Goal: Contribute content: Contribute content

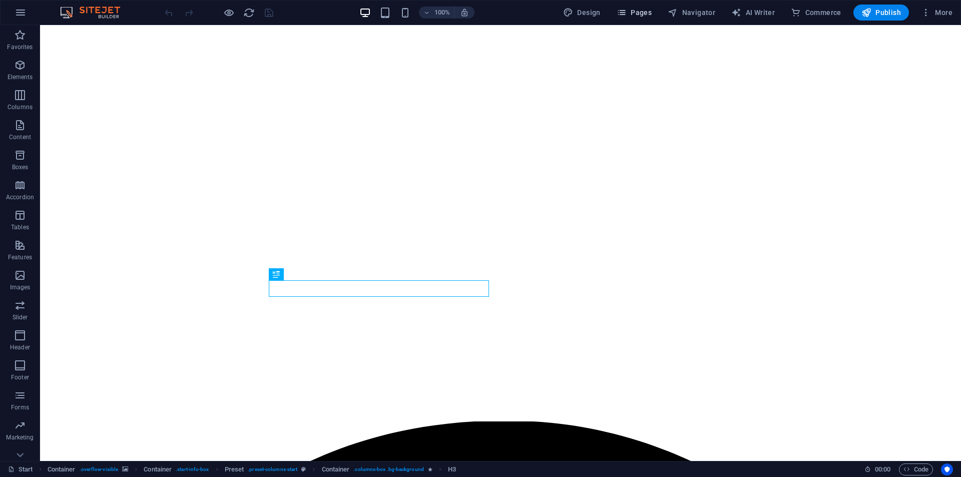
click at [638, 14] on span "Pages" at bounding box center [634, 13] width 35 height 10
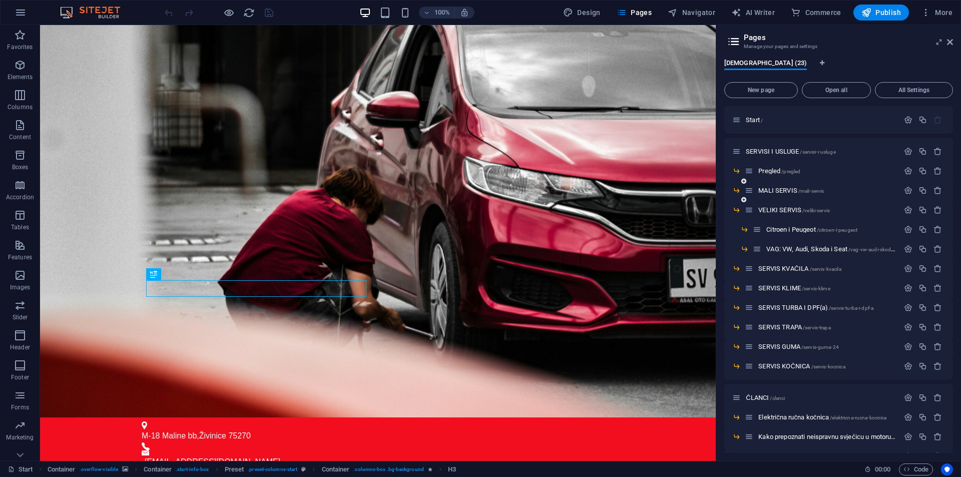
click at [744, 200] on icon at bounding box center [743, 200] width 5 height 6
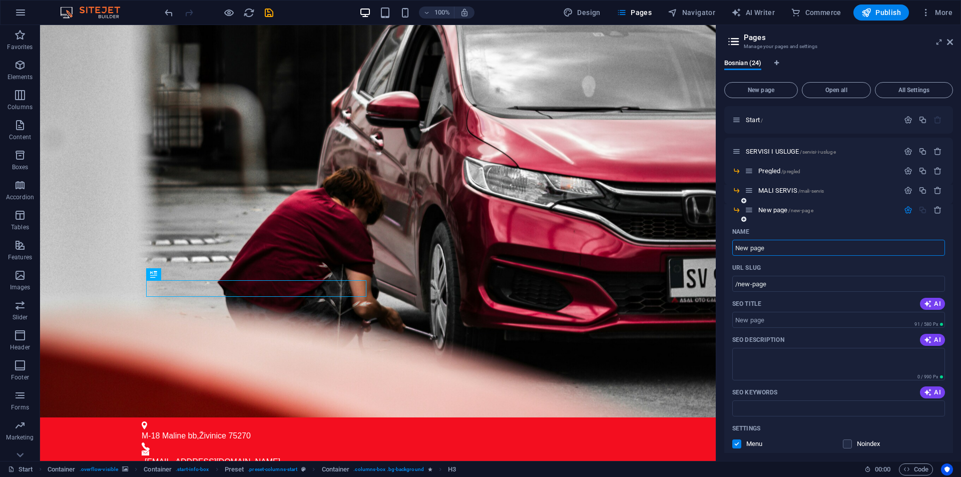
click at [831, 249] on input "New page" at bounding box center [838, 248] width 213 height 16
click at [938, 208] on icon "button" at bounding box center [938, 210] width 9 height 9
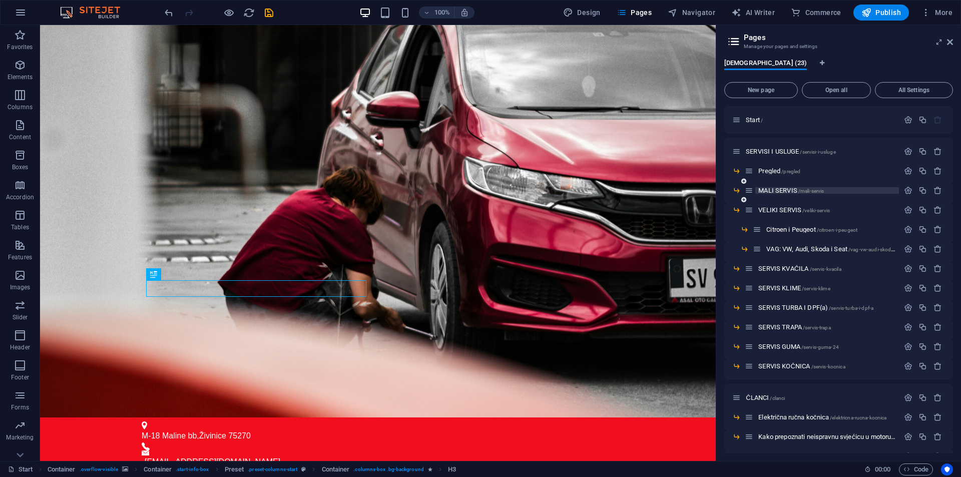
click at [854, 188] on p "MALI SERVIS /mali-servis" at bounding box center [827, 190] width 138 height 7
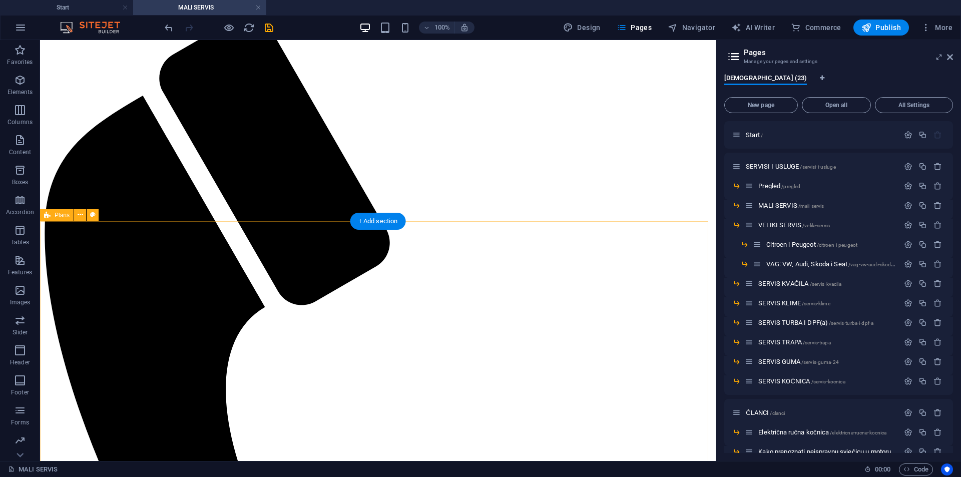
scroll to position [150, 0]
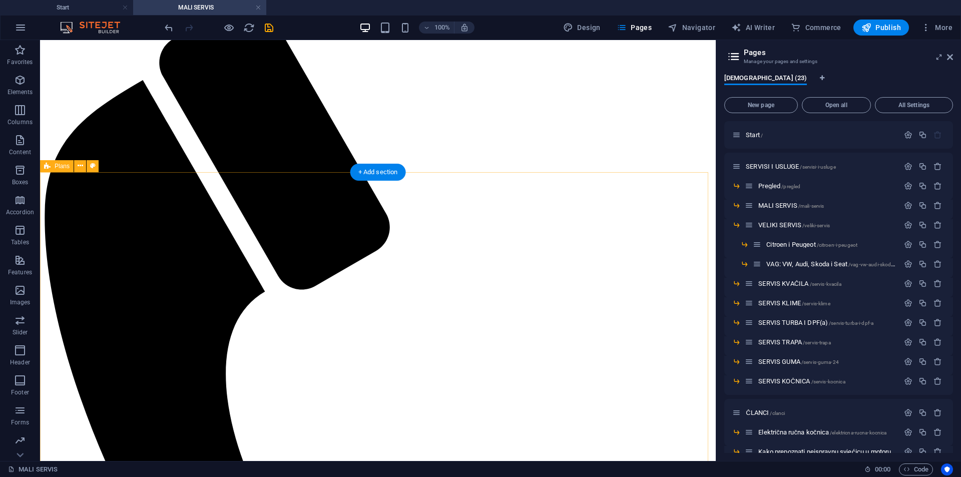
click at [697, 25] on span "Navigator" at bounding box center [692, 28] width 48 height 10
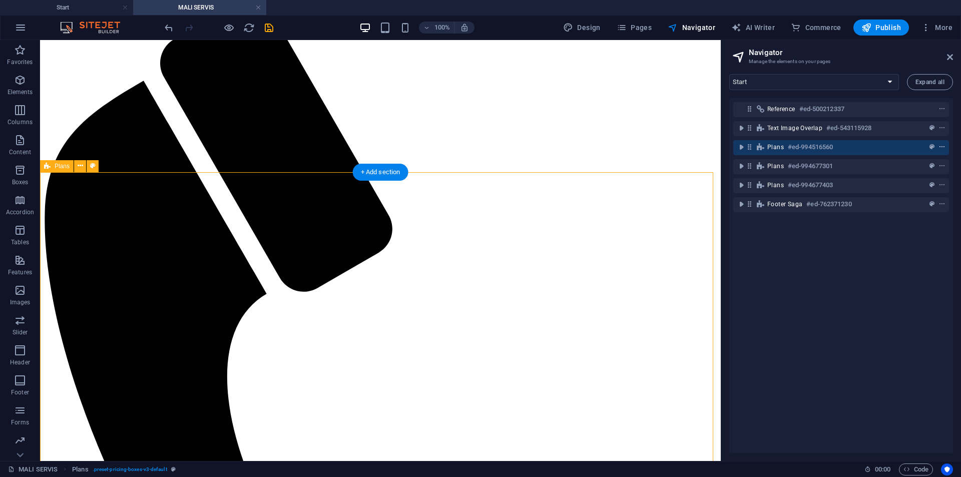
click at [941, 147] on icon "context-menu" at bounding box center [942, 147] width 7 height 7
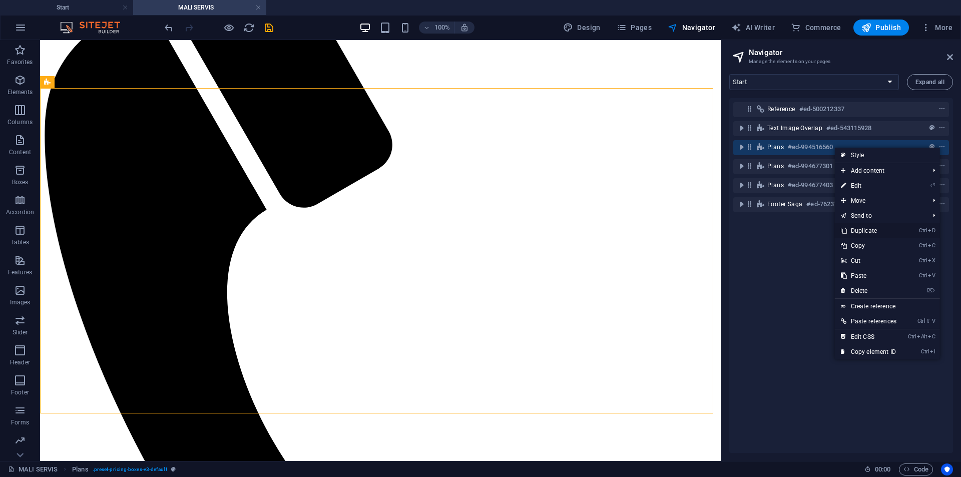
click at [874, 229] on link "Ctrl D Duplicate" at bounding box center [869, 230] width 68 height 15
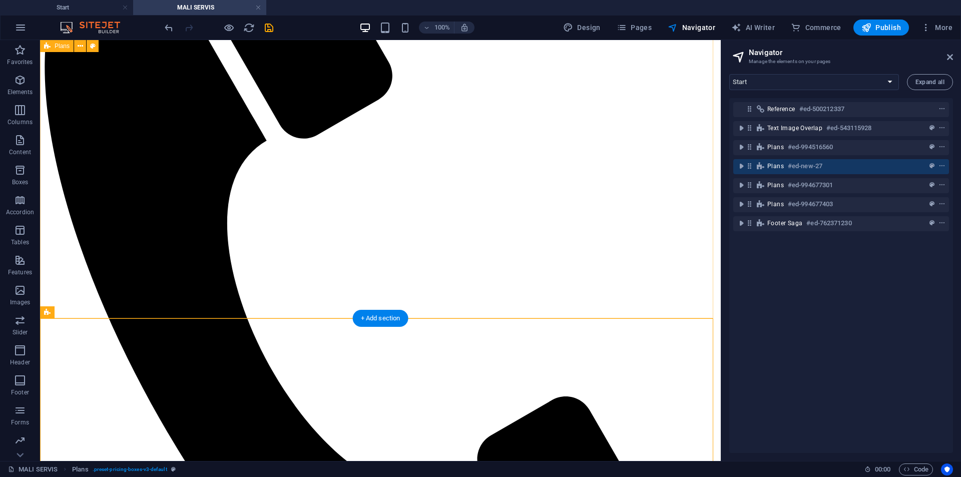
scroll to position [334, 0]
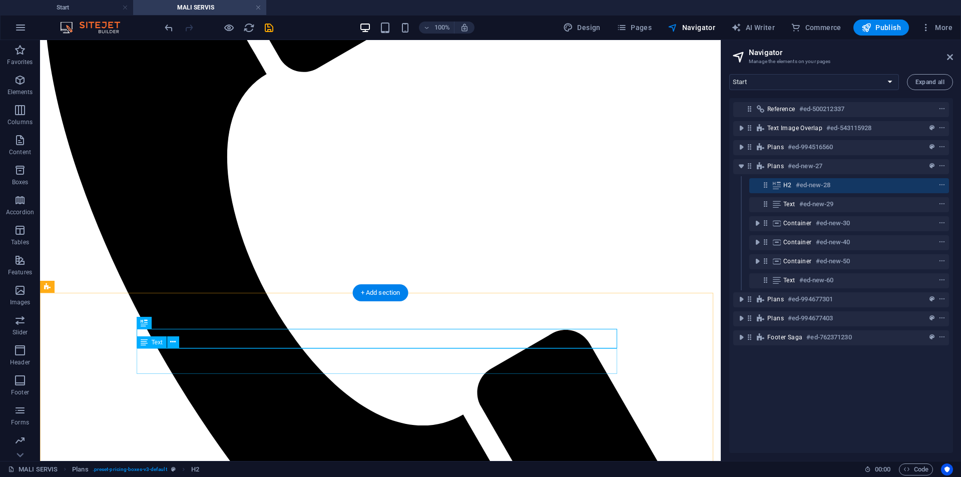
scroll to position [384, 0]
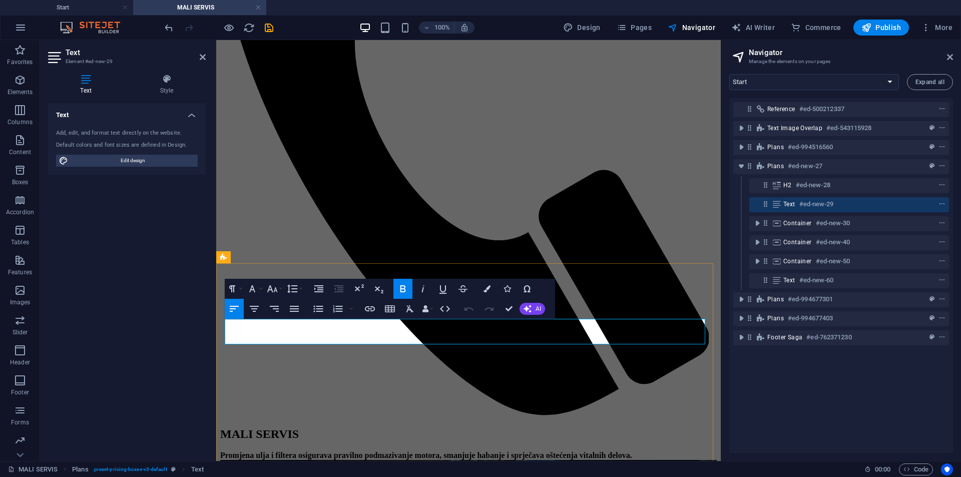
drag, startPoint x: 540, startPoint y: 339, endPoint x: 369, endPoint y: 398, distance: 180.0
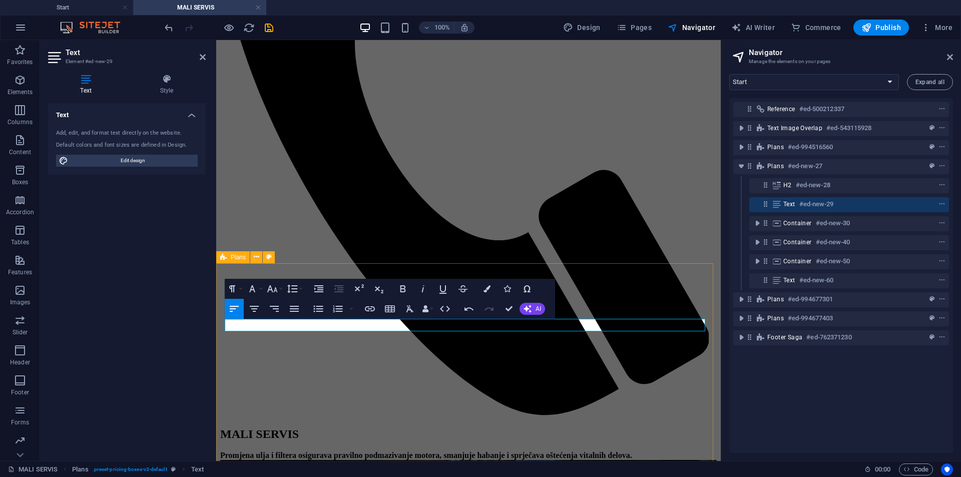
drag, startPoint x: 355, startPoint y: 325, endPoint x: 98, endPoint y: 339, distance: 258.2
click at [403, 287] on icon "button" at bounding box center [403, 289] width 12 height 12
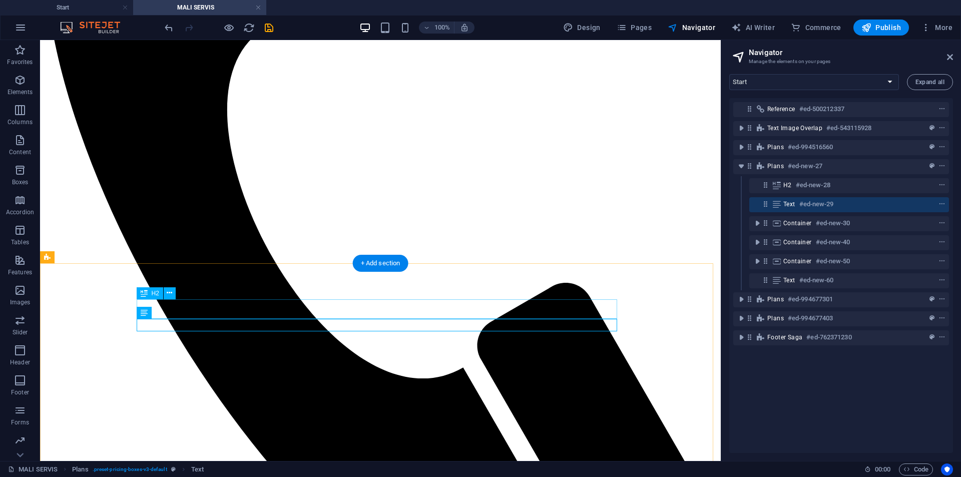
scroll to position [435, 0]
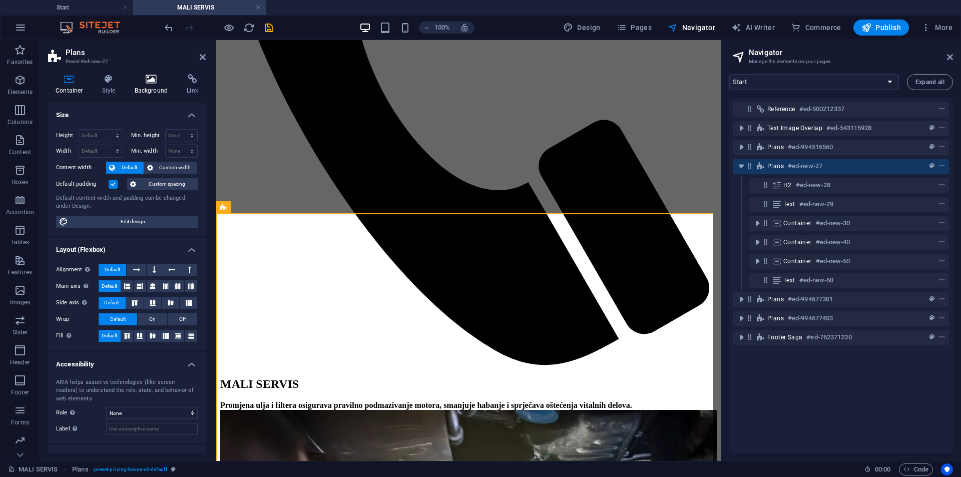
click at [142, 84] on h4 "Background" at bounding box center [153, 84] width 53 height 21
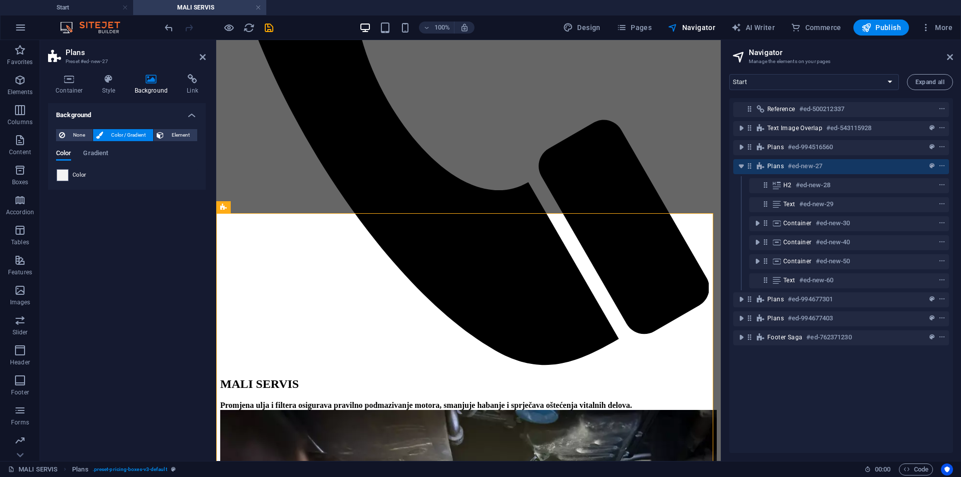
click at [88, 171] on div "Color" at bounding box center [127, 175] width 141 height 12
click at [61, 174] on span at bounding box center [62, 175] width 11 height 11
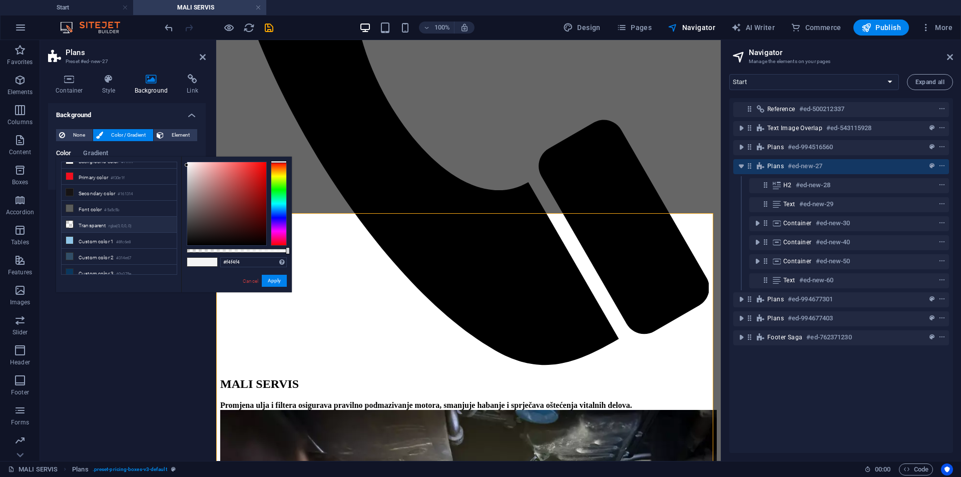
scroll to position [0, 0]
click at [94, 146] on div "Color Gradient Color" at bounding box center [127, 162] width 142 height 40
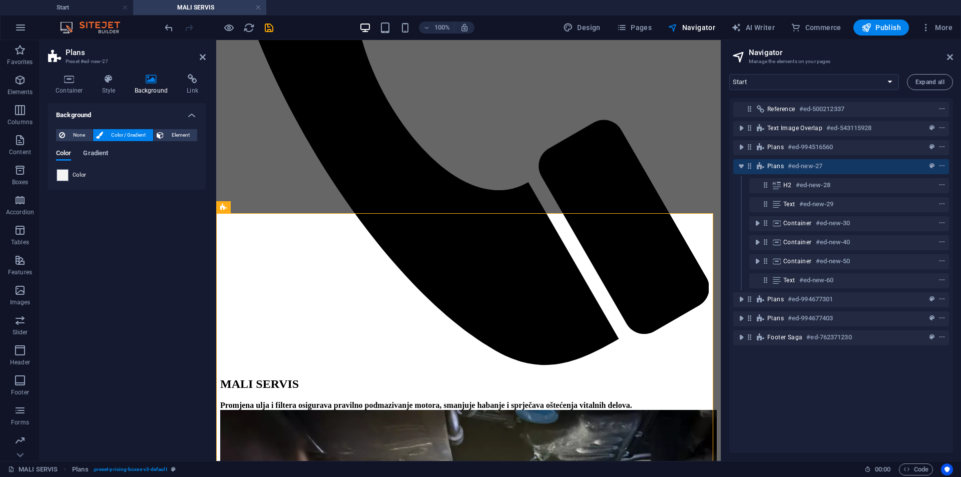
click at [97, 152] on span "Gradient" at bounding box center [95, 154] width 25 height 14
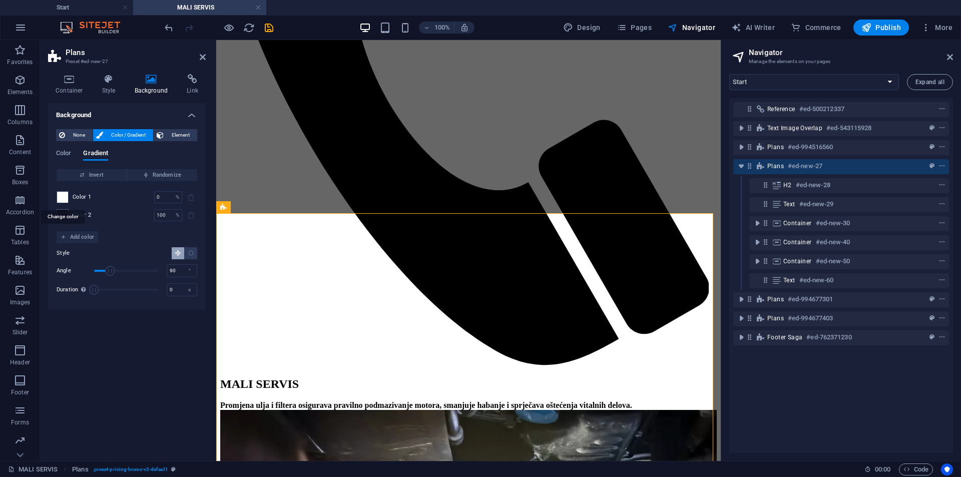
click at [64, 198] on span at bounding box center [62, 197] width 11 height 11
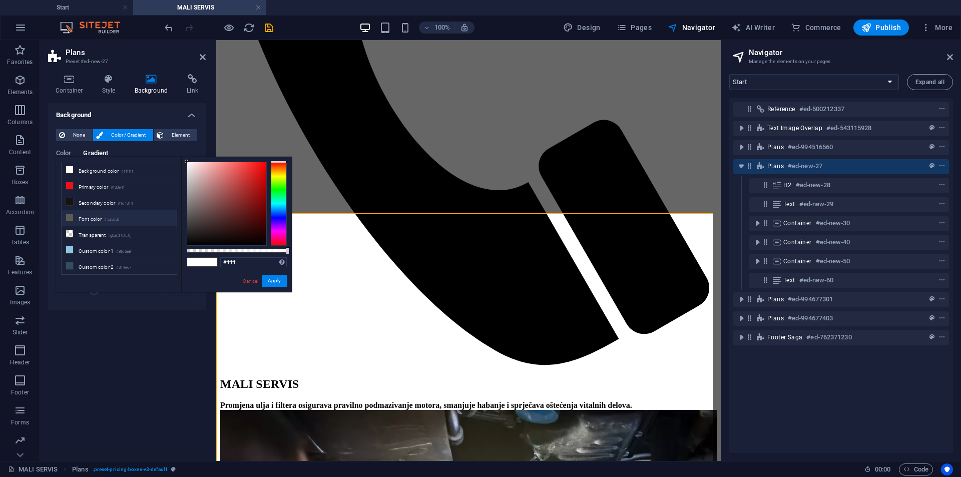
scroll to position [28, 0]
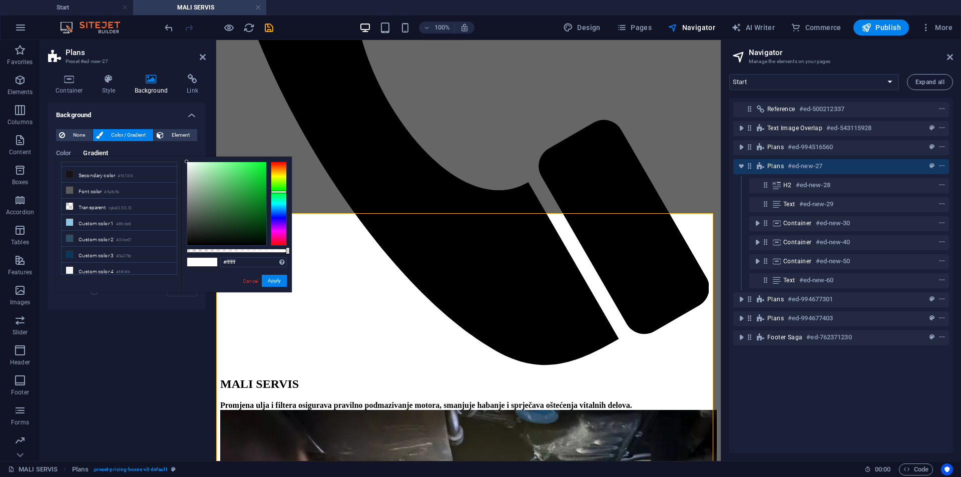
click at [279, 192] on div at bounding box center [279, 204] width 16 height 84
drag, startPoint x: 254, startPoint y: 202, endPoint x: 98, endPoint y: 166, distance: 159.9
click at [314, 206] on body "AutoWerk Start MALI SERVIS Favorites Elements Columns Content Boxes Accordion T…" at bounding box center [480, 238] width 961 height 477
click at [277, 282] on button "Apply" at bounding box center [274, 281] width 25 height 12
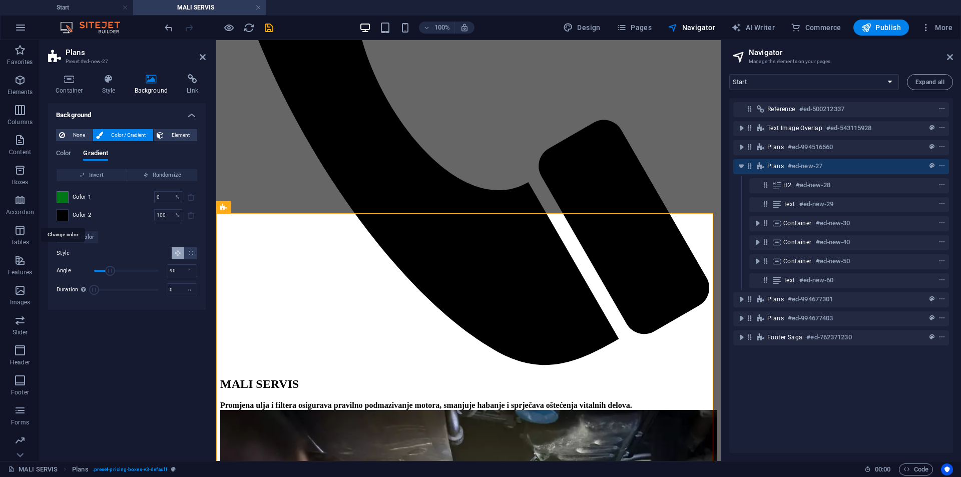
click at [65, 214] on span at bounding box center [62, 215] width 11 height 11
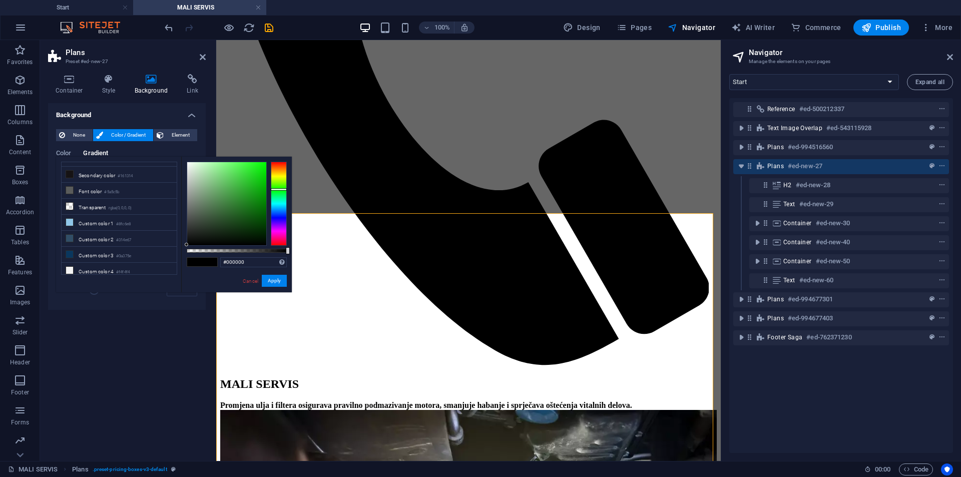
drag, startPoint x: 283, startPoint y: 191, endPoint x: 287, endPoint y: 188, distance: 5.3
click at [287, 188] on div "#000000 Supported formats #0852ed rgb(8, 82, 237) rgba(8, 82, 237, 90%) hsv(221…" at bounding box center [236, 297] width 111 height 281
drag, startPoint x: 260, startPoint y: 212, endPoint x: 324, endPoint y: 243, distance: 71.4
click at [324, 243] on body "AutoWerk Start MALI SERVIS Favorites Elements Columns Content Boxes Accordion T…" at bounding box center [480, 238] width 961 height 477
click at [278, 278] on button "Apply" at bounding box center [274, 281] width 25 height 12
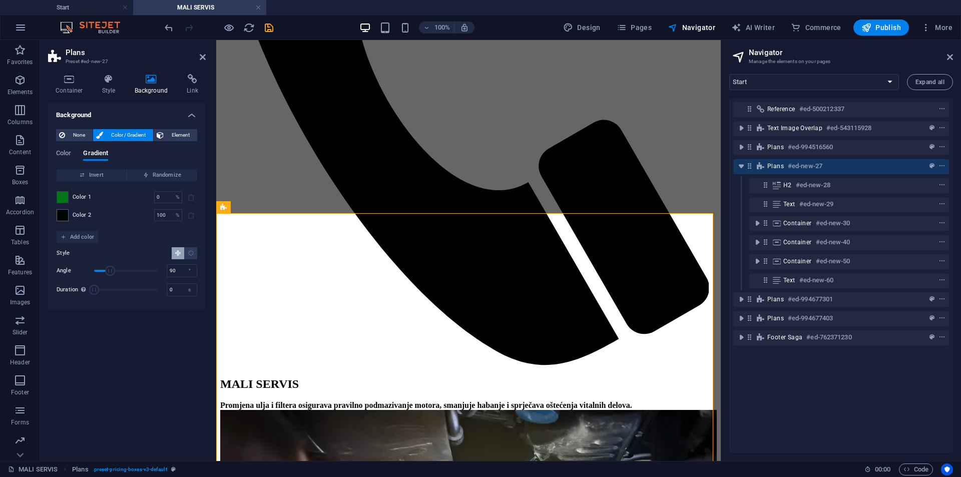
click at [68, 197] on div at bounding box center [63, 197] width 12 height 12
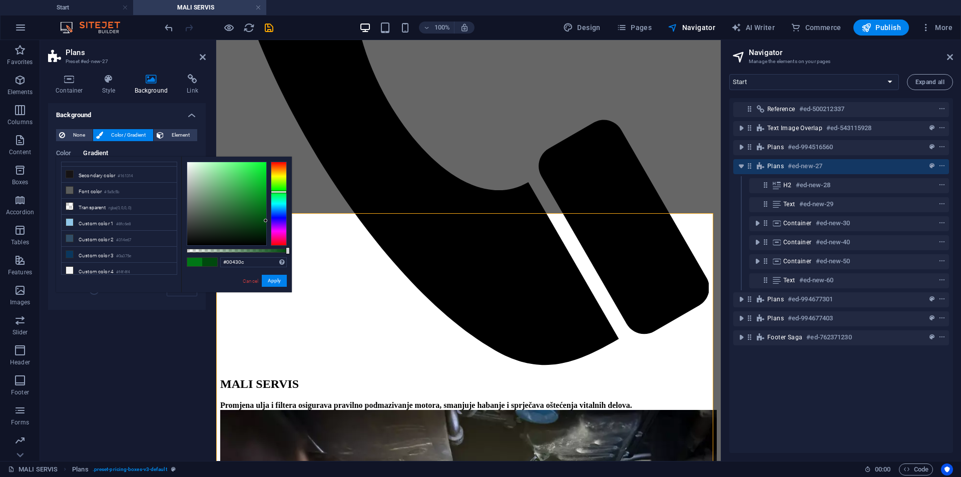
type input "#00410c"
drag, startPoint x: 263, startPoint y: 213, endPoint x: 270, endPoint y: 223, distance: 12.6
click at [270, 223] on div at bounding box center [237, 204] width 100 height 84
click at [274, 280] on button "Apply" at bounding box center [274, 281] width 25 height 12
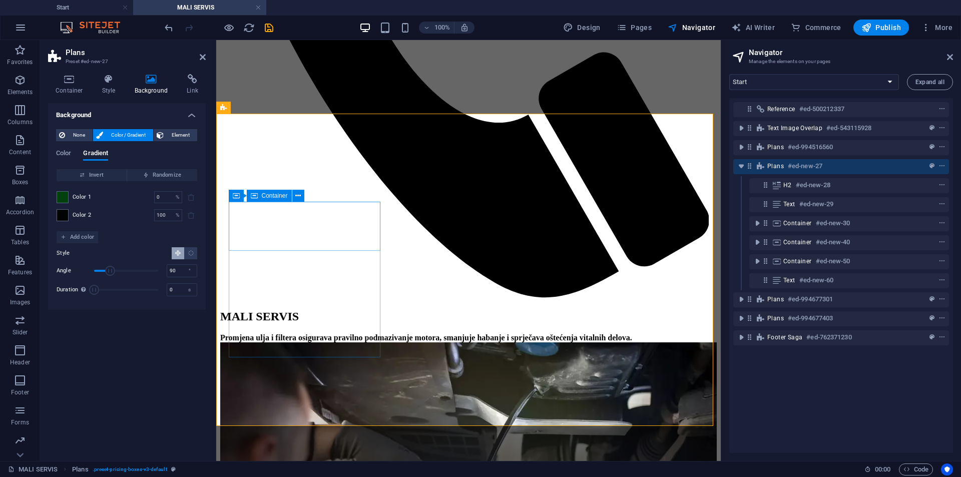
scroll to position [485, 0]
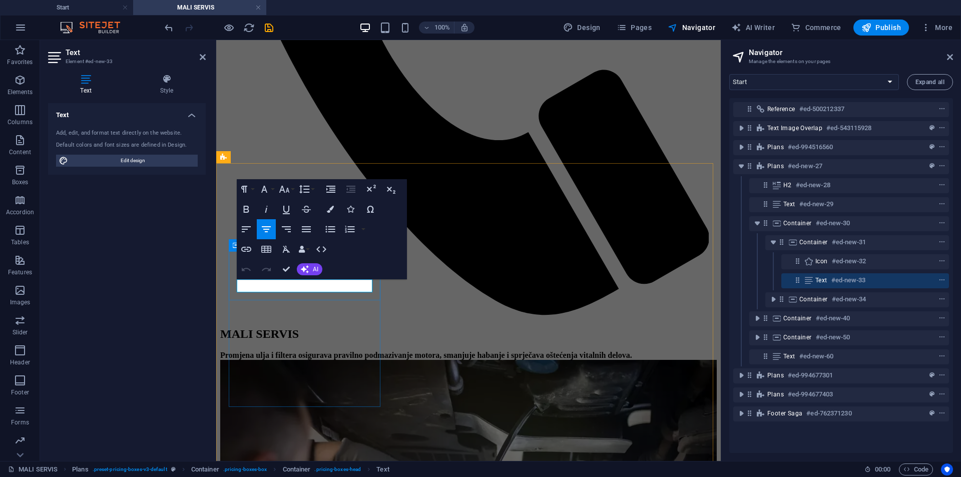
click at [271, 233] on icon "button" at bounding box center [266, 229] width 12 height 12
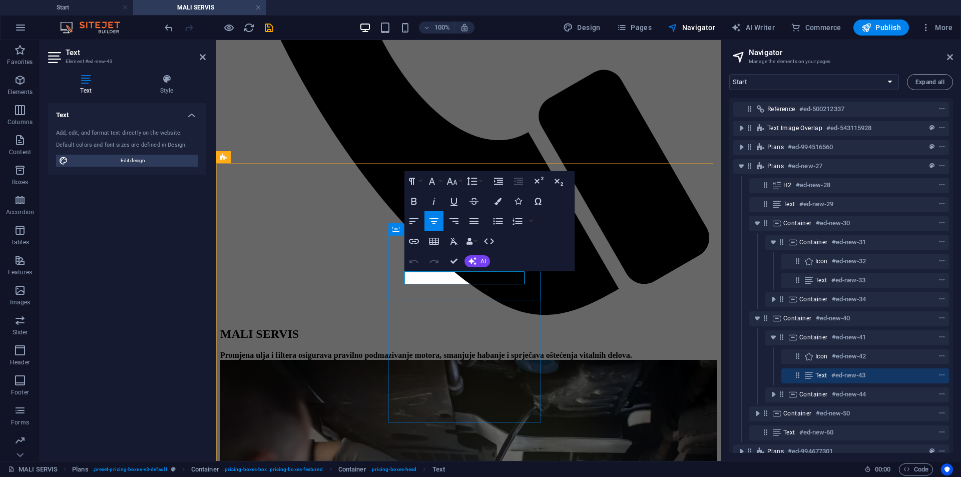
click at [435, 221] on icon "button" at bounding box center [434, 221] width 9 height 6
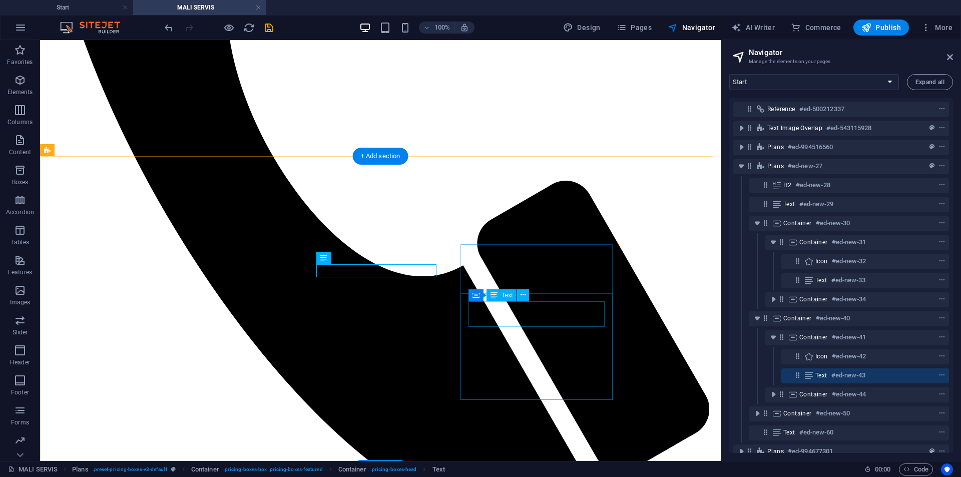
scroll to position [535, 0]
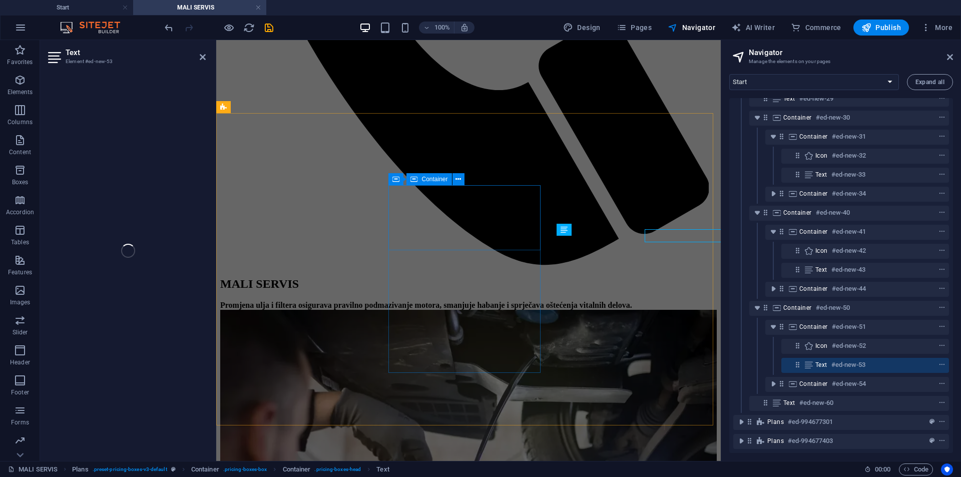
scroll to position [132, 0]
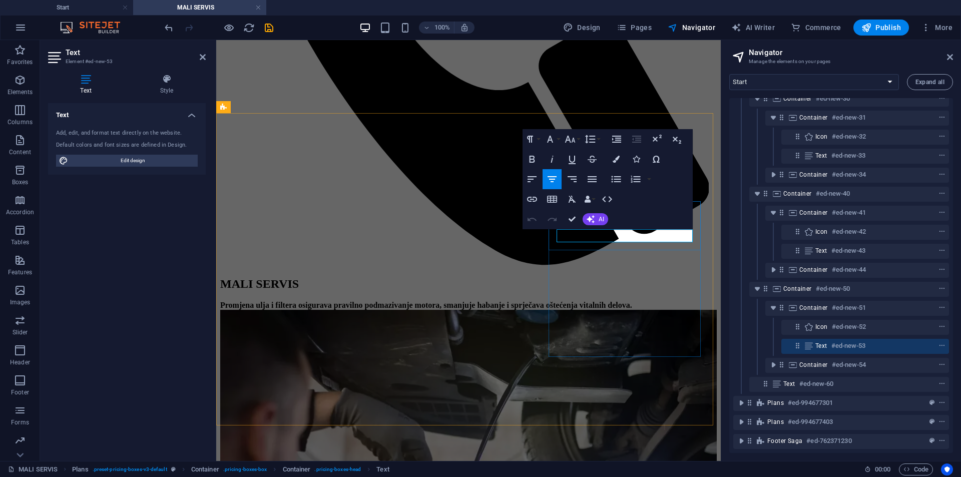
click at [553, 175] on icon "button" at bounding box center [552, 179] width 12 height 12
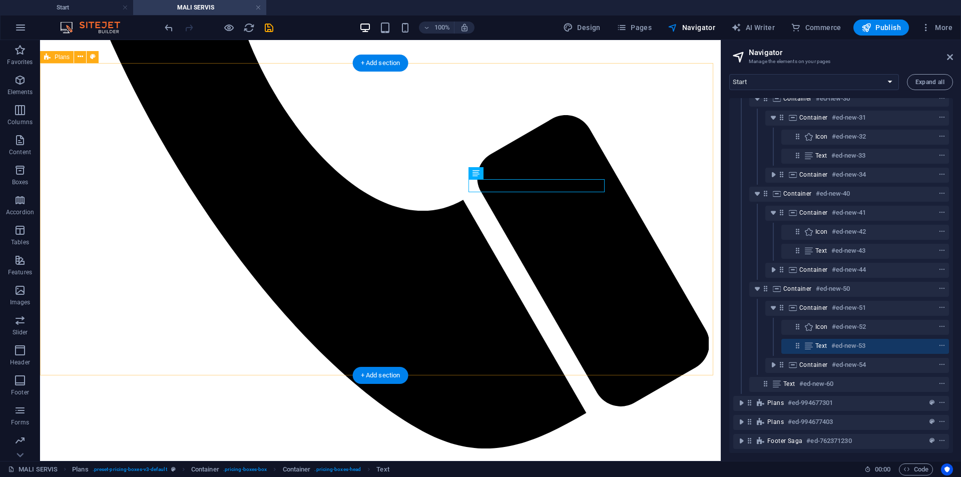
scroll to position [535, 0]
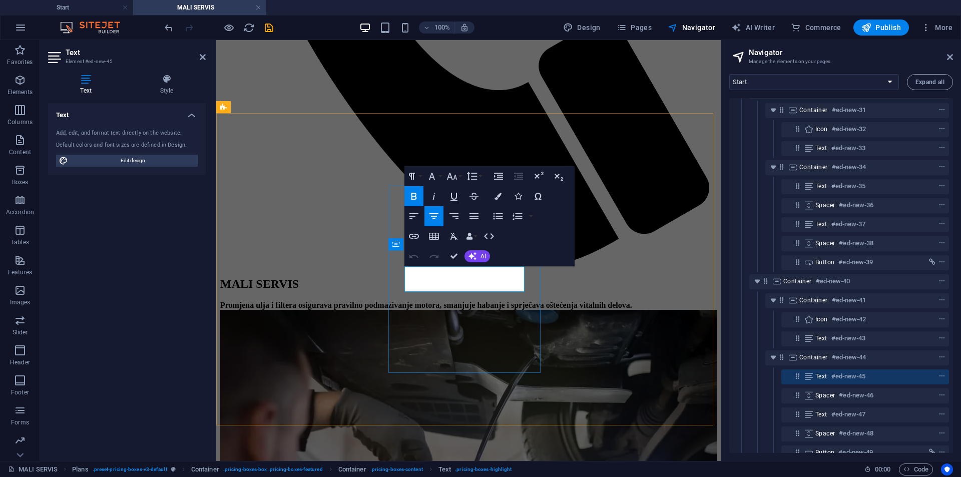
drag, startPoint x: 466, startPoint y: 279, endPoint x: 446, endPoint y: 281, distance: 20.2
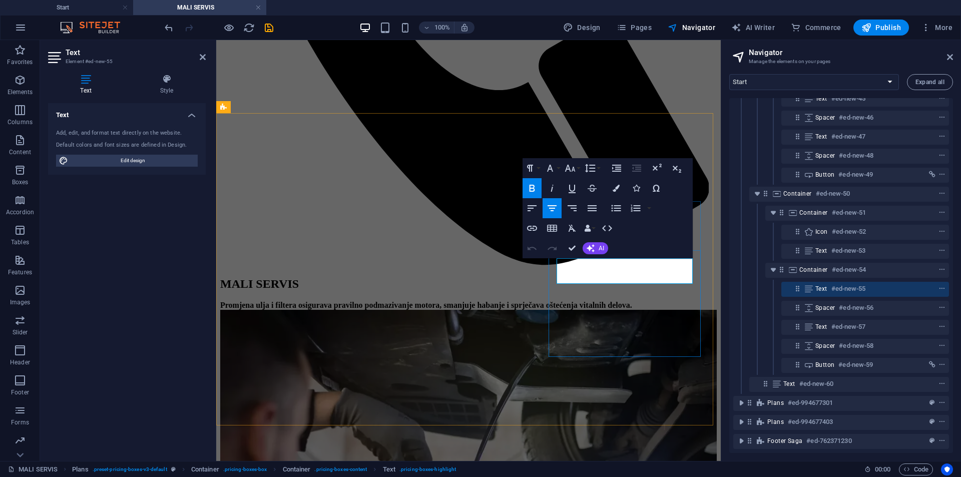
drag, startPoint x: 621, startPoint y: 270, endPoint x: 612, endPoint y: 273, distance: 9.0
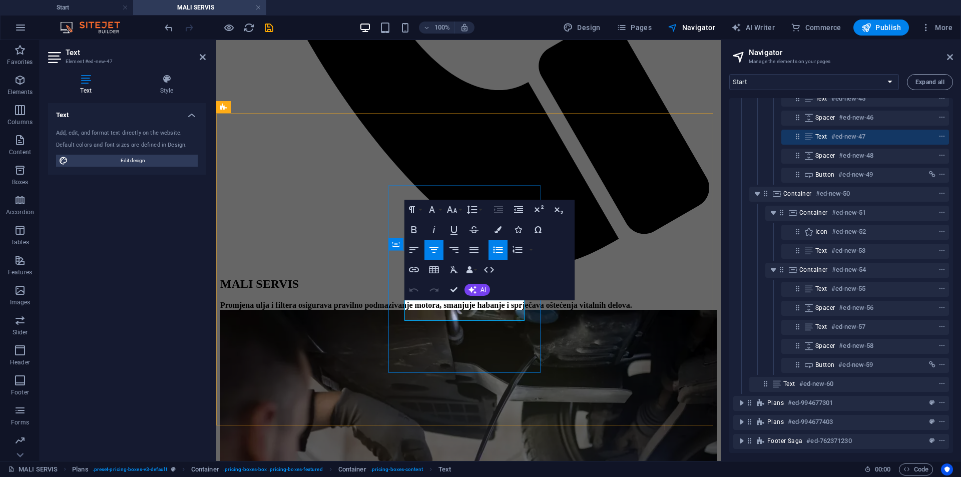
drag, startPoint x: 492, startPoint y: 309, endPoint x: 461, endPoint y: 317, distance: 32.5
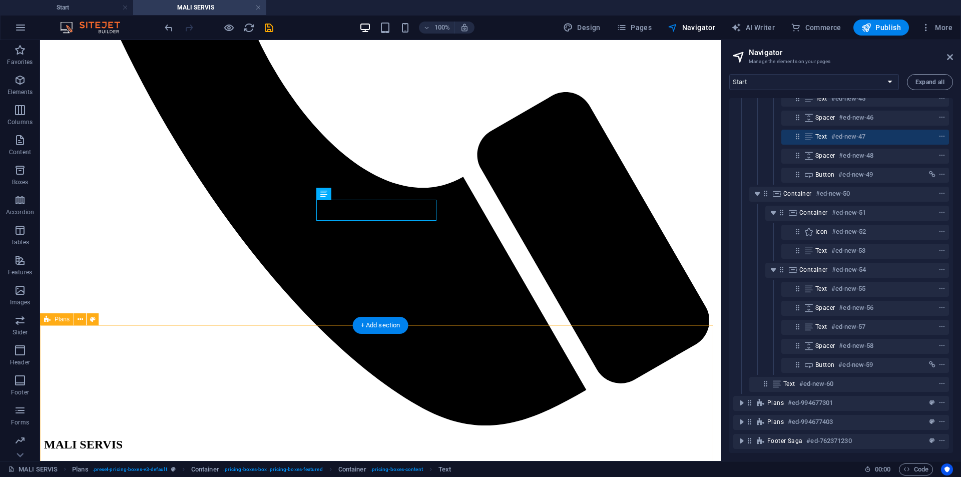
scroll to position [585, 0]
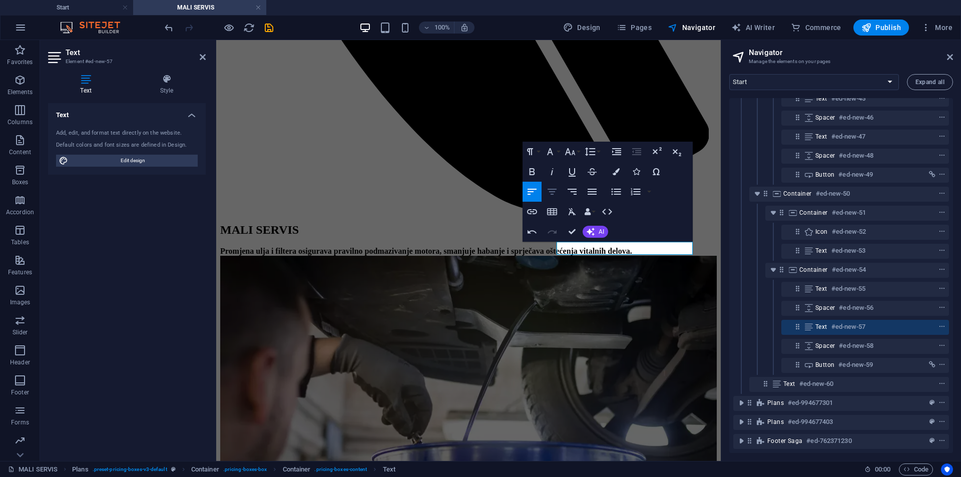
click at [558, 191] on icon "button" at bounding box center [552, 192] width 12 height 12
click at [538, 168] on icon "button" at bounding box center [532, 172] width 12 height 12
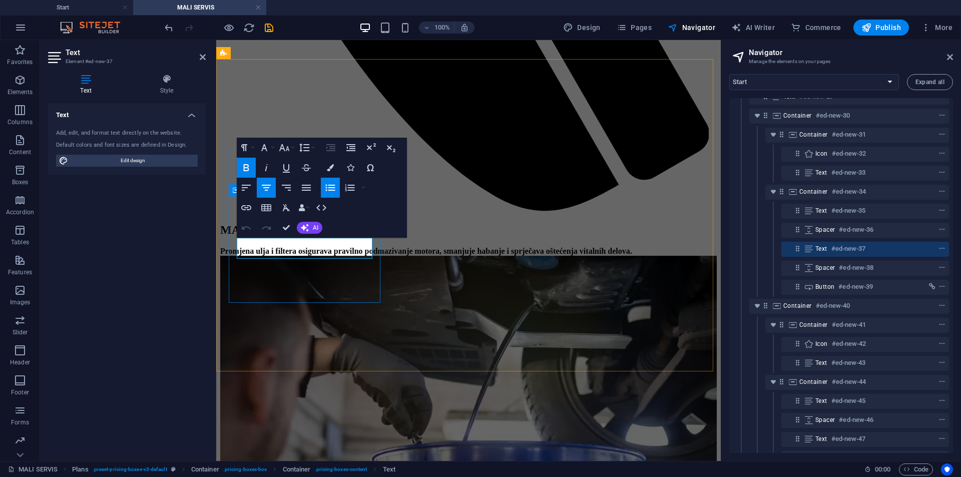
scroll to position [85, 0]
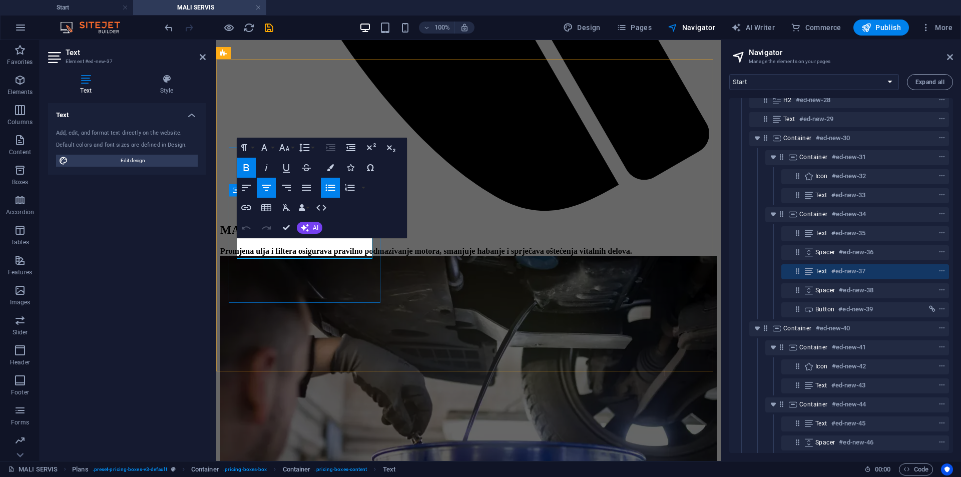
drag, startPoint x: 341, startPoint y: 248, endPoint x: 270, endPoint y: 258, distance: 71.7
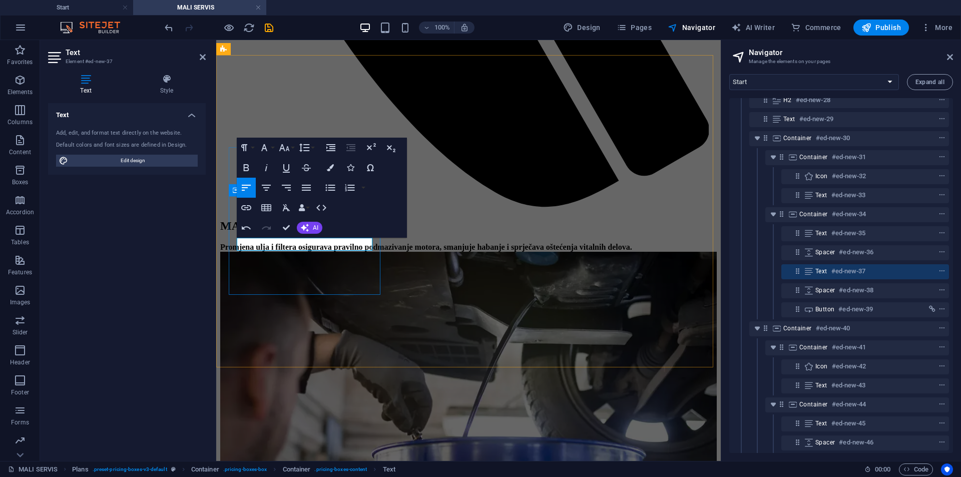
click at [274, 191] on button "Align Center" at bounding box center [266, 188] width 19 height 20
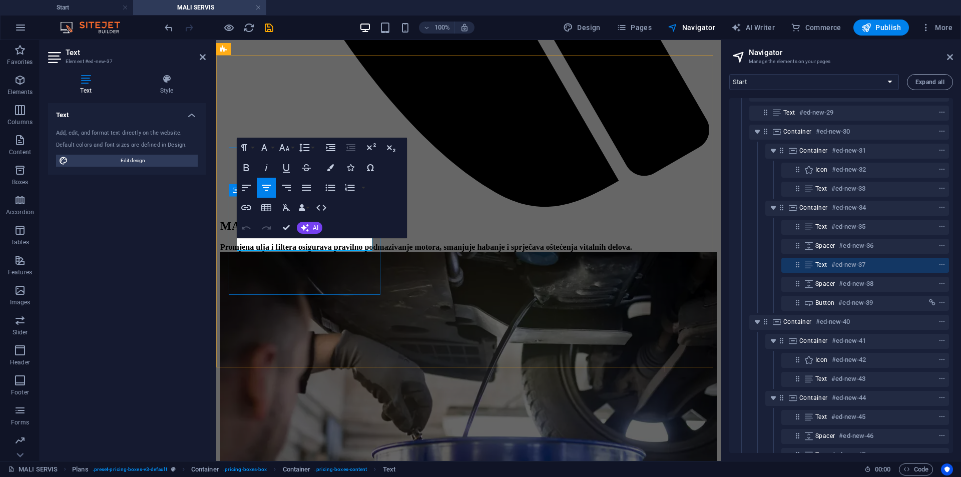
scroll to position [85, 0]
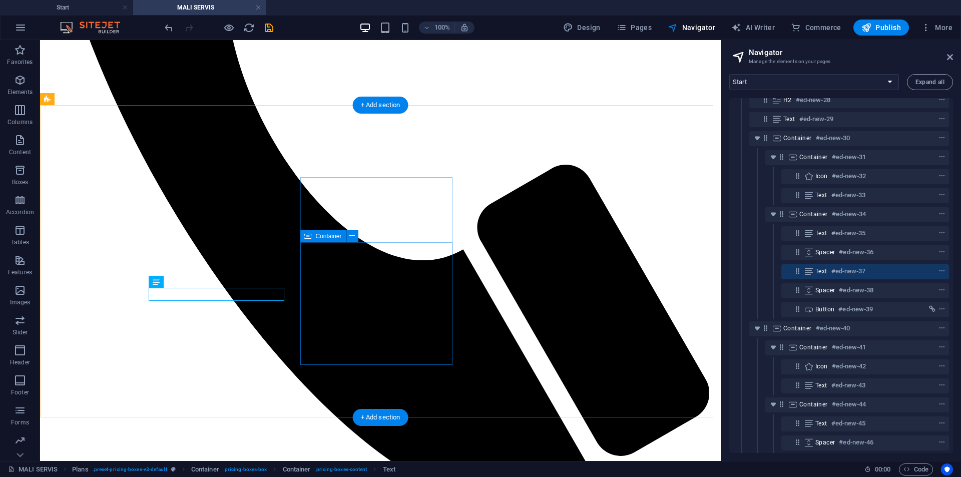
scroll to position [543, 0]
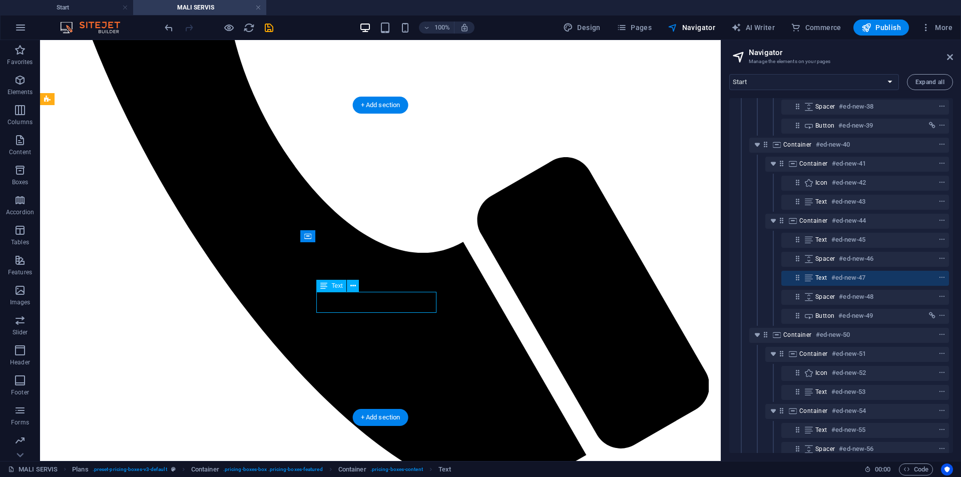
scroll to position [275, 0]
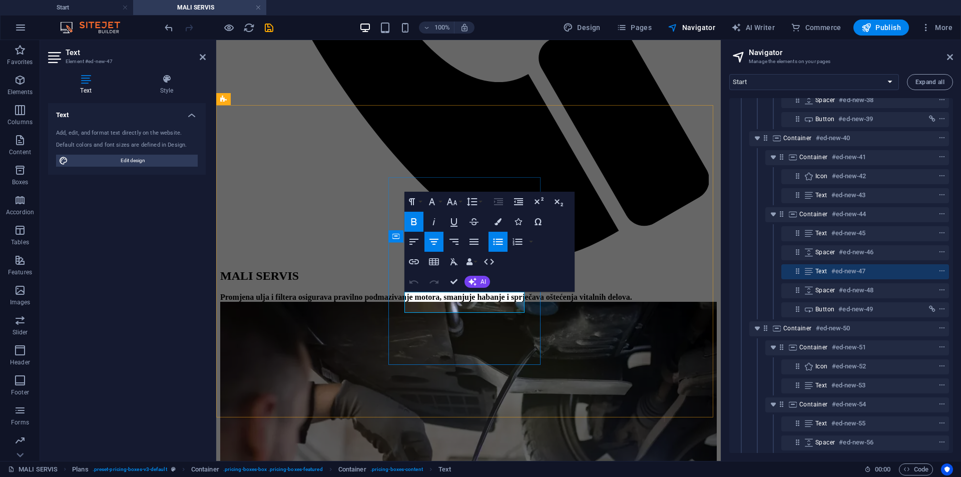
drag, startPoint x: 499, startPoint y: 303, endPoint x: 438, endPoint y: 310, distance: 61.5
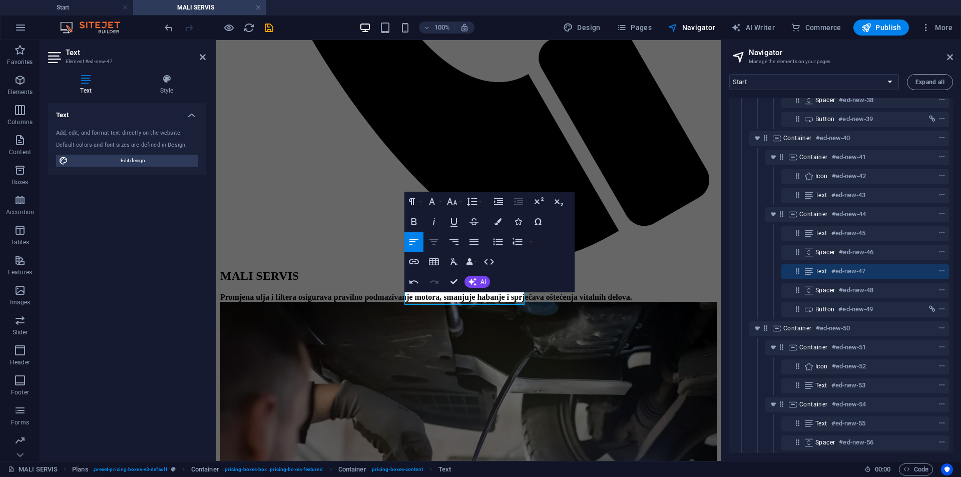
click at [434, 236] on icon "button" at bounding box center [434, 242] width 12 height 12
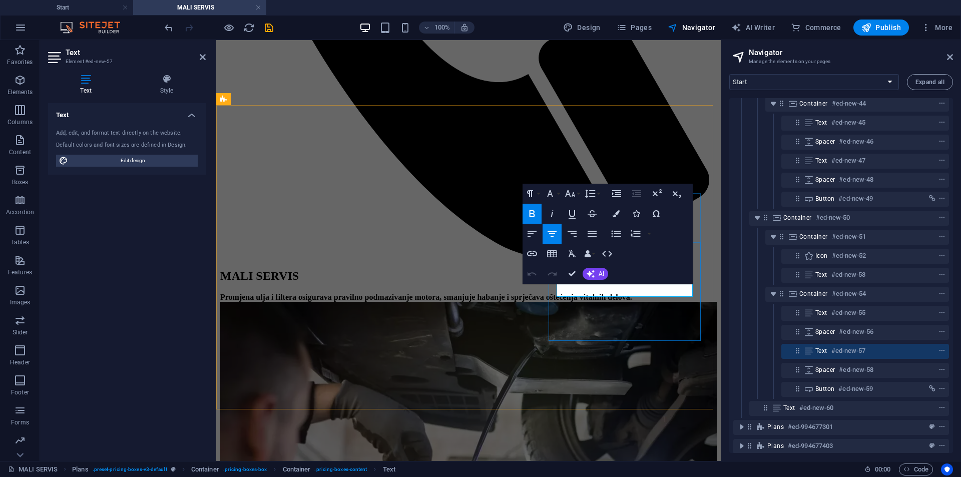
scroll to position [417, 0]
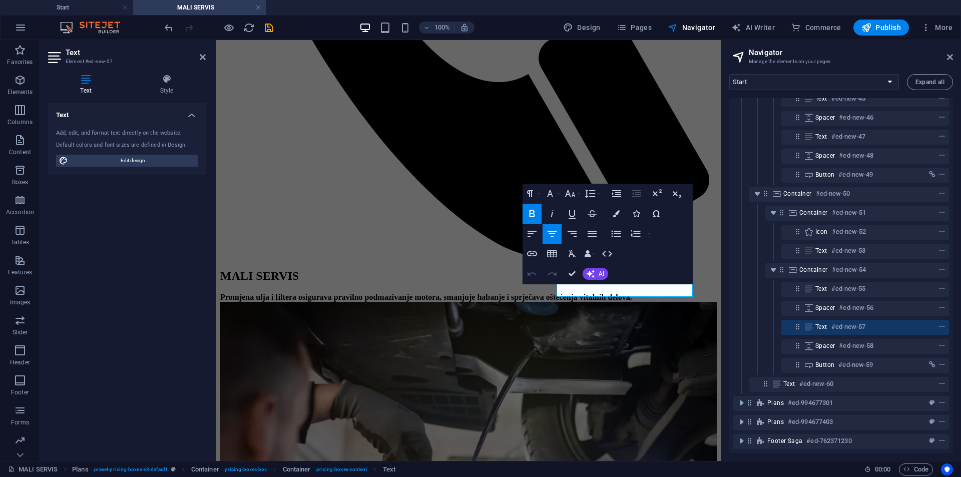
click at [646, 283] on div "Paragraph Format Normal Heading 1 Heading 2 Heading 3 Heading 4 Heading 5 Headi…" at bounding box center [608, 234] width 170 height 100
drag, startPoint x: 646, startPoint y: 283, endPoint x: 433, endPoint y: 247, distance: 216.4
click at [646, 283] on div "Paragraph Format Normal Heading 1 Heading 2 Heading 3 Heading 4 Heading 5 Headi…" at bounding box center [608, 234] width 170 height 100
drag, startPoint x: 669, startPoint y: 288, endPoint x: 513, endPoint y: 291, distance: 156.7
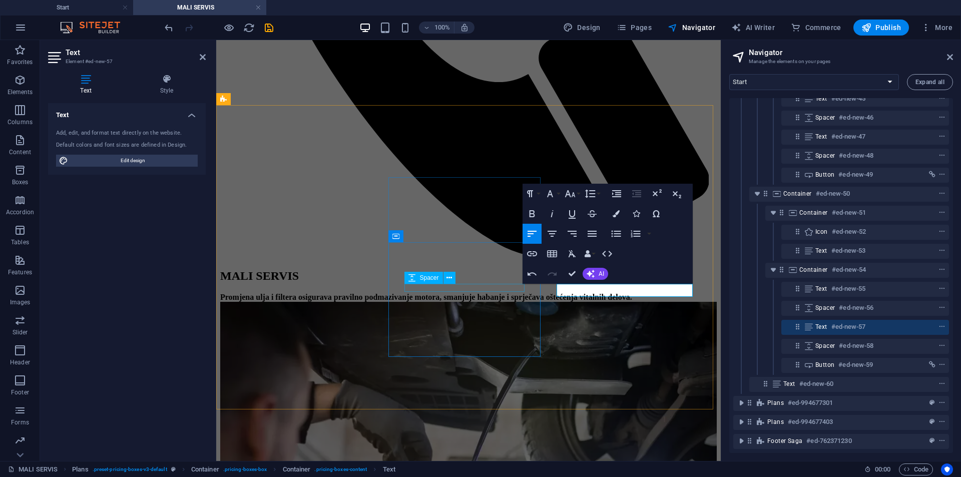
scroll to position [536, 0]
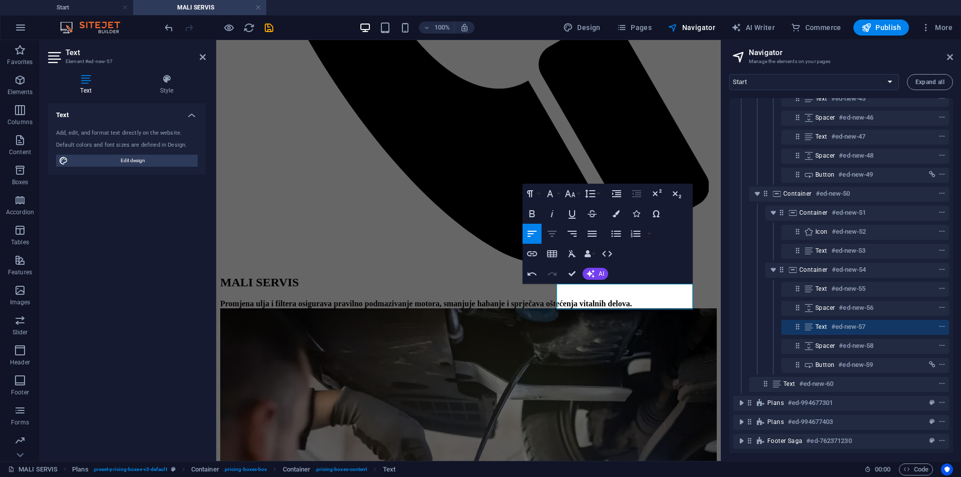
click at [558, 233] on icon "button" at bounding box center [552, 234] width 12 height 12
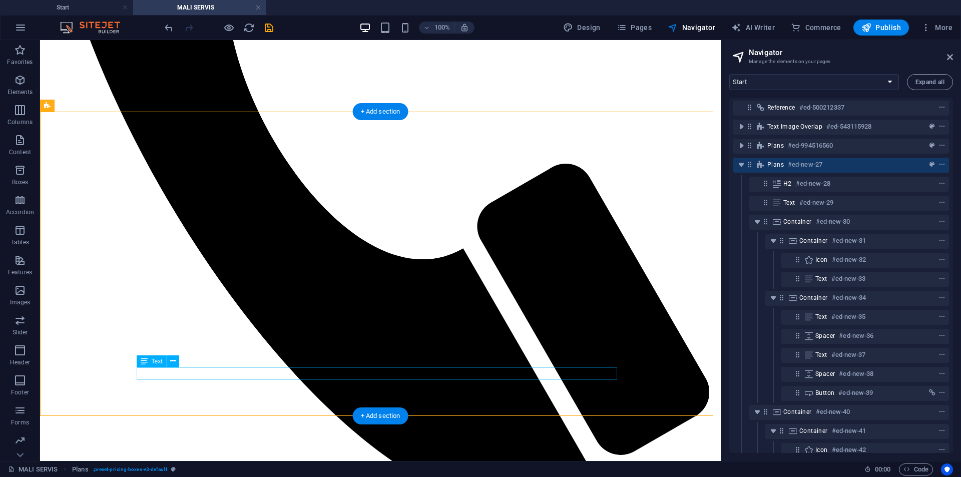
scroll to position [0, 0]
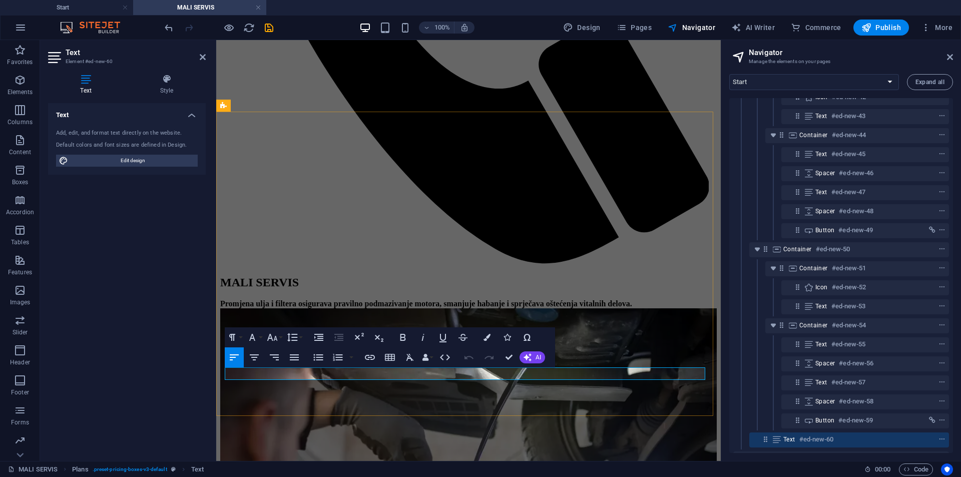
scroll to position [417, 0]
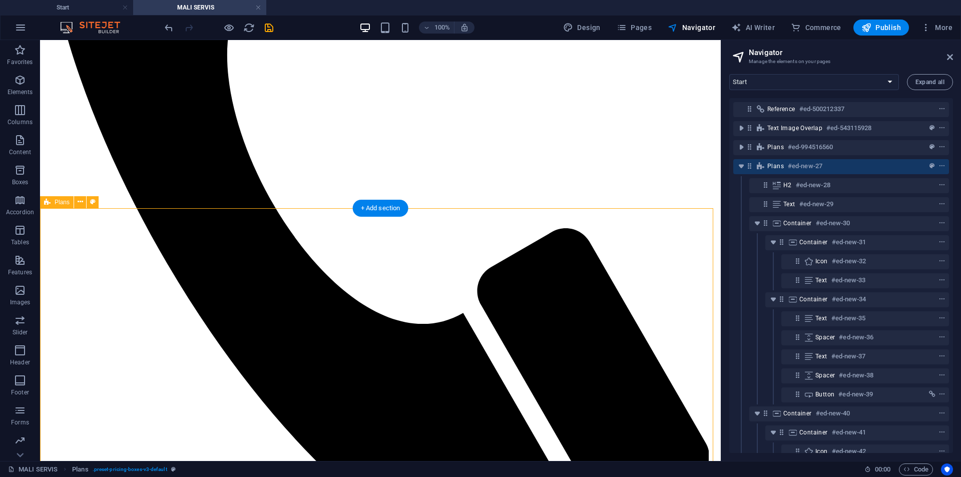
scroll to position [486, 0]
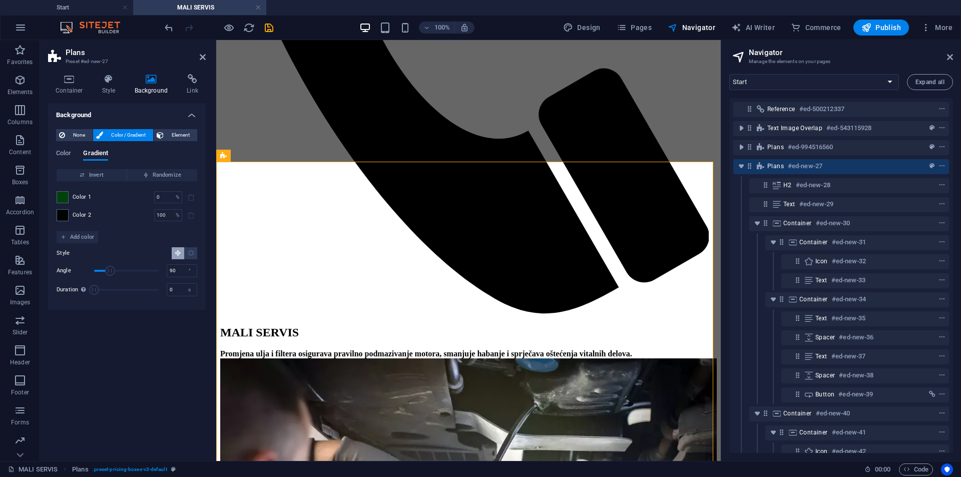
drag, startPoint x: 124, startPoint y: 203, endPoint x: 125, endPoint y: 192, distance: 11.5
click at [125, 192] on div "Color 1 0 % ​ Color 2 100 % ​" at bounding box center [127, 206] width 141 height 50
click at [70, 212] on div "Color 2 100 % ​" at bounding box center [127, 215] width 141 height 12
click at [64, 198] on span at bounding box center [62, 197] width 11 height 11
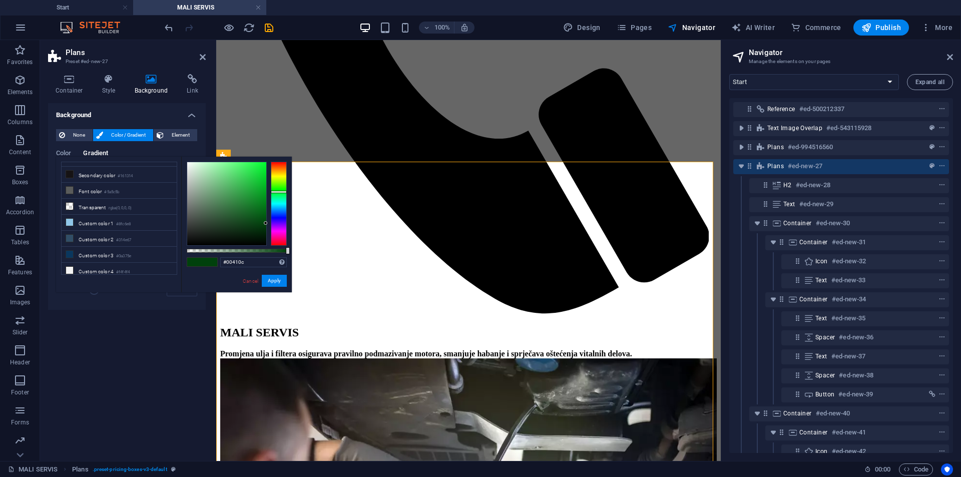
click at [64, 199] on li "Transparent rgba(0,0,0,.0)" at bounding box center [119, 207] width 115 height 16
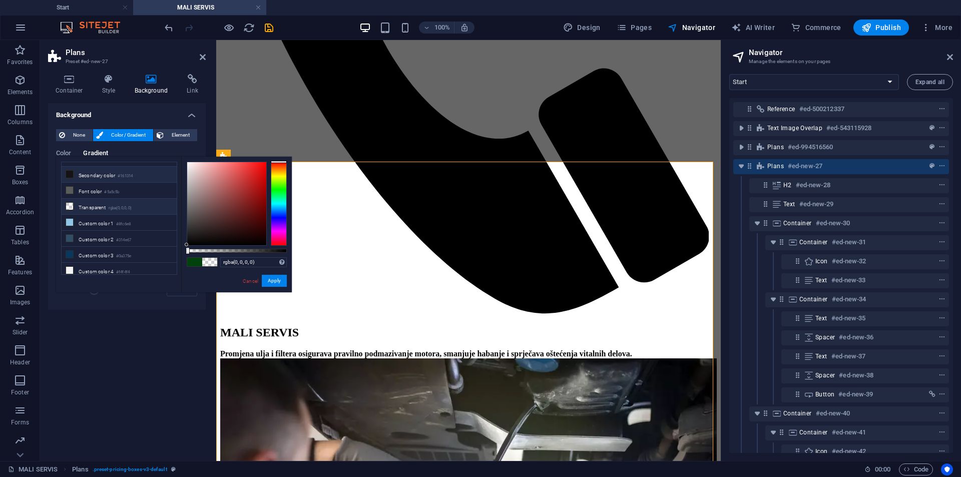
click at [141, 175] on li "Secondary color #161314" at bounding box center [119, 175] width 115 height 16
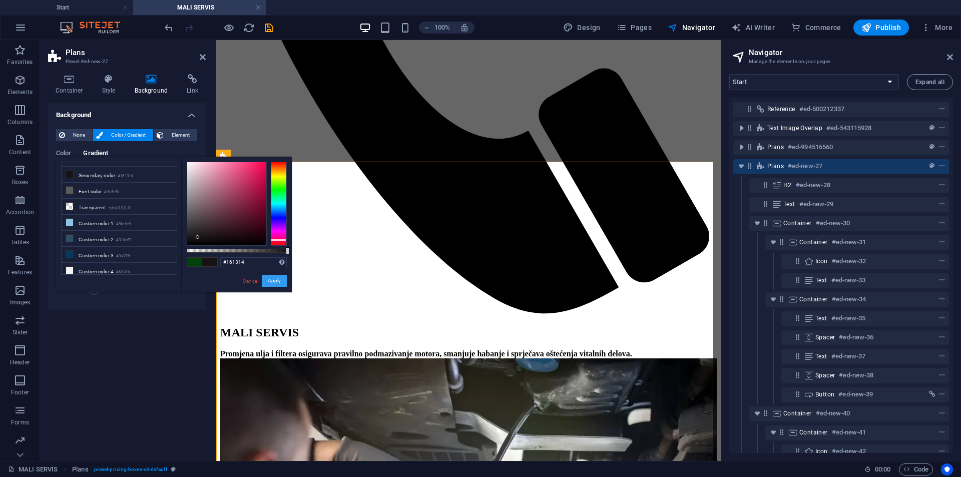
click at [276, 278] on button "Apply" at bounding box center [274, 281] width 25 height 12
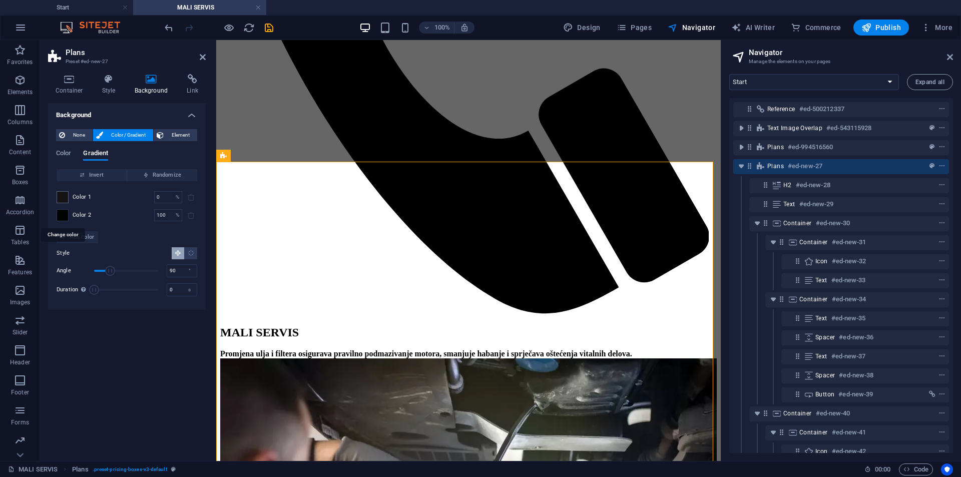
click at [64, 215] on span at bounding box center [62, 215] width 11 height 11
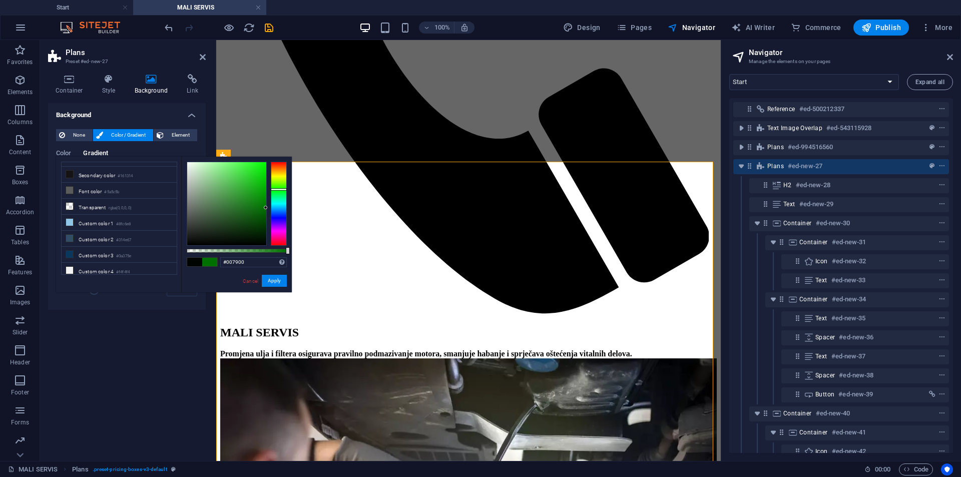
type input "#007a00"
drag, startPoint x: 264, startPoint y: 219, endPoint x: 289, endPoint y: 205, distance: 28.9
click at [289, 205] on div "#007a00 Supported formats #0852ed rgb(8, 82, 237) rgba(8, 82, 237, 90%) hsv(221…" at bounding box center [236, 297] width 111 height 281
click at [277, 285] on button "Apply" at bounding box center [274, 281] width 25 height 12
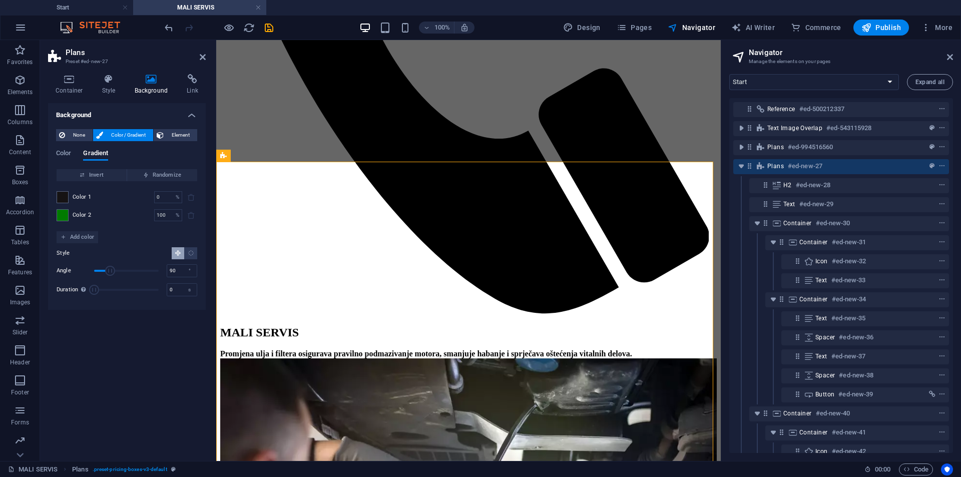
click at [178, 342] on div "Background None Color / Gradient Element Stretch background to full-width Color…" at bounding box center [127, 278] width 158 height 350
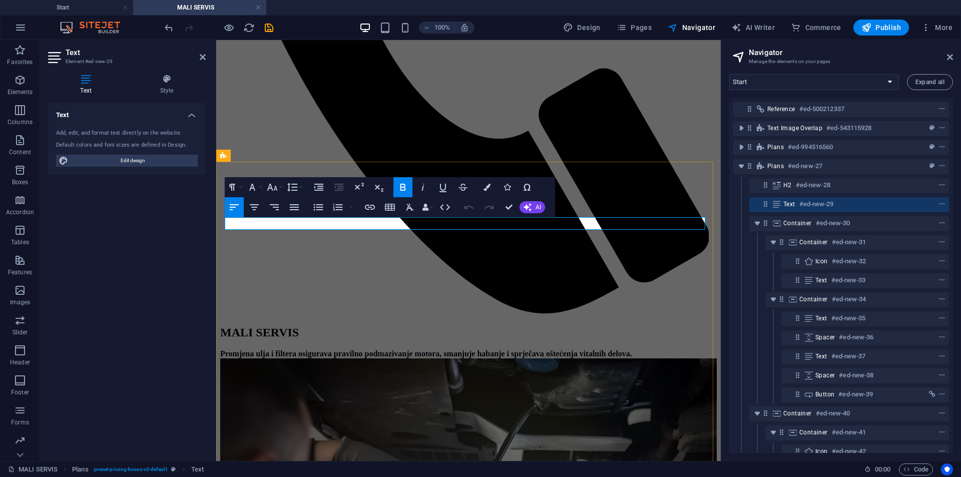
click at [480, 188] on button "Colors" at bounding box center [487, 187] width 19 height 20
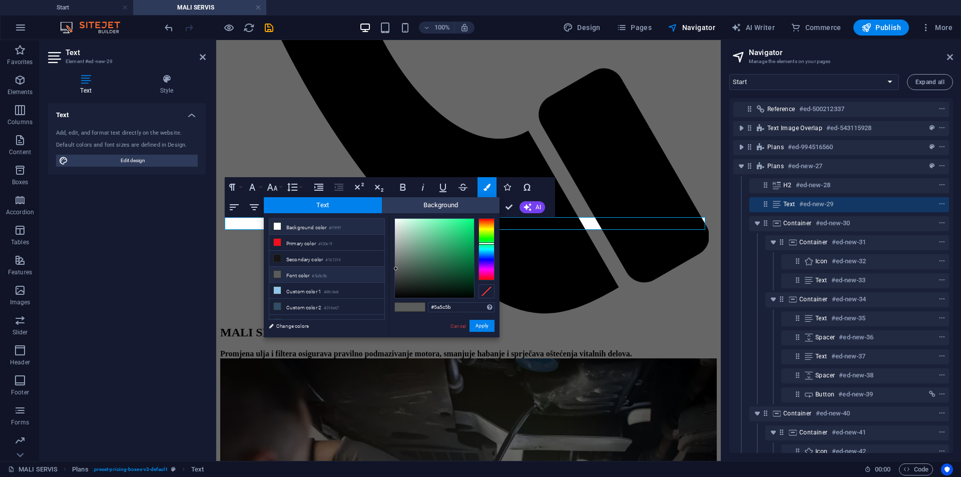
click at [360, 229] on li "Background color #ffffff" at bounding box center [326, 227] width 115 height 16
type input "#ffffff"
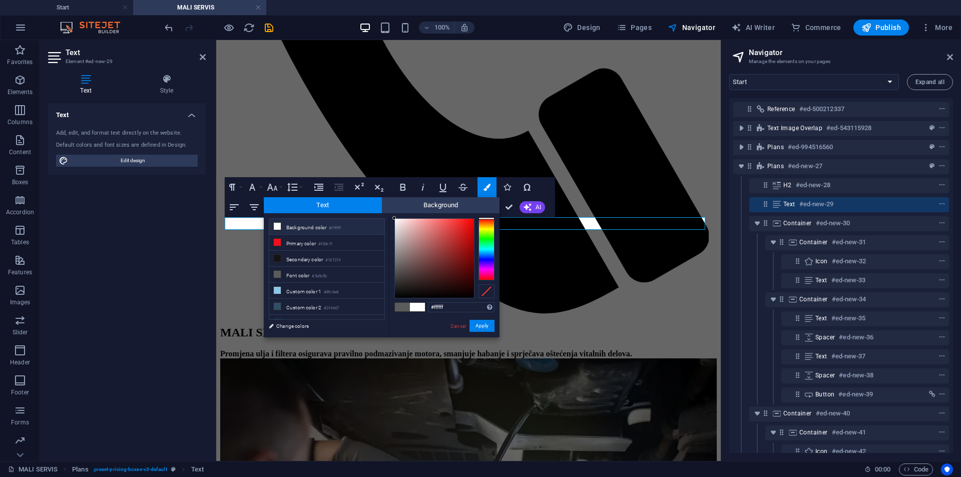
click at [485, 332] on div "Cancel Apply" at bounding box center [472, 326] width 45 height 13
click at [488, 325] on button "Apply" at bounding box center [482, 326] width 25 height 12
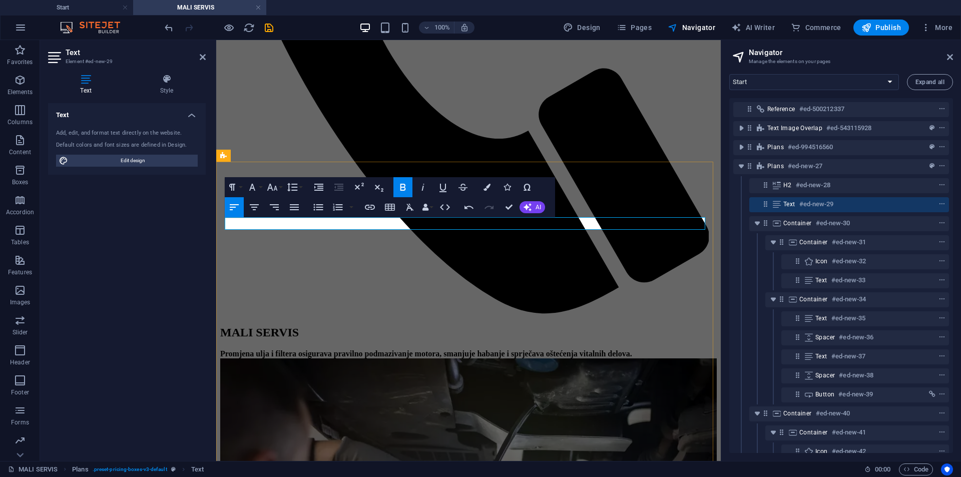
drag, startPoint x: 506, startPoint y: 205, endPoint x: 463, endPoint y: 168, distance: 56.7
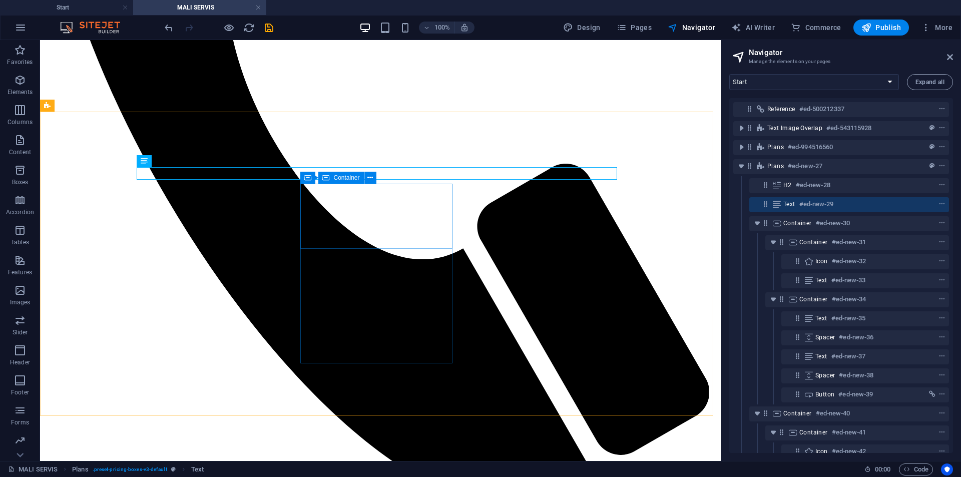
scroll to position [586, 0]
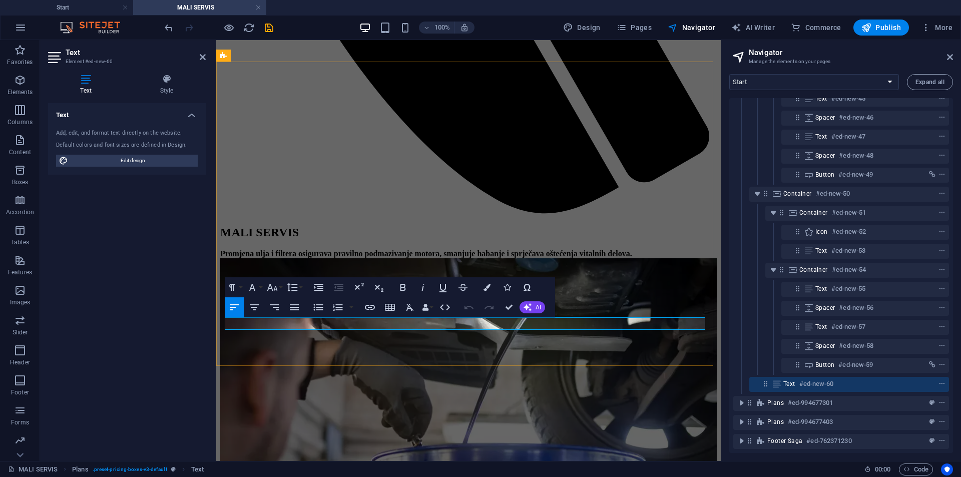
scroll to position [417, 0]
click at [485, 285] on icon "button" at bounding box center [487, 287] width 7 height 7
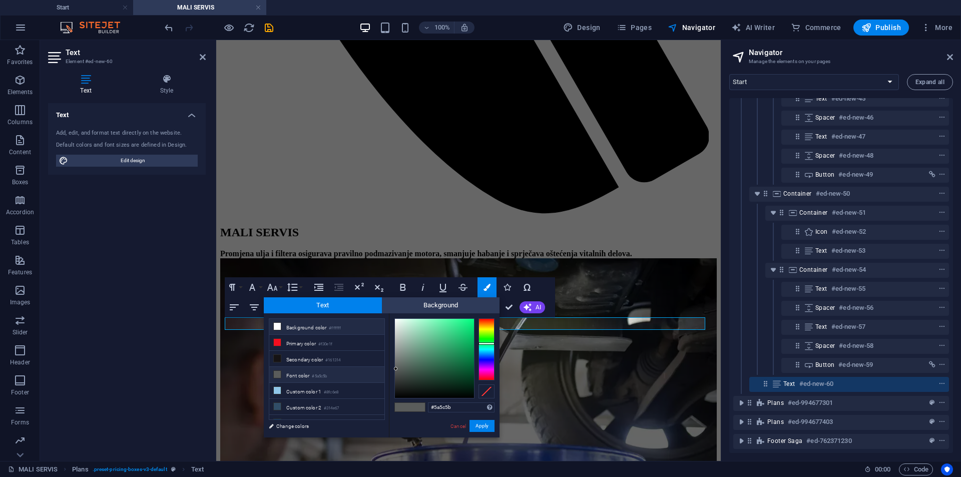
click at [348, 326] on li "Background color #ffffff" at bounding box center [326, 327] width 115 height 16
type input "#ffffff"
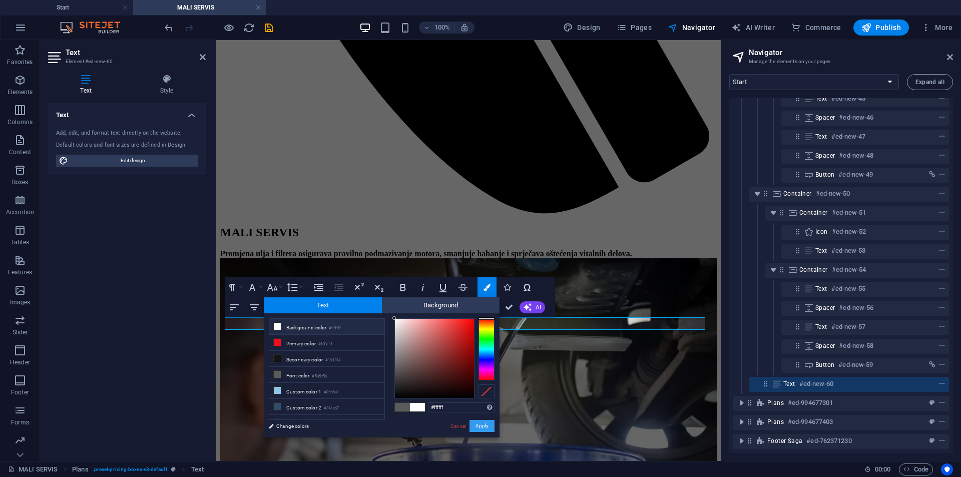
click at [481, 426] on button "Apply" at bounding box center [482, 426] width 25 height 12
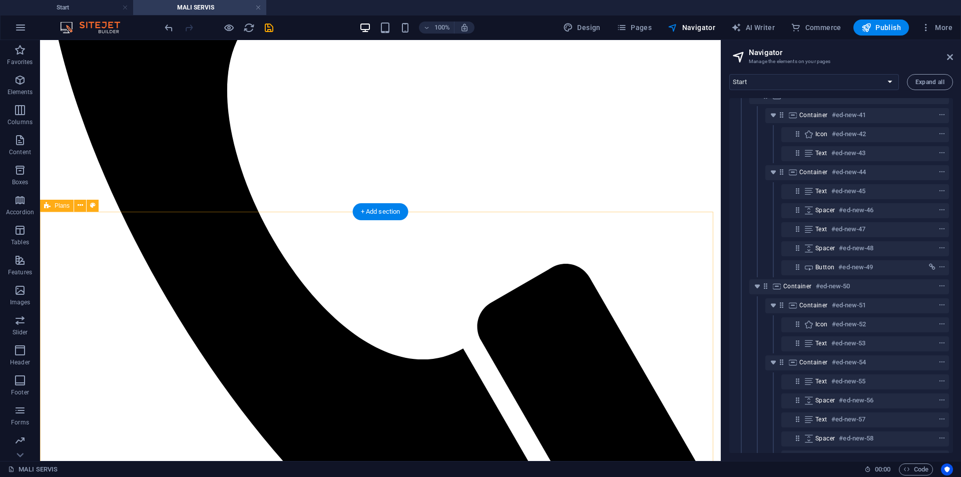
scroll to position [536, 0]
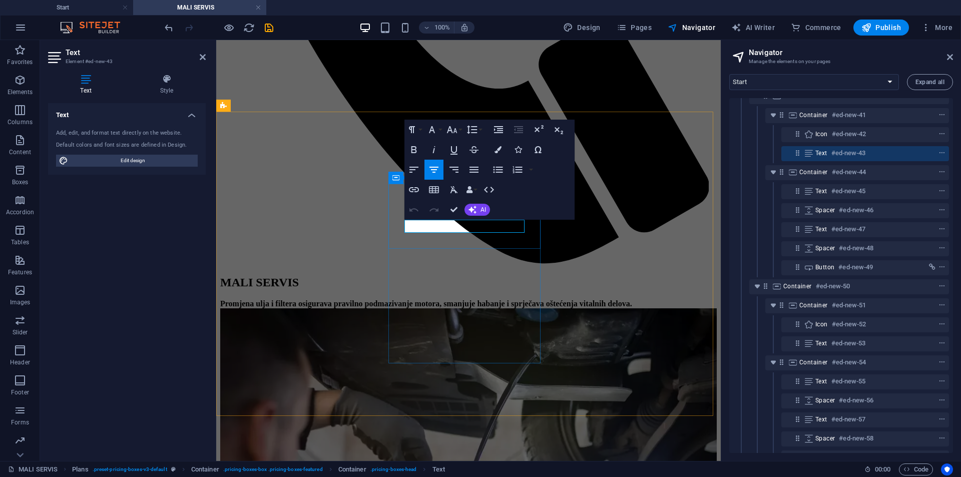
drag, startPoint x: 453, startPoint y: 204, endPoint x: 415, endPoint y: 165, distance: 53.5
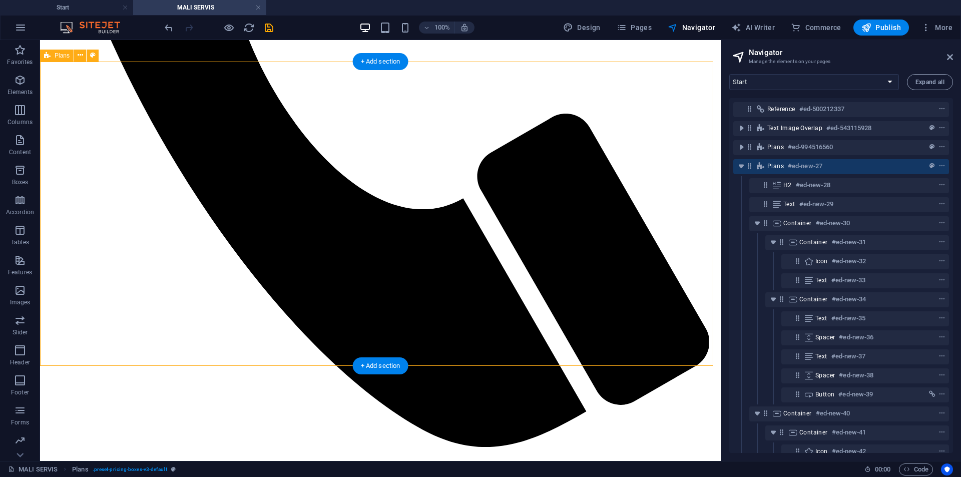
scroll to position [636, 0]
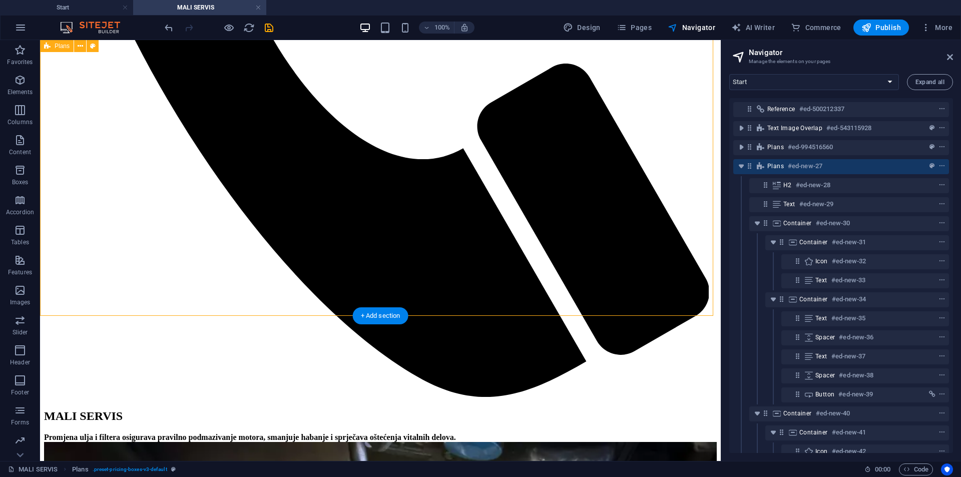
click at [939, 166] on icon "context-menu" at bounding box center [942, 166] width 7 height 7
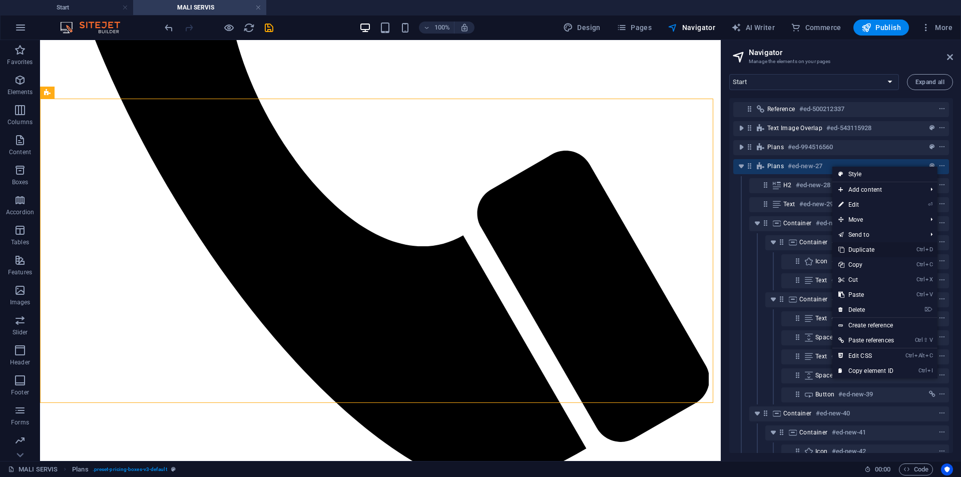
click at [874, 250] on link "Ctrl D Duplicate" at bounding box center [866, 249] width 68 height 15
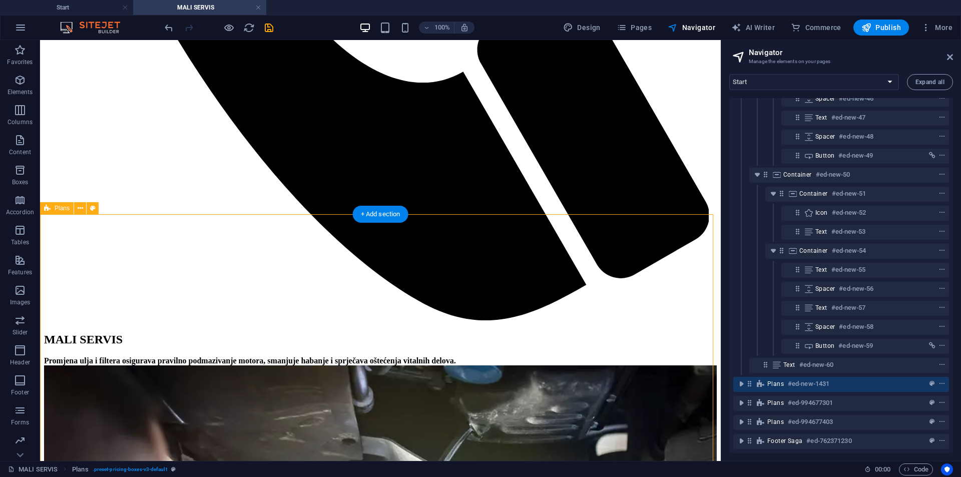
scroll to position [699, 0]
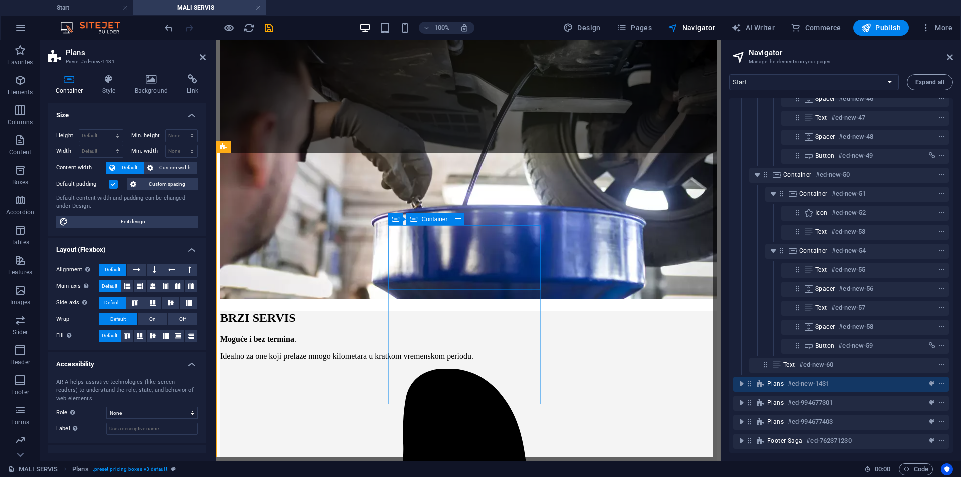
scroll to position [849, 0]
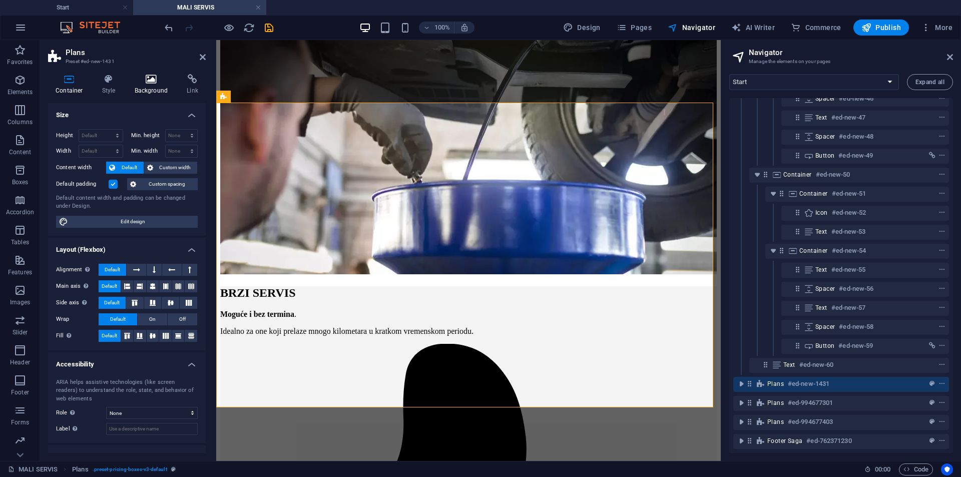
click at [149, 89] on h4 "Background" at bounding box center [153, 84] width 53 height 21
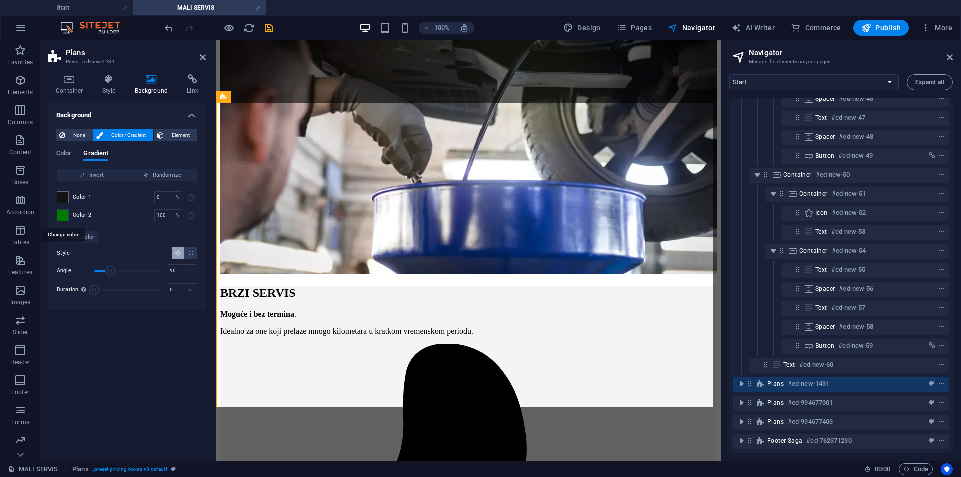
click at [68, 216] on div at bounding box center [63, 215] width 12 height 12
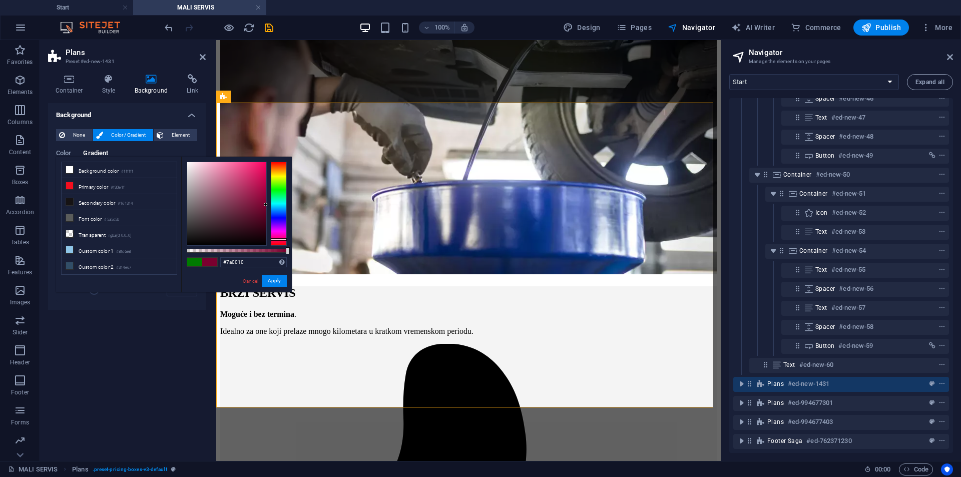
type input "#7a0000"
drag, startPoint x: 281, startPoint y: 239, endPoint x: 287, endPoint y: 260, distance: 21.9
click at [287, 260] on div "#7a0000 Supported formats #0852ed rgb(8, 82, 237) rgba(8, 82, 237, 90%) hsv(221…" at bounding box center [236, 297] width 111 height 281
click at [271, 280] on button "Apply" at bounding box center [274, 281] width 25 height 12
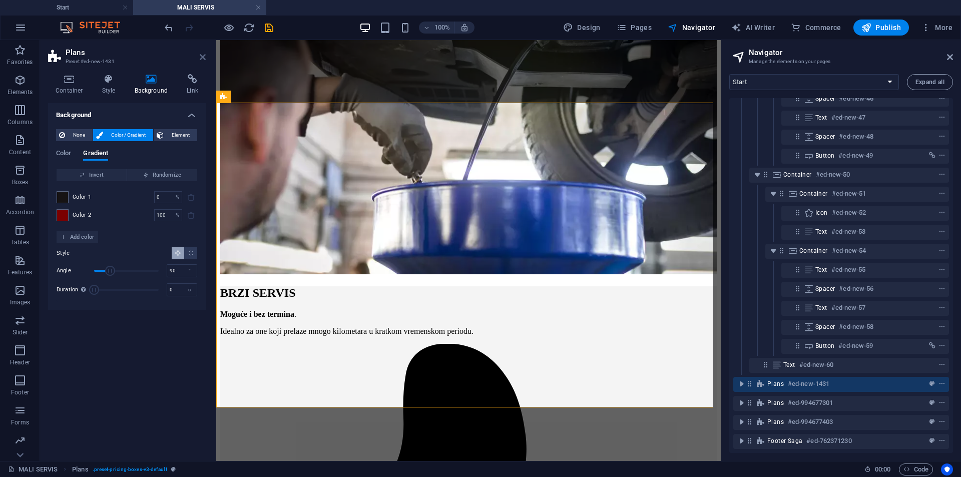
click at [200, 58] on icon at bounding box center [203, 57] width 6 height 8
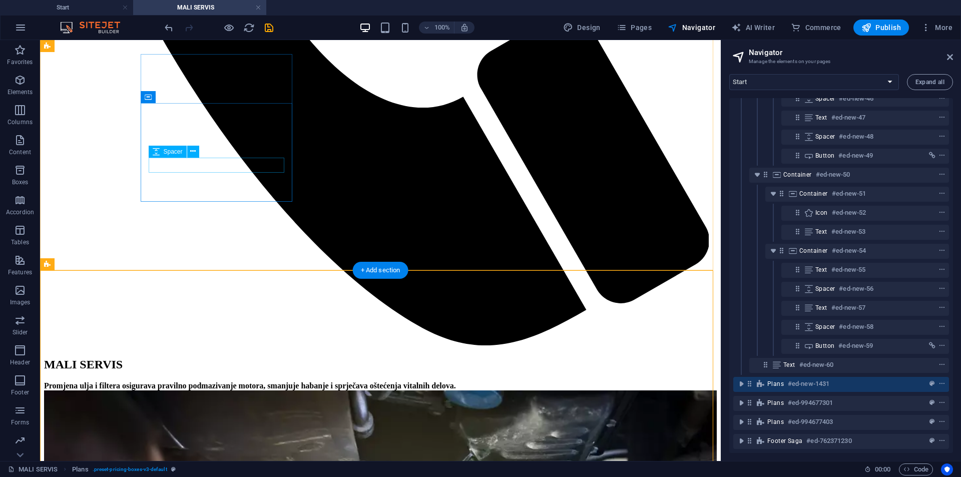
scroll to position [649, 0]
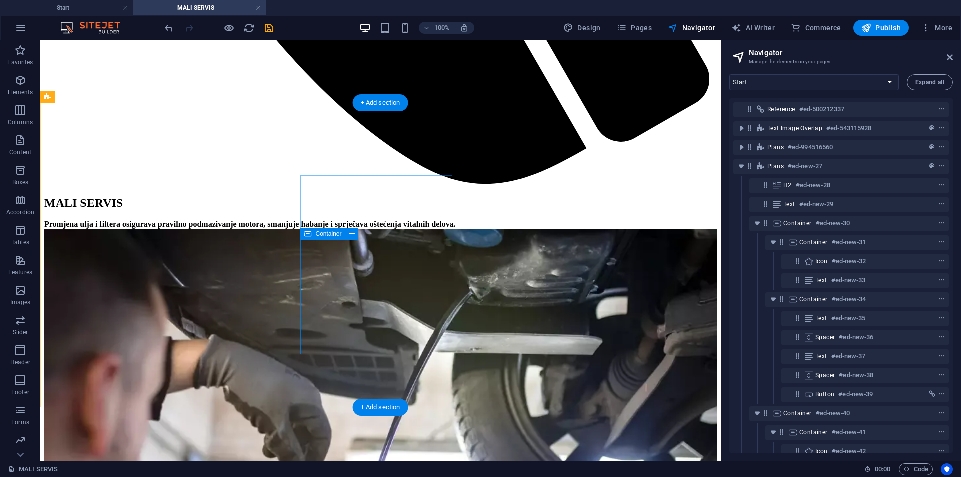
scroll to position [799, 0]
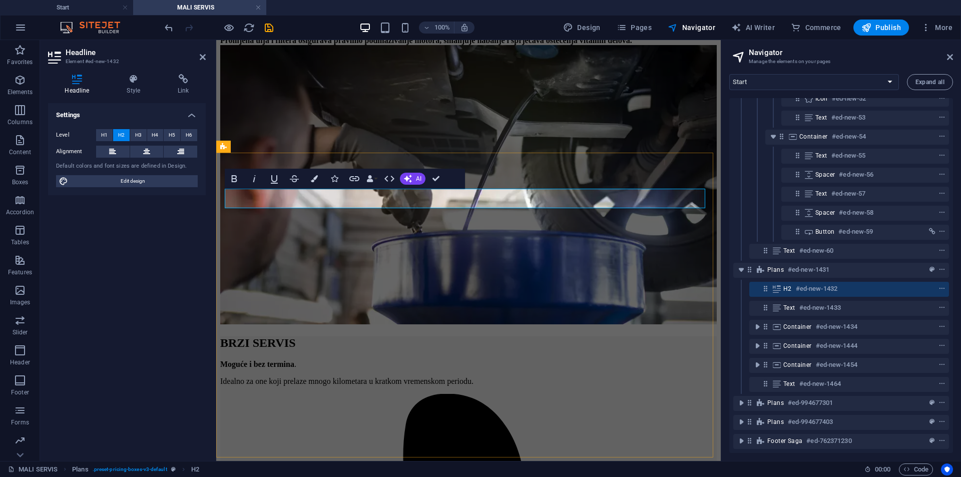
scroll to position [551, 0]
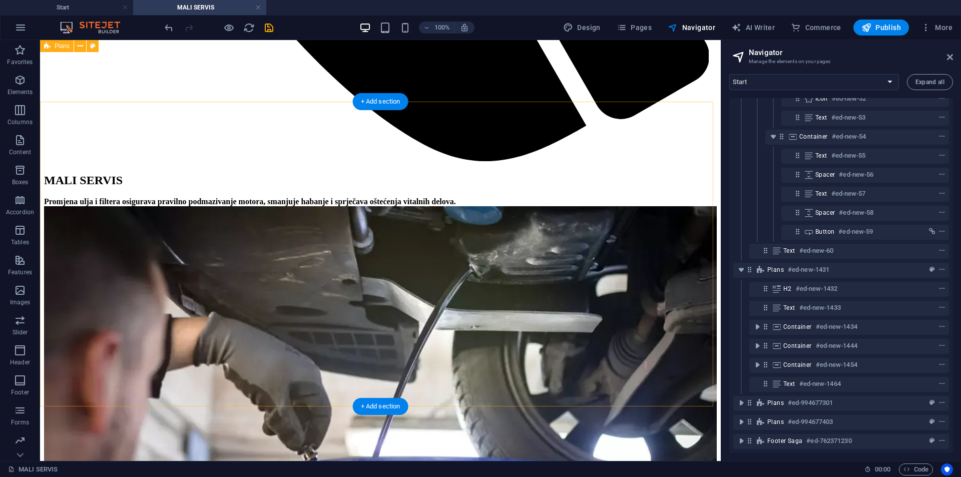
scroll to position [849, 0]
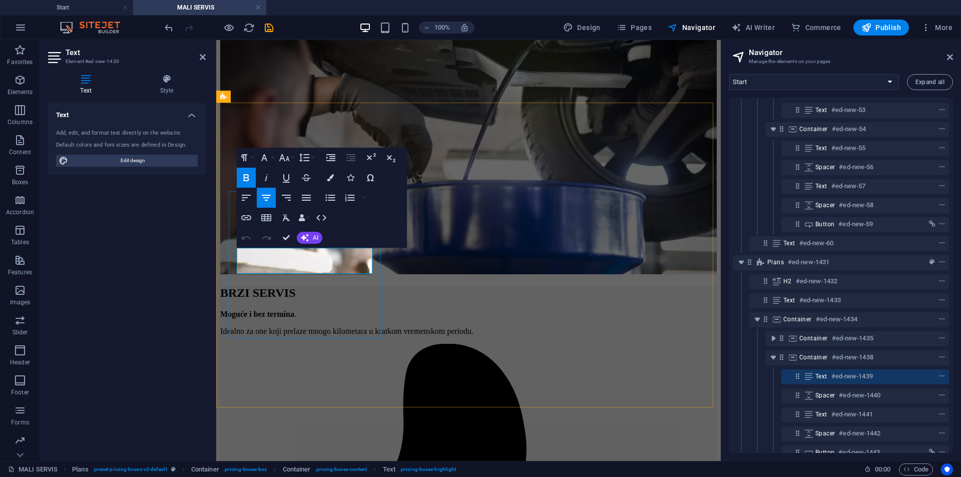
drag, startPoint x: 296, startPoint y: 261, endPoint x: 290, endPoint y: 264, distance: 6.7
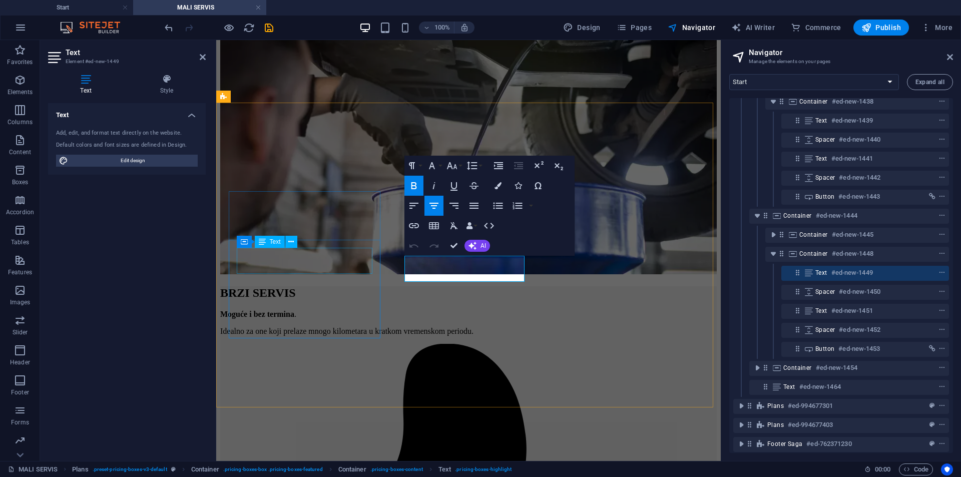
scroll to position [808, 0]
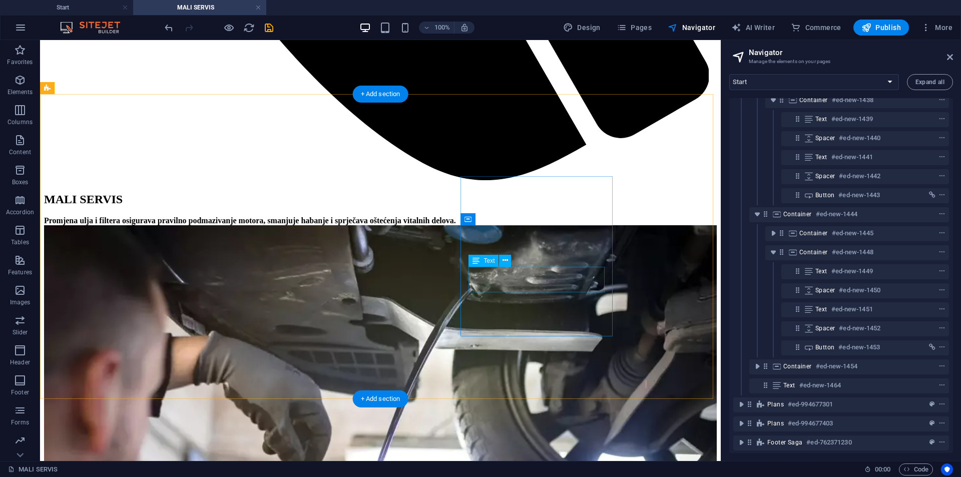
scroll to position [849, 0]
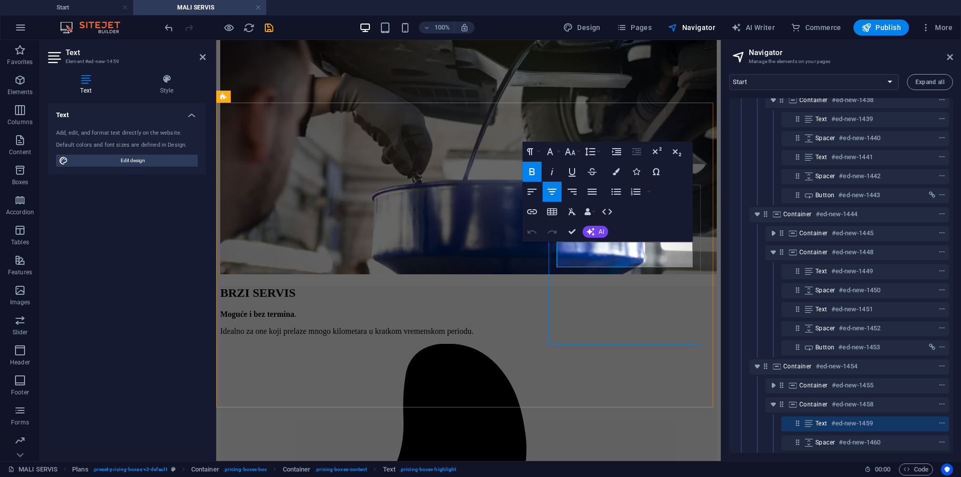
drag, startPoint x: 616, startPoint y: 257, endPoint x: 609, endPoint y: 259, distance: 6.7
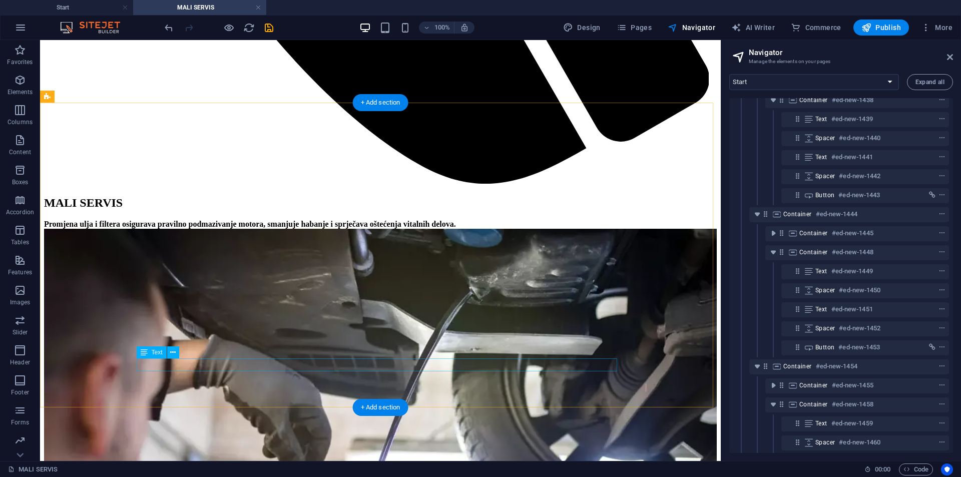
scroll to position [900, 0]
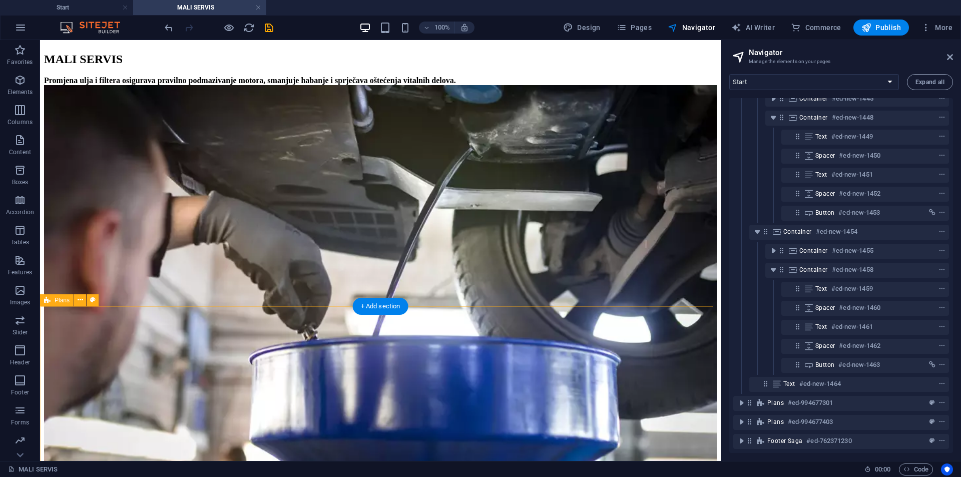
scroll to position [1000, 0]
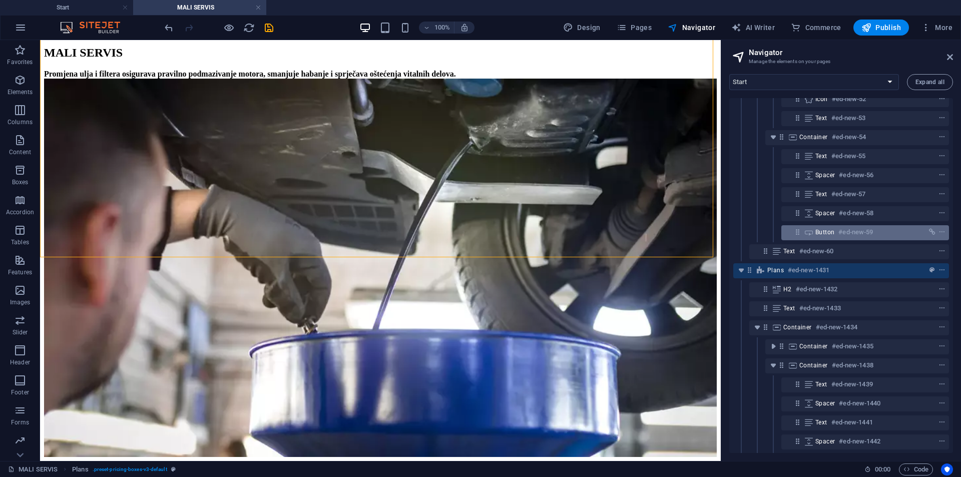
scroll to position [542, 0]
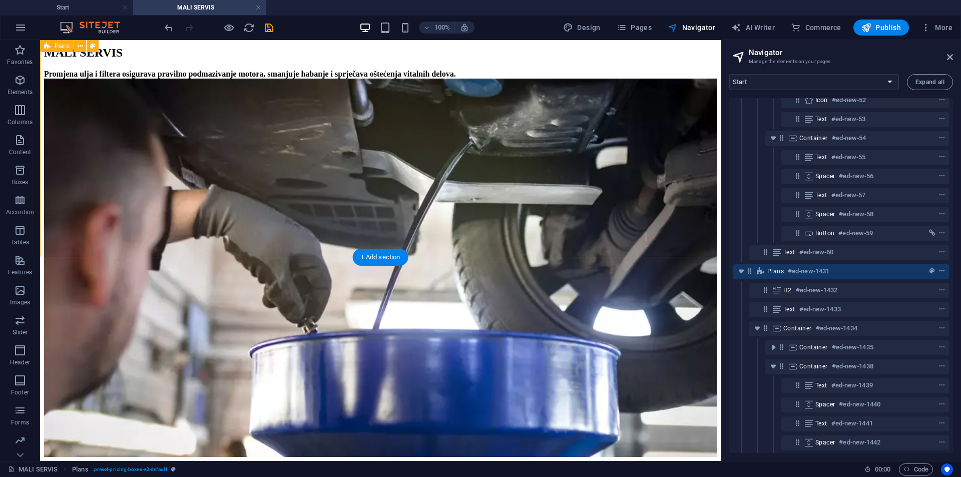
click at [941, 270] on icon "context-menu" at bounding box center [942, 271] width 7 height 7
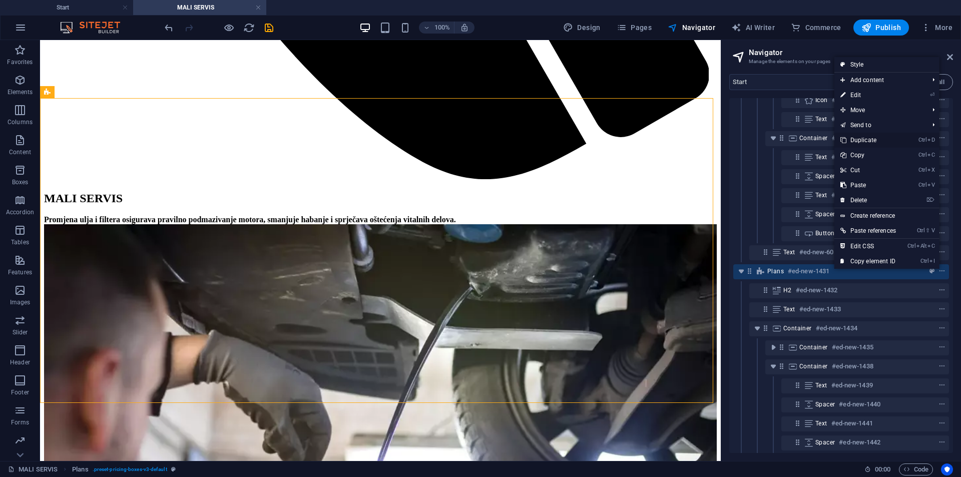
click at [869, 139] on link "Ctrl D Duplicate" at bounding box center [868, 140] width 68 height 15
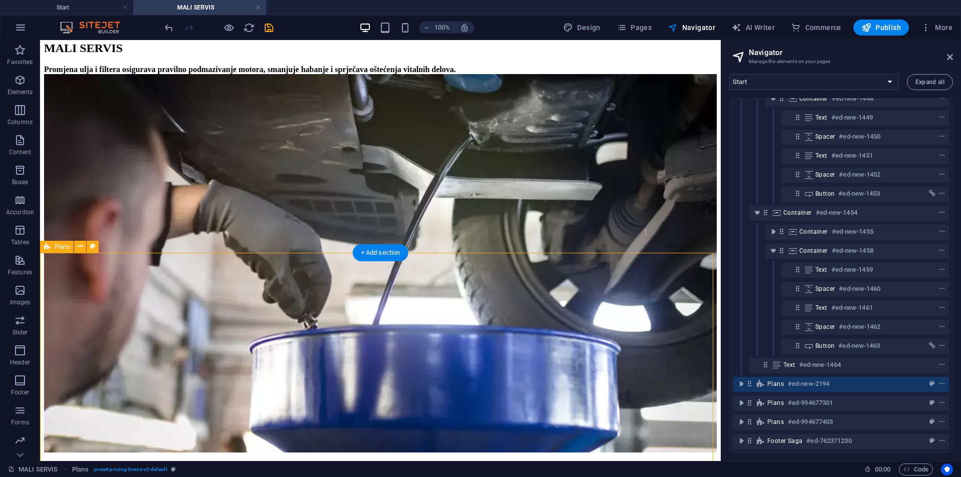
scroll to position [1054, 0]
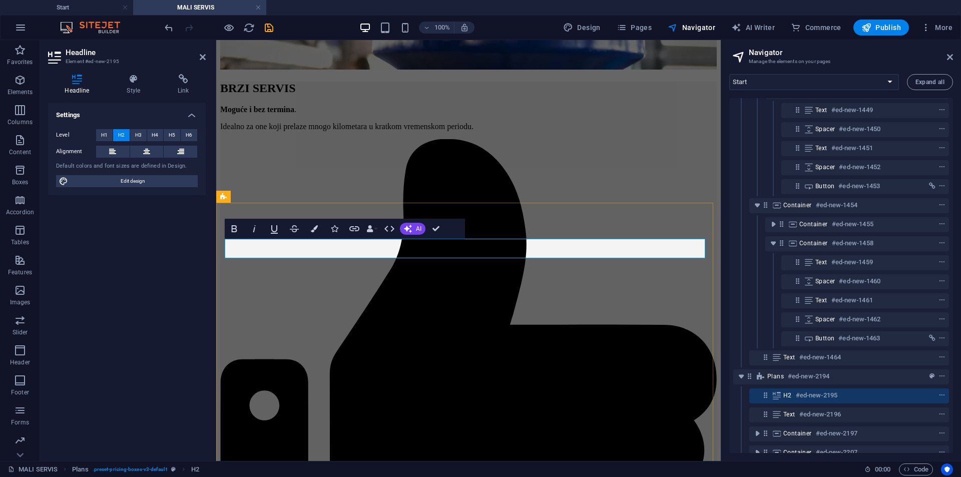
drag, startPoint x: 404, startPoint y: 250, endPoint x: 325, endPoint y: 257, distance: 79.9
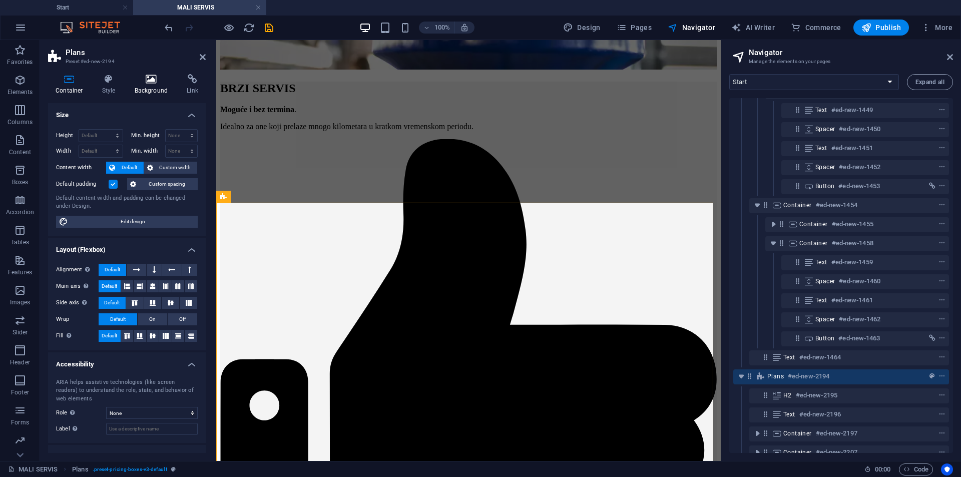
click at [150, 85] on h4 "Background" at bounding box center [153, 84] width 53 height 21
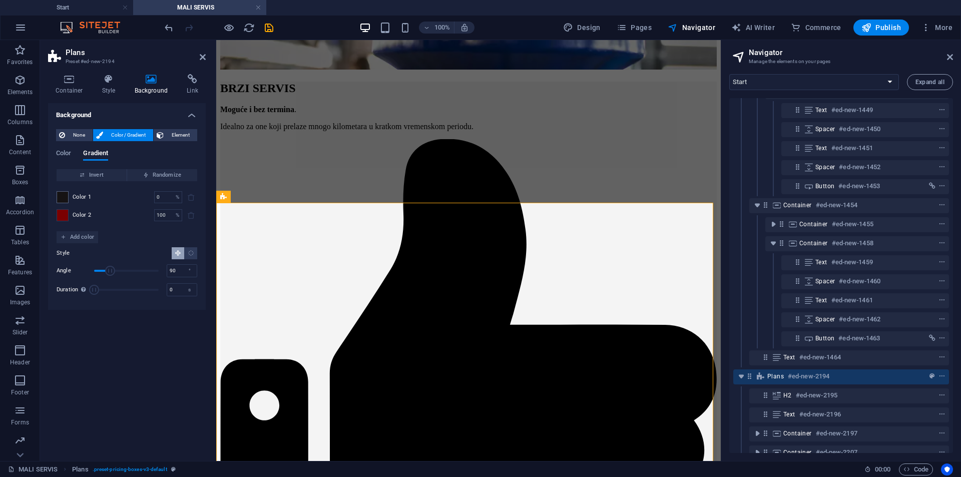
click at [68, 215] on div at bounding box center [63, 215] width 12 height 12
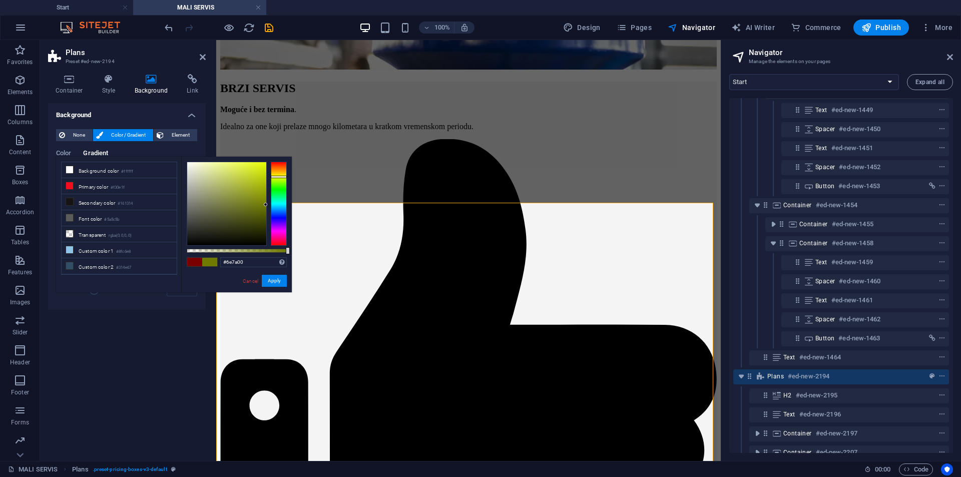
click at [279, 177] on div at bounding box center [279, 204] width 16 height 84
type input "#3c4300"
drag, startPoint x: 266, startPoint y: 228, endPoint x: 272, endPoint y: 223, distance: 7.8
click at [272, 223] on div at bounding box center [237, 204] width 100 height 84
click at [274, 282] on button "Apply" at bounding box center [274, 281] width 25 height 12
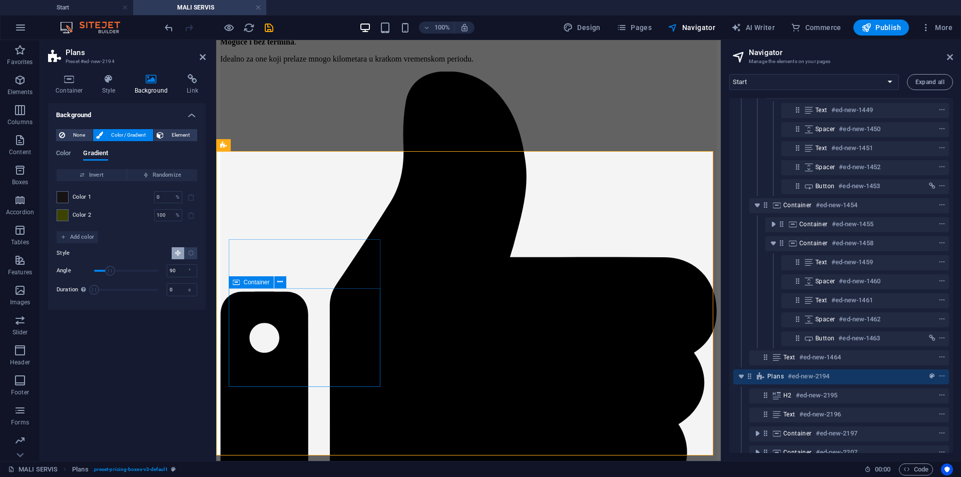
scroll to position [1104, 0]
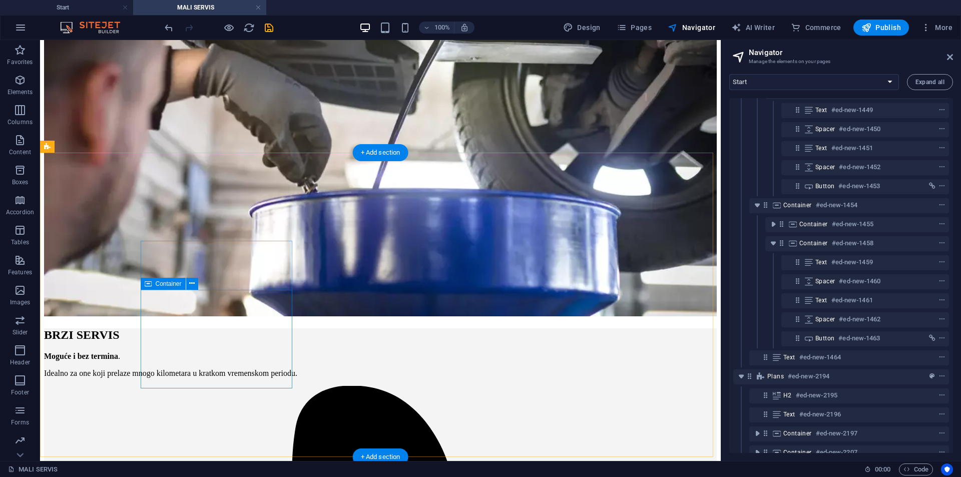
scroll to position [1154, 0]
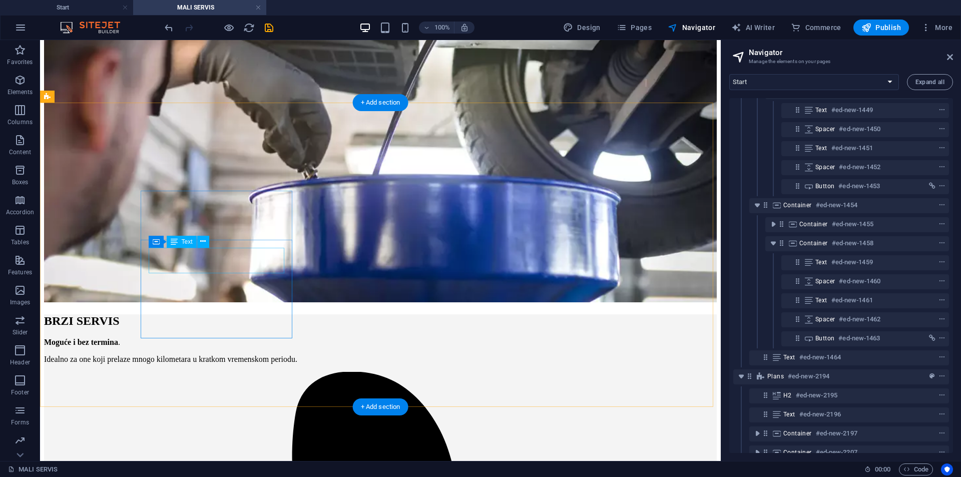
drag, startPoint x: 203, startPoint y: 256, endPoint x: 244, endPoint y: 296, distance: 57.0
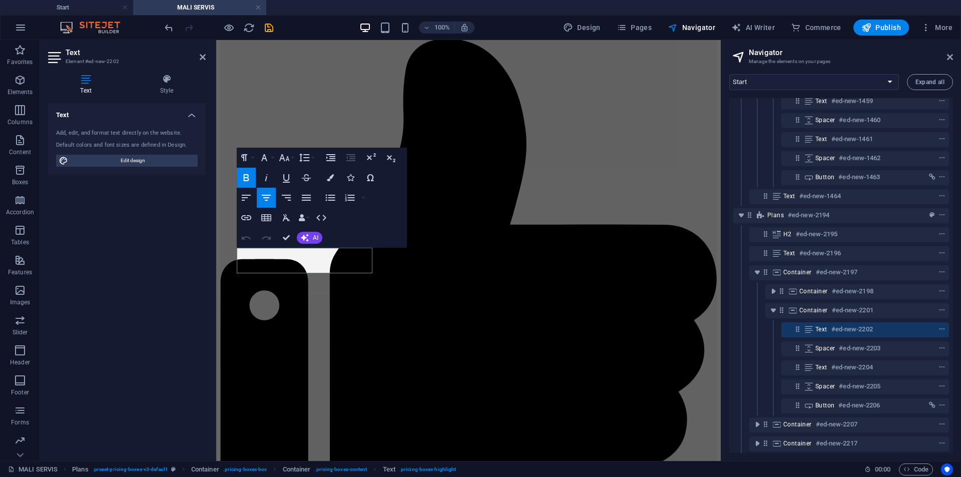
scroll to position [1188, 0]
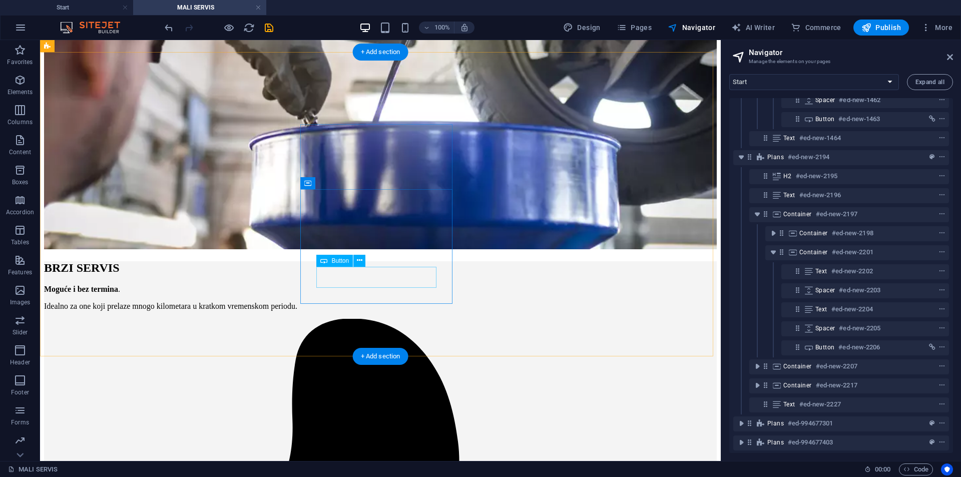
scroll to position [1204, 0]
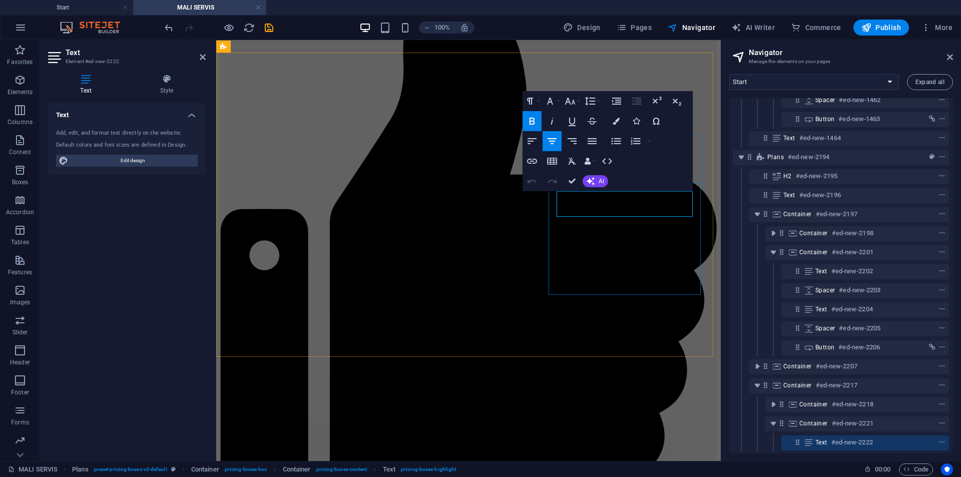
drag, startPoint x: 618, startPoint y: 208, endPoint x: 612, endPoint y: 207, distance: 5.6
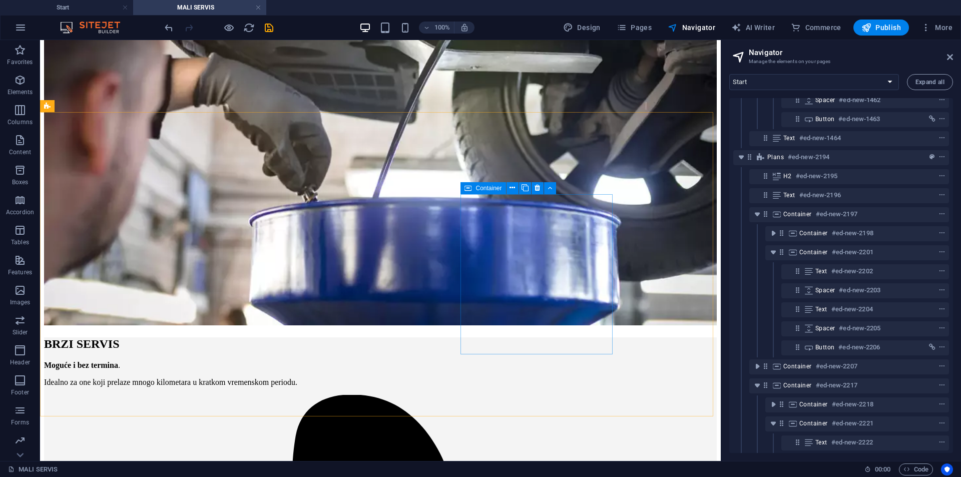
scroll to position [1154, 0]
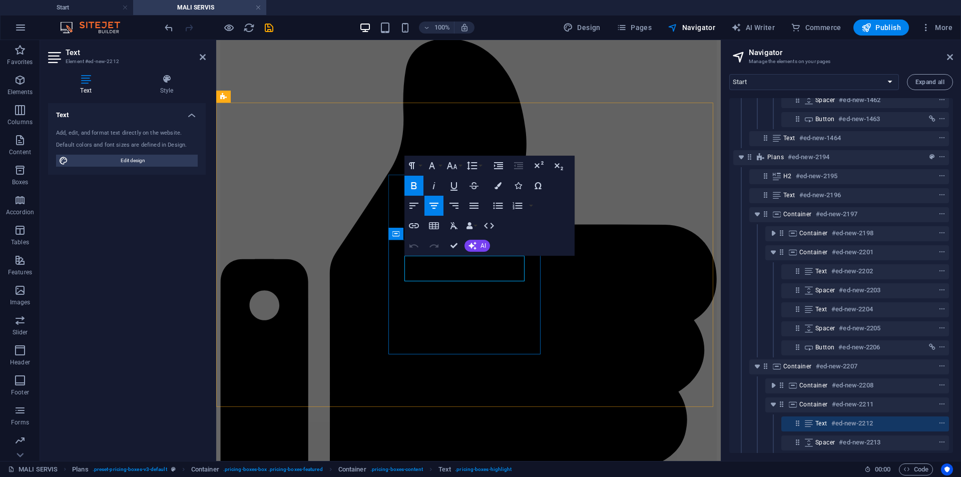
drag, startPoint x: 460, startPoint y: 272, endPoint x: 448, endPoint y: 272, distance: 11.5
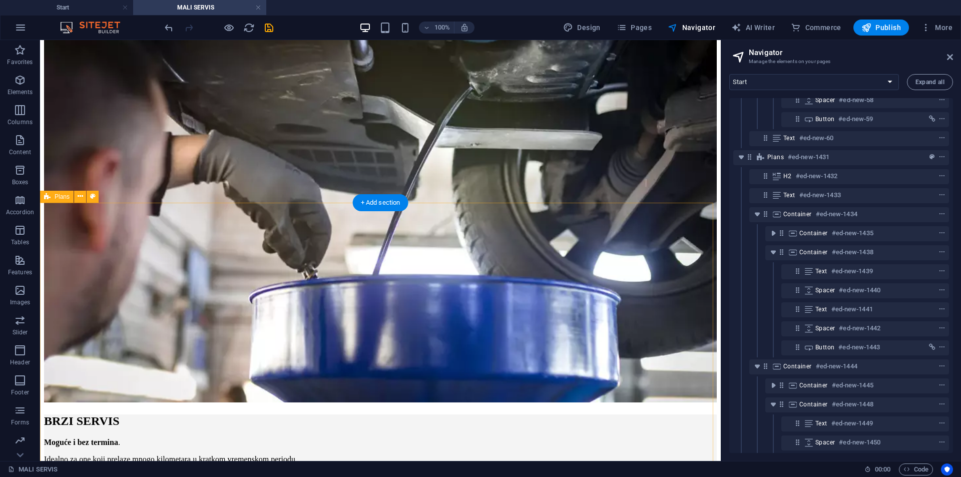
scroll to position [1104, 0]
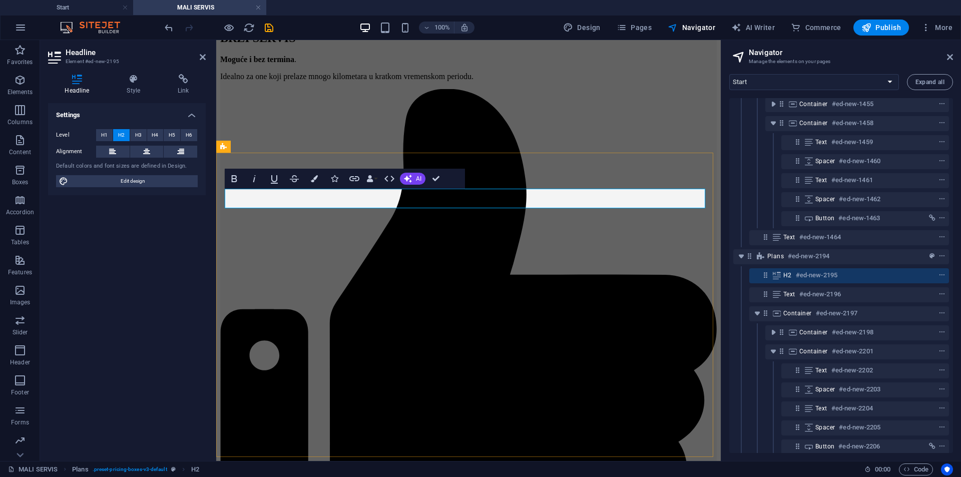
scroll to position [1093, 0]
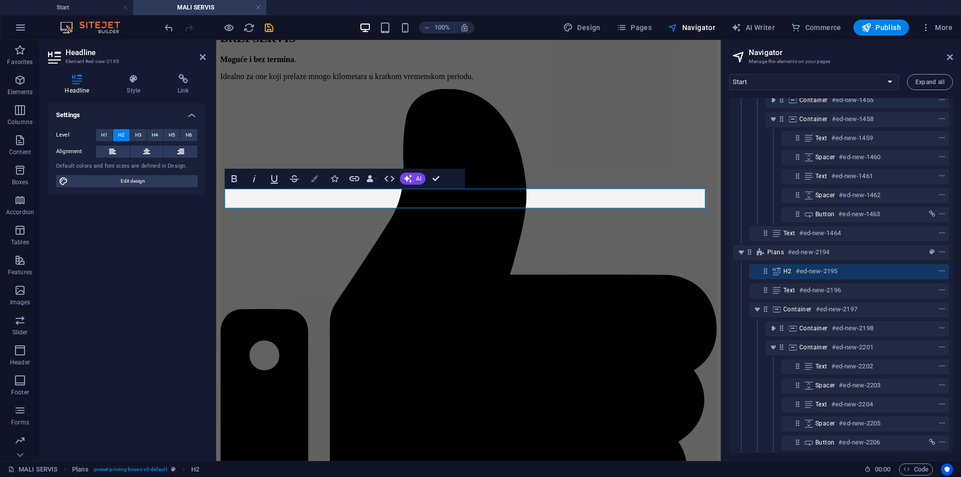
click at [318, 180] on button "Colors" at bounding box center [314, 179] width 19 height 20
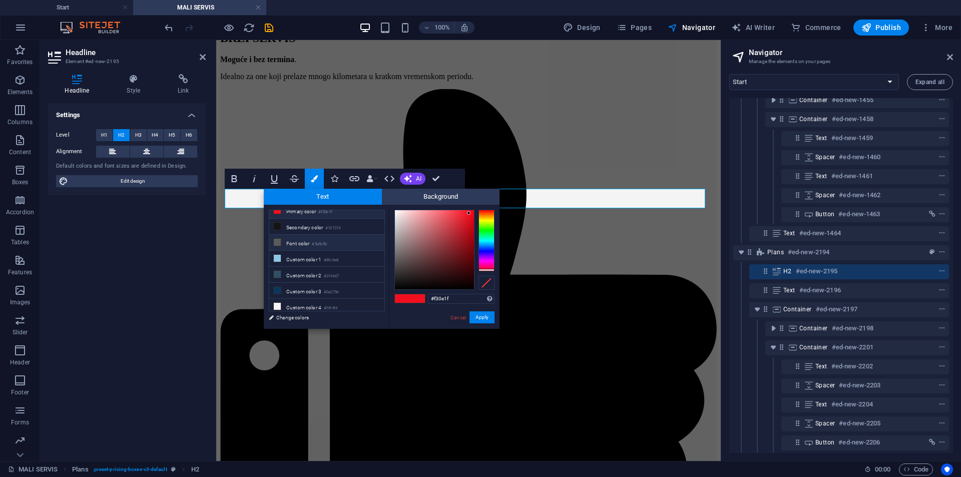
scroll to position [0, 0]
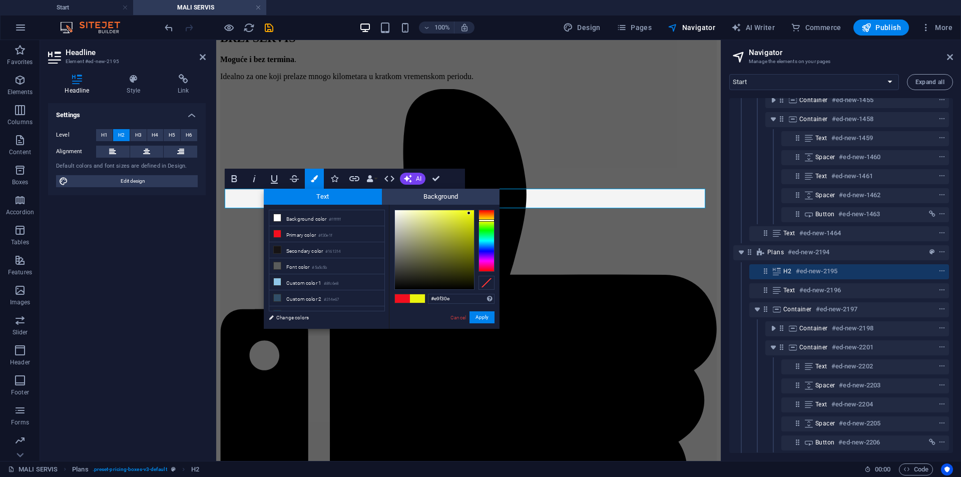
click at [491, 220] on div at bounding box center [487, 241] width 16 height 62
drag, startPoint x: 474, startPoint y: 245, endPoint x: 479, endPoint y: 243, distance: 5.4
click at [477, 243] on div at bounding box center [444, 250] width 100 height 80
drag, startPoint x: 470, startPoint y: 248, endPoint x: 483, endPoint y: 239, distance: 15.8
click at [483, 239] on div at bounding box center [444, 250] width 100 height 80
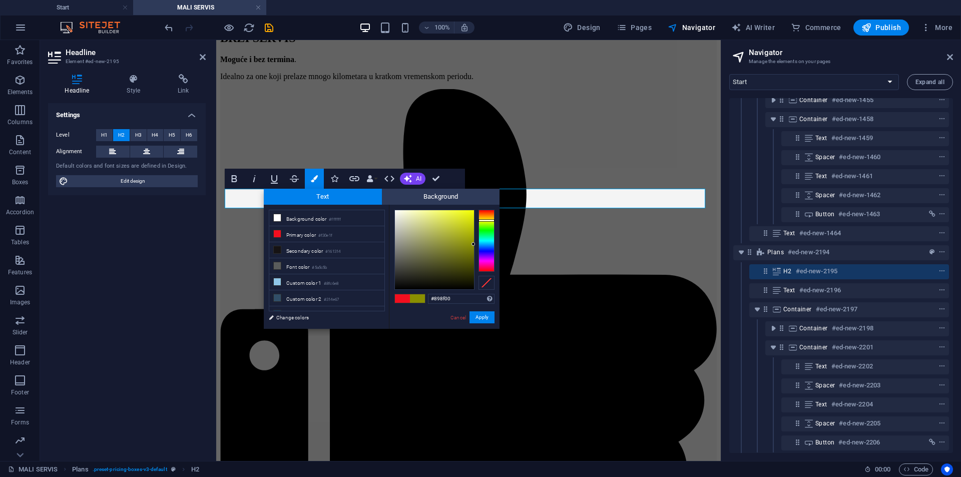
click at [495, 244] on div "#898f00 Supported formats #0852ed rgb(8, 82, 237) rgba(8, 82, 237, 90%) hsv(221…" at bounding box center [444, 339] width 111 height 269
type input "#818700"
click at [474, 247] on div at bounding box center [474, 247] width 4 height 4
click at [485, 315] on button "Apply" at bounding box center [482, 317] width 25 height 12
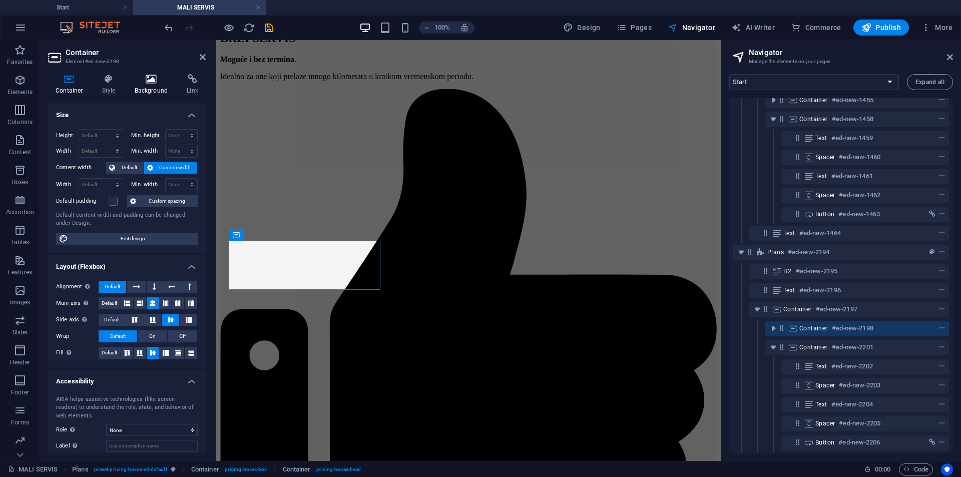
click at [144, 81] on icon at bounding box center [151, 79] width 49 height 10
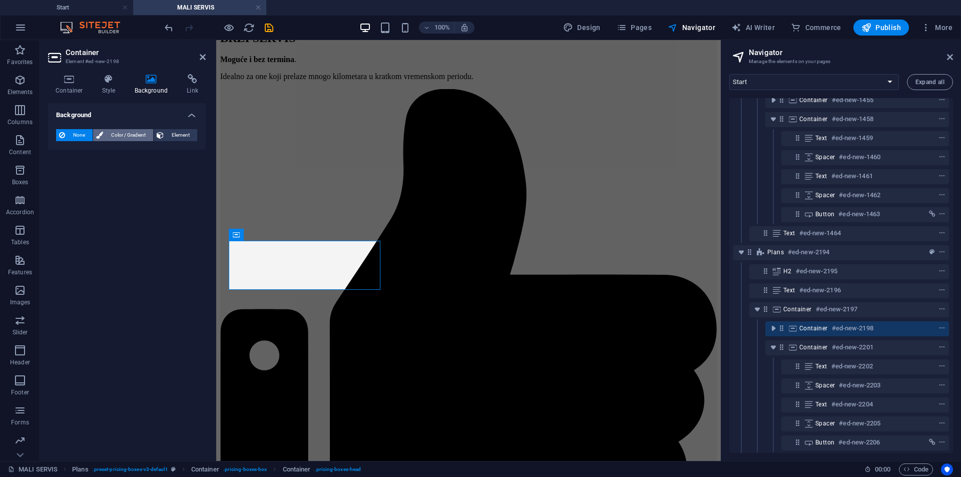
click at [141, 135] on span "Color / Gradient" at bounding box center [128, 135] width 44 height 12
click at [65, 179] on span at bounding box center [62, 175] width 11 height 11
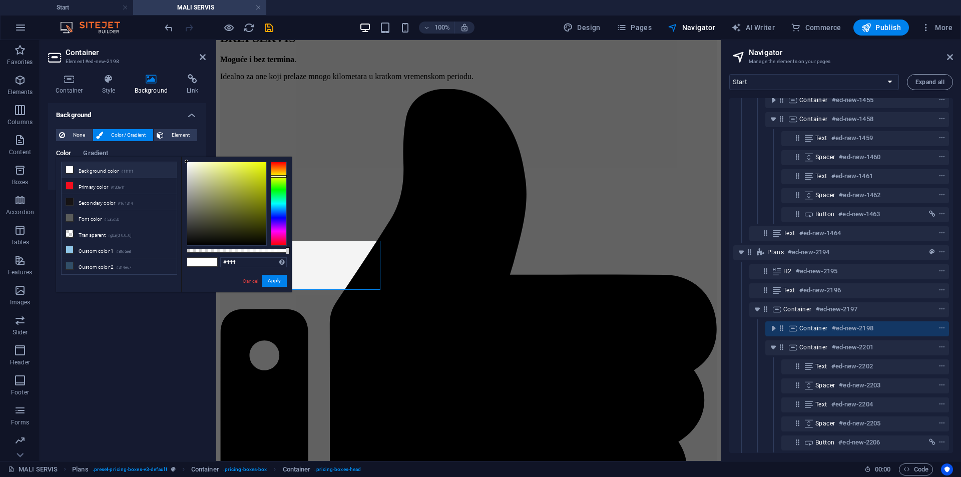
drag, startPoint x: 282, startPoint y: 185, endPoint x: 82, endPoint y: 136, distance: 205.7
click at [298, 176] on body "AutoWerk Start MALI SERVIS Favorites Elements Columns Content Boxes Accordion T…" at bounding box center [480, 238] width 961 height 477
type input "#7a8200"
drag, startPoint x: 256, startPoint y: 196, endPoint x: 91, endPoint y: 162, distance: 169.2
click at [307, 202] on body "AutoWerk Start MALI SERVIS Favorites Elements Columns Content Boxes Accordion T…" at bounding box center [480, 238] width 961 height 477
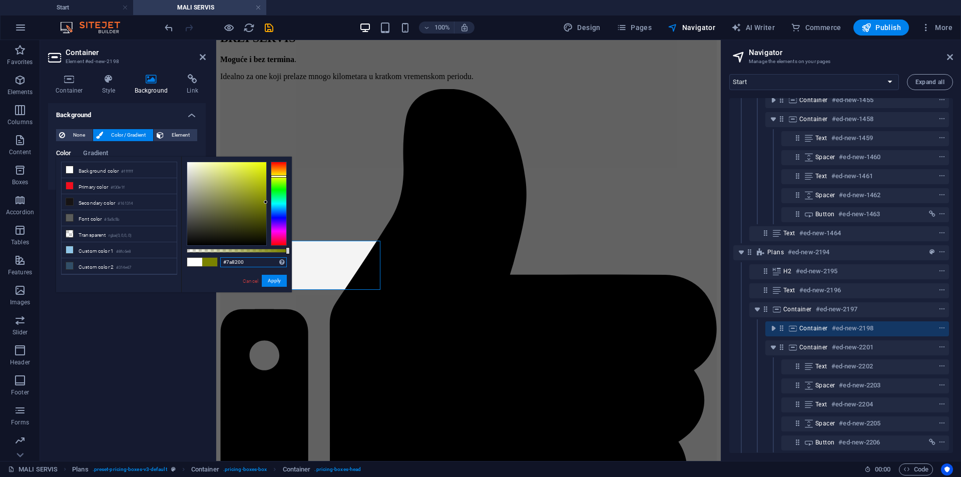
click at [261, 262] on input "#7a8200" at bounding box center [253, 262] width 67 height 10
click at [257, 265] on input "#7a8200" at bounding box center [253, 262] width 67 height 10
click at [239, 264] on input "#7a8200" at bounding box center [253, 262] width 67 height 10
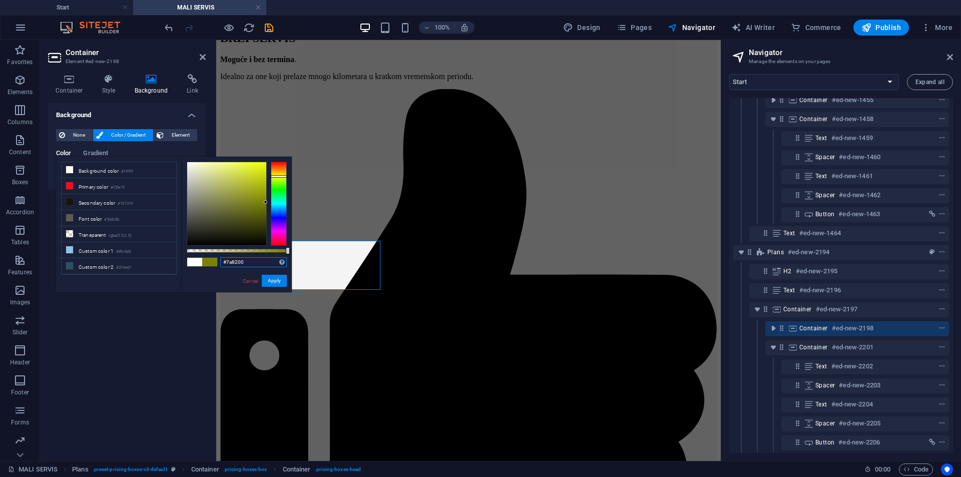
click at [239, 264] on input "#7a8200" at bounding box center [253, 262] width 67 height 10
click at [267, 283] on button "Apply" at bounding box center [274, 281] width 25 height 12
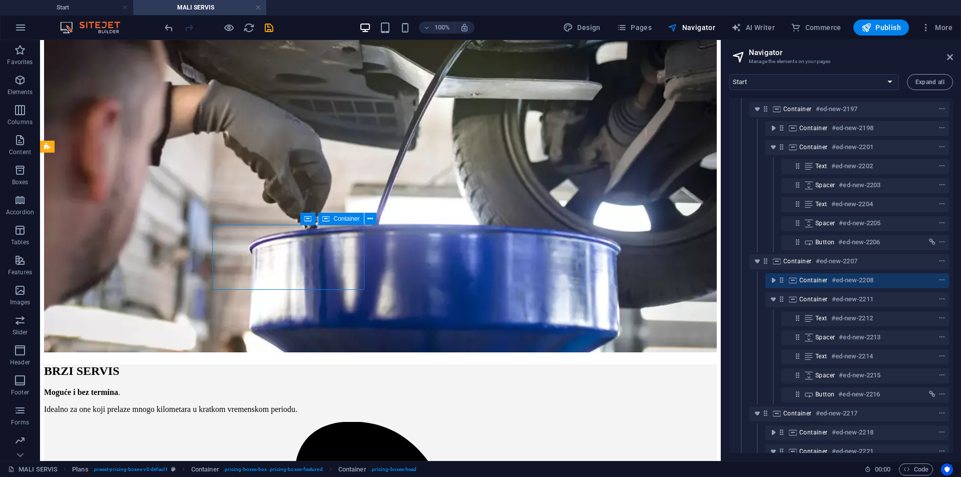
scroll to position [1303, 0]
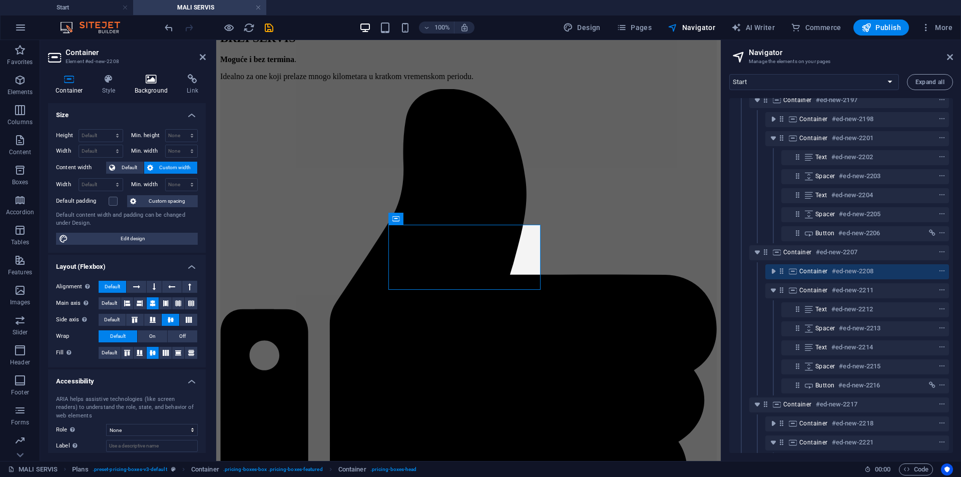
click at [148, 78] on icon at bounding box center [151, 79] width 49 height 10
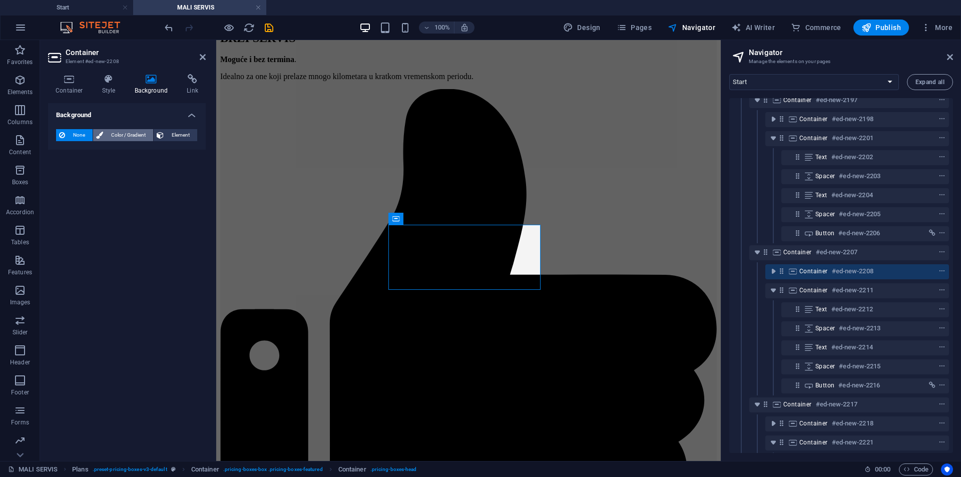
click at [129, 133] on span "Color / Gradient" at bounding box center [128, 135] width 44 height 12
click at [64, 177] on span at bounding box center [62, 175] width 11 height 11
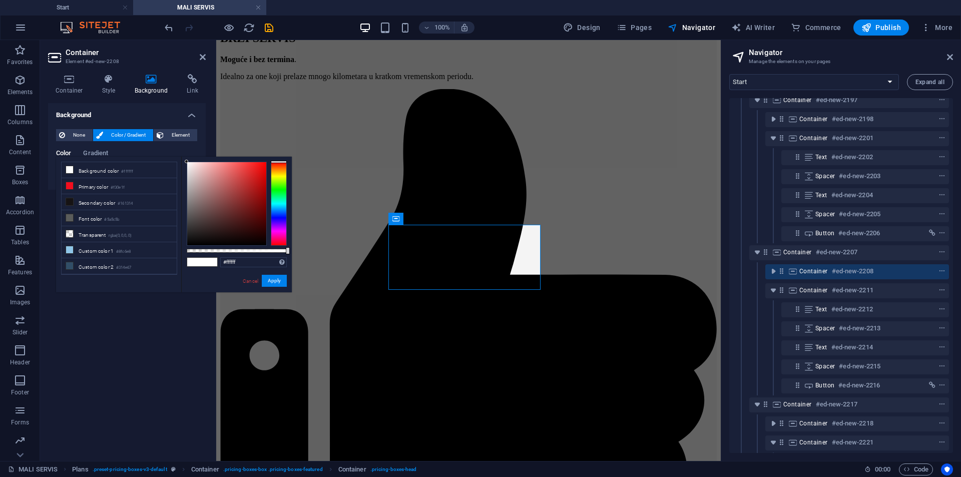
click at [211, 261] on span at bounding box center [209, 262] width 15 height 9
click at [204, 258] on span at bounding box center [209, 262] width 15 height 9
click at [241, 261] on input "#ffffff" at bounding box center [253, 262] width 67 height 10
paste input "#7a8200"
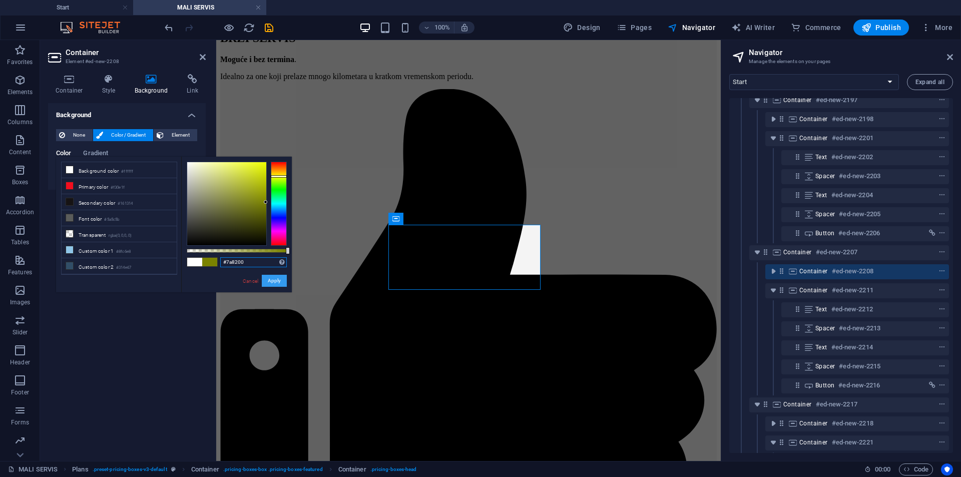
type input "#7a8200"
click at [275, 277] on button "Apply" at bounding box center [274, 281] width 25 height 12
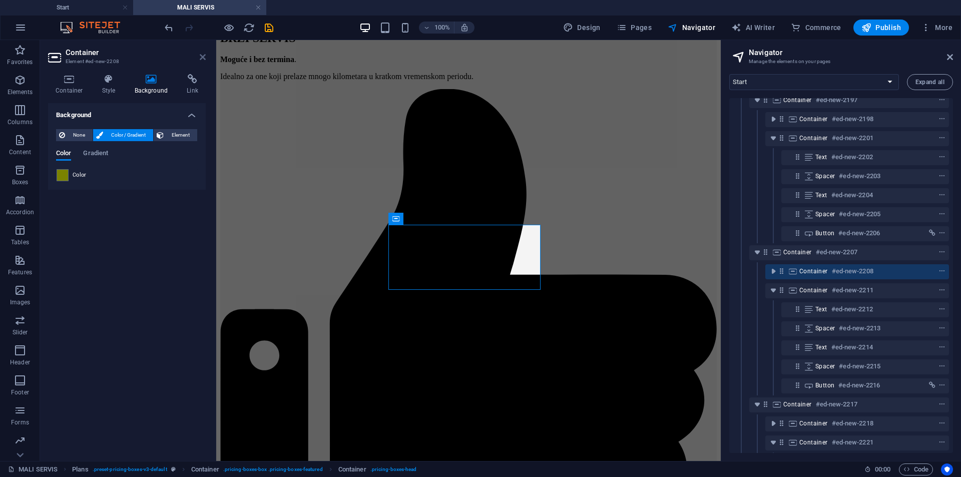
drag, startPoint x: 202, startPoint y: 58, endPoint x: 162, endPoint y: 18, distance: 56.6
click at [202, 58] on icon at bounding box center [203, 57] width 6 height 8
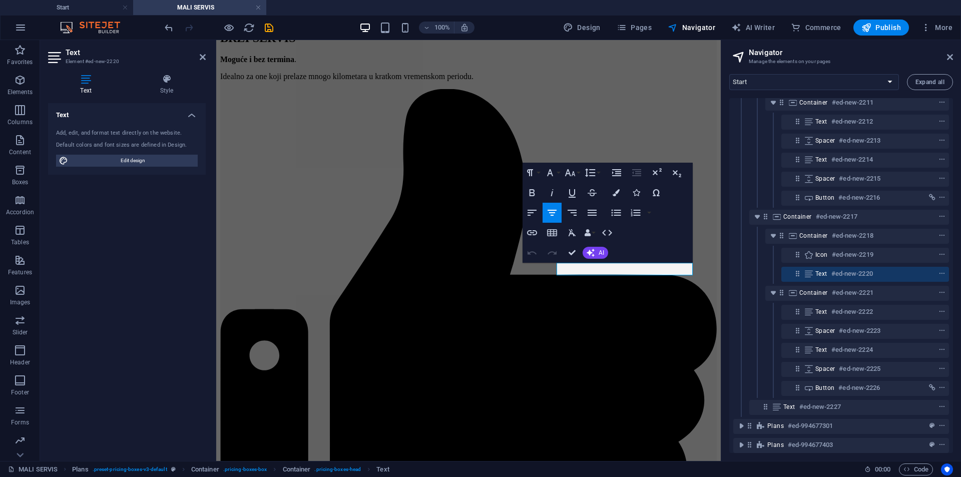
scroll to position [1493, 0]
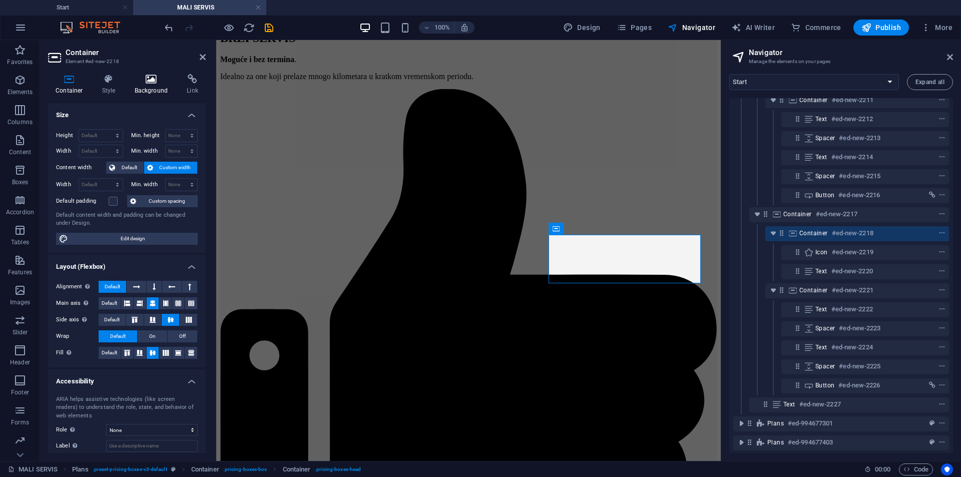
click at [138, 80] on icon at bounding box center [151, 79] width 49 height 10
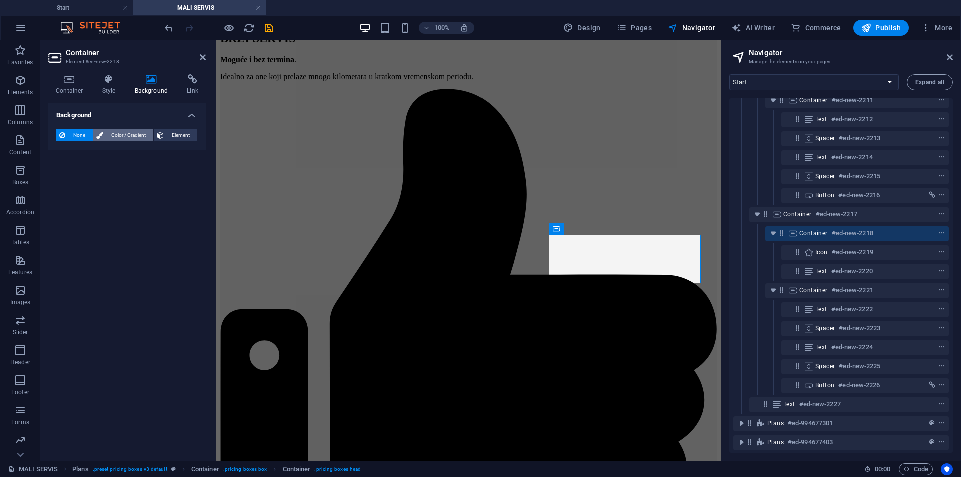
click at [132, 139] on span "Color / Gradient" at bounding box center [128, 135] width 44 height 12
click at [65, 171] on span at bounding box center [62, 175] width 11 height 11
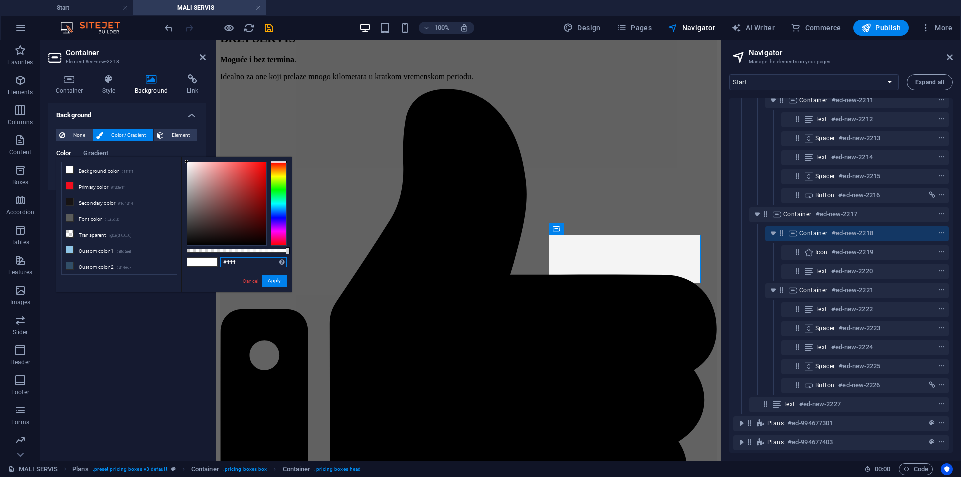
click at [231, 259] on input "#ffffff" at bounding box center [253, 262] width 67 height 10
paste input "7a8200"
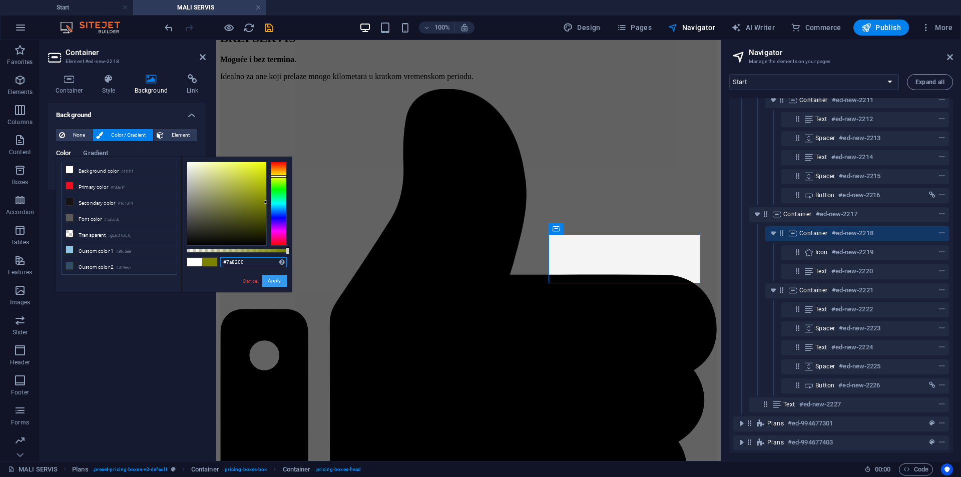
type input "#7a8200"
click at [262, 278] on button "Apply" at bounding box center [274, 281] width 25 height 12
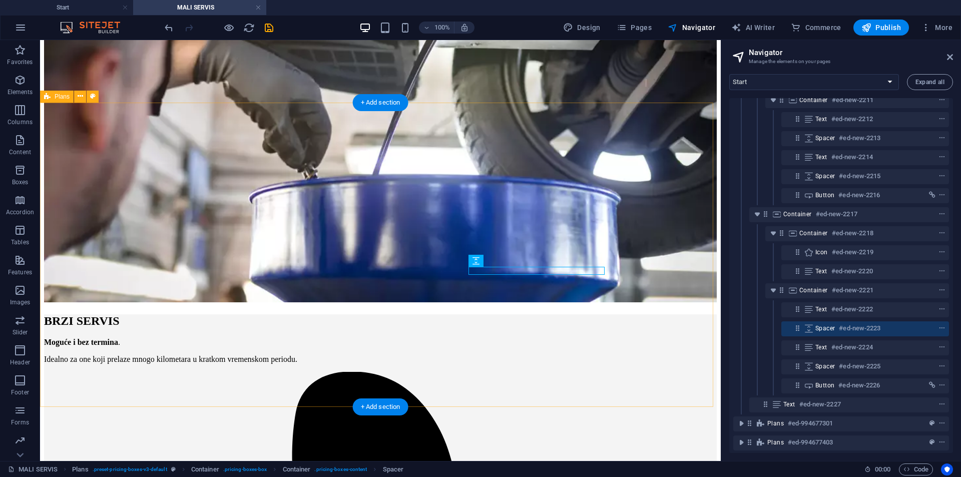
scroll to position [1104, 0]
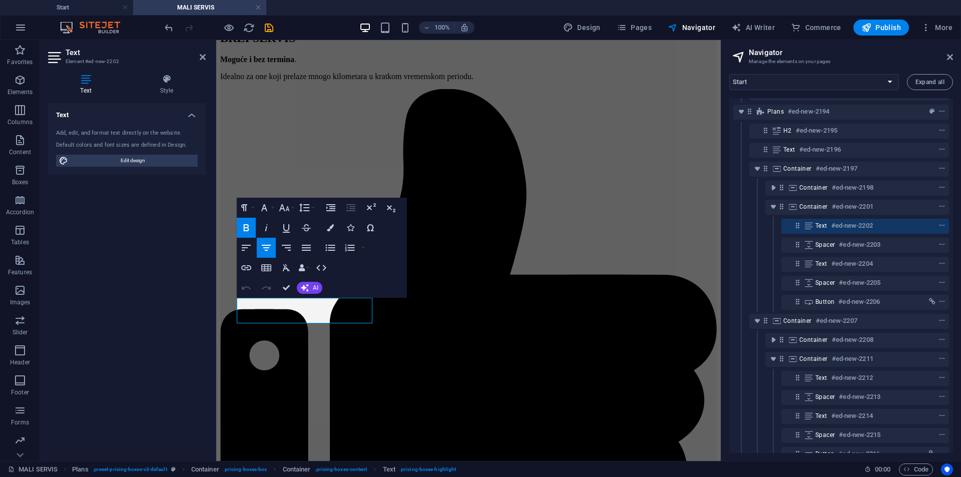
scroll to position [1188, 0]
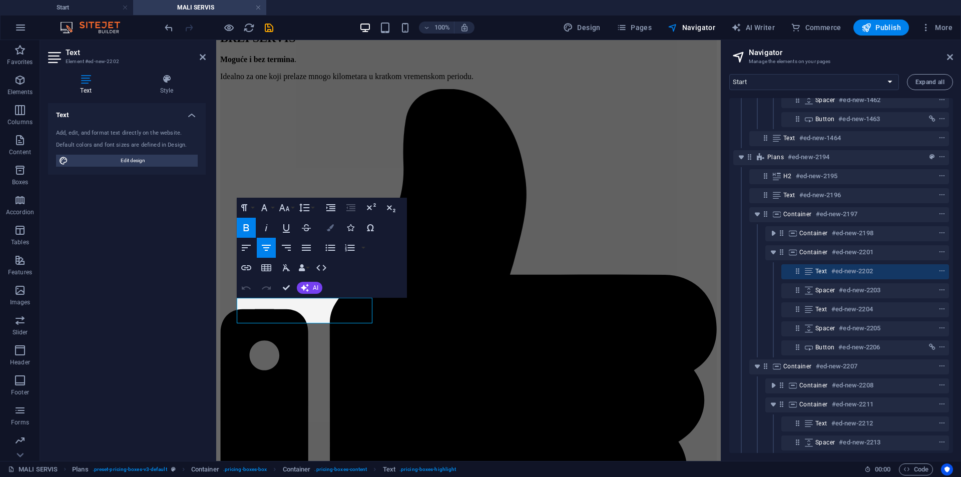
click at [327, 231] on button "Colors" at bounding box center [330, 228] width 19 height 20
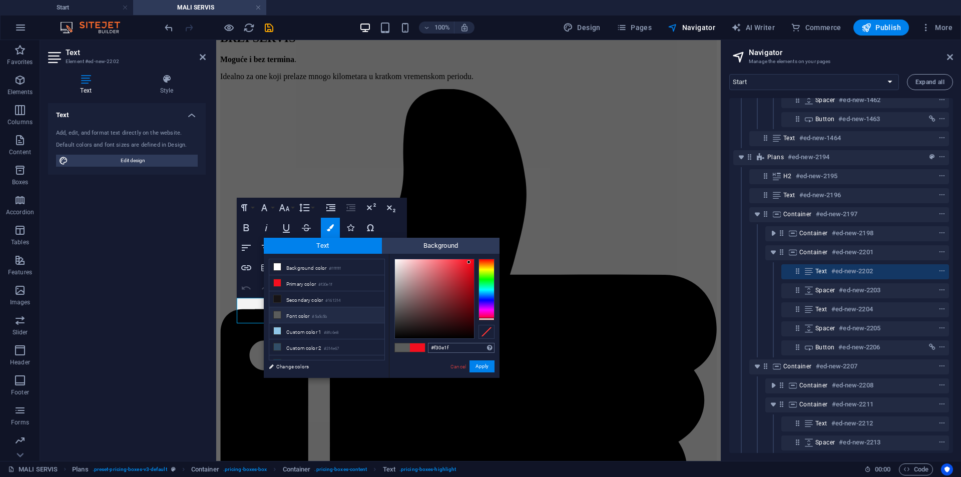
click at [451, 349] on input "#f30e1f" at bounding box center [461, 348] width 67 height 10
type input "#7a8200"
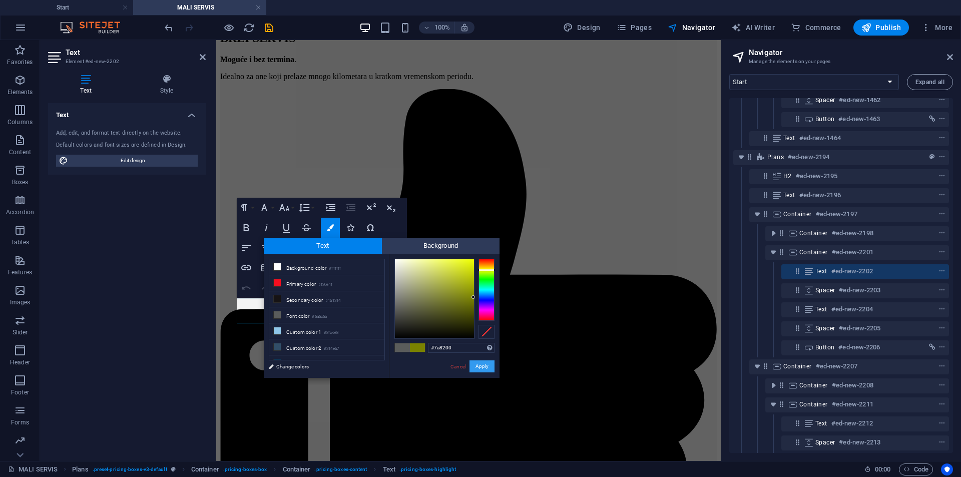
click at [479, 361] on button "Apply" at bounding box center [482, 366] width 25 height 12
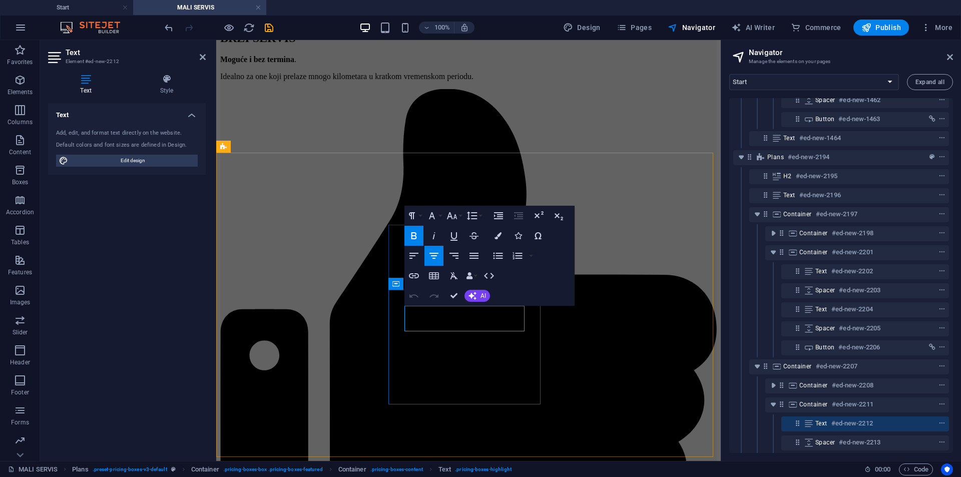
click at [495, 240] on button "Colors" at bounding box center [498, 236] width 19 height 20
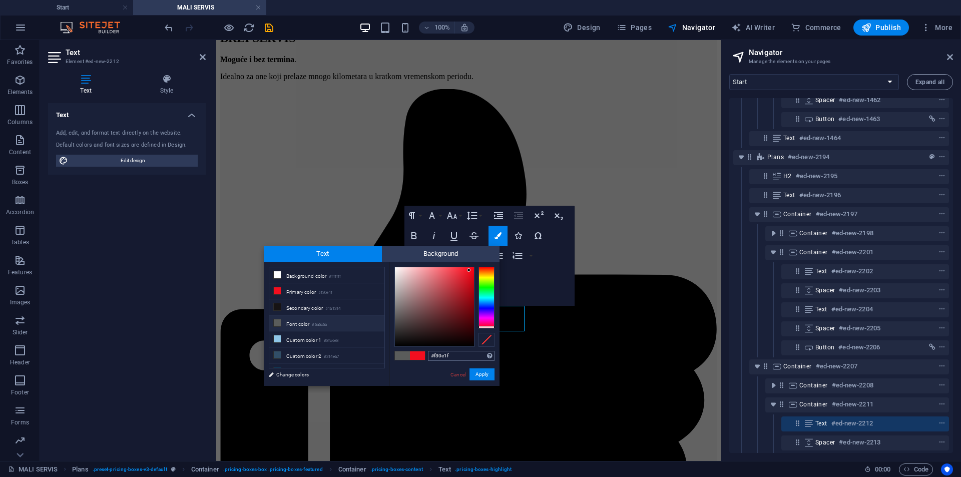
click at [456, 356] on input "#f30e1f" at bounding box center [461, 356] width 67 height 10
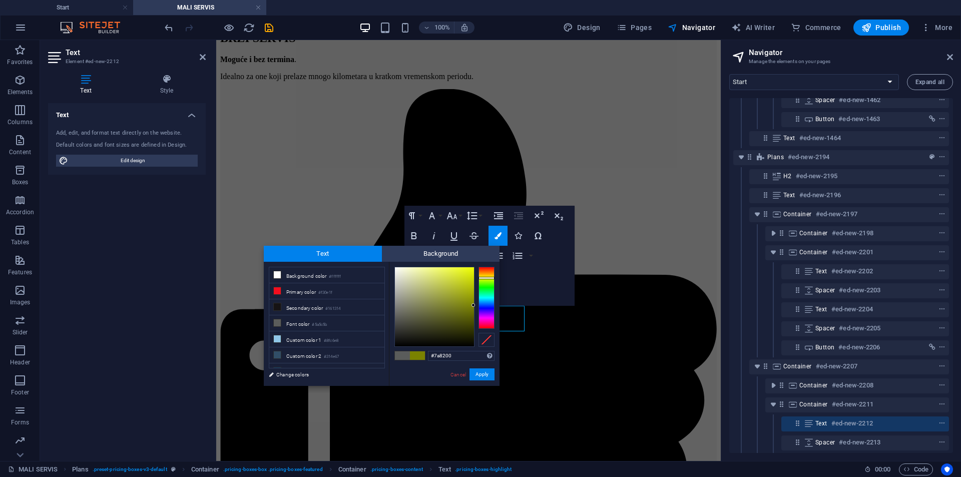
type input "#7a8200"
click at [474, 367] on div "#7a8200 Supported formats #0852ed rgb(8, 82, 237) rgba(8, 82, 237, 90%) hsv(221…" at bounding box center [444, 396] width 111 height 269
click at [476, 373] on button "Apply" at bounding box center [482, 374] width 25 height 12
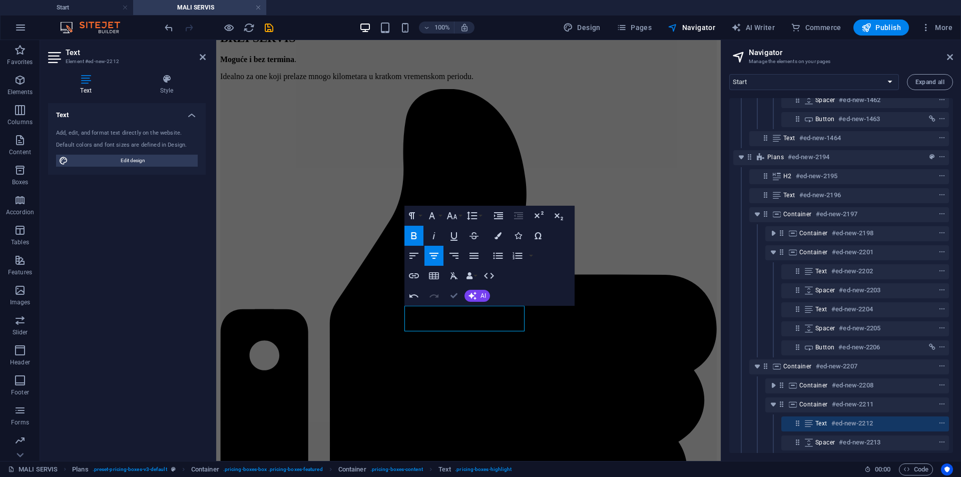
drag, startPoint x: 451, startPoint y: 296, endPoint x: 411, endPoint y: 256, distance: 55.9
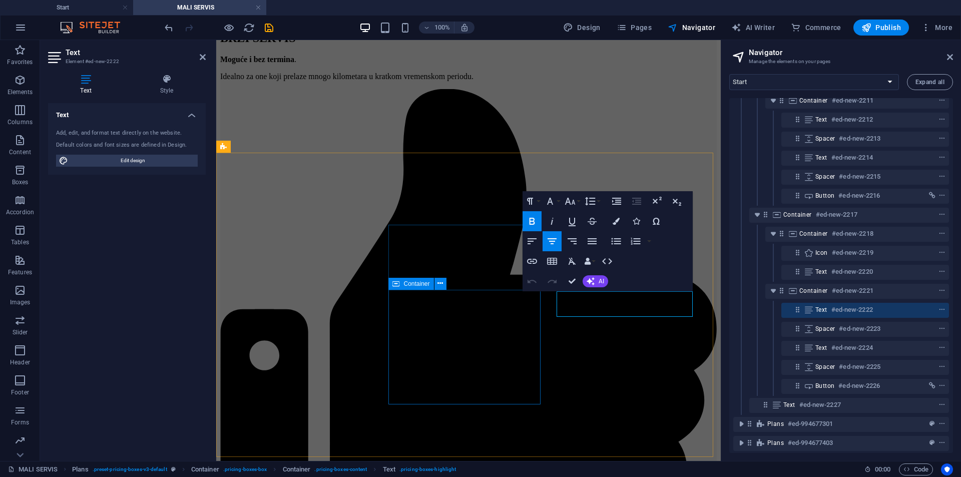
scroll to position [1521, 0]
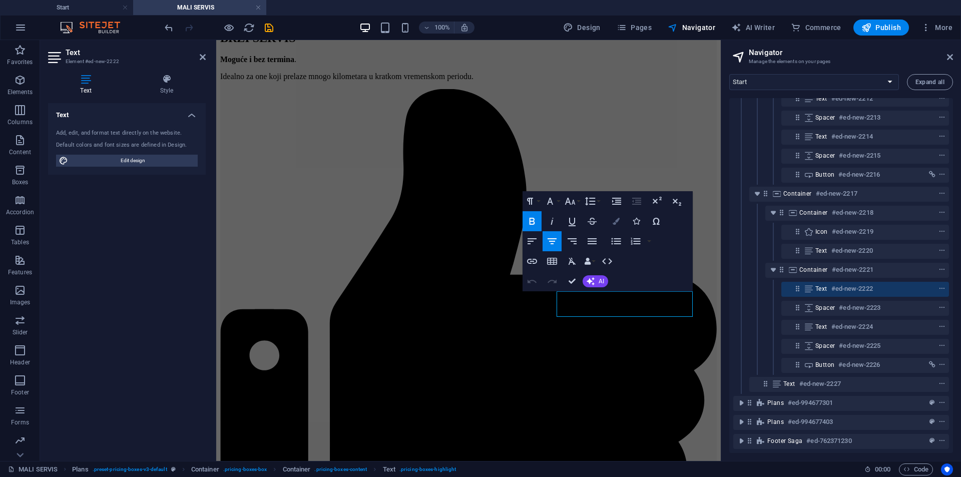
click at [613, 223] on icon "button" at bounding box center [616, 221] width 7 height 7
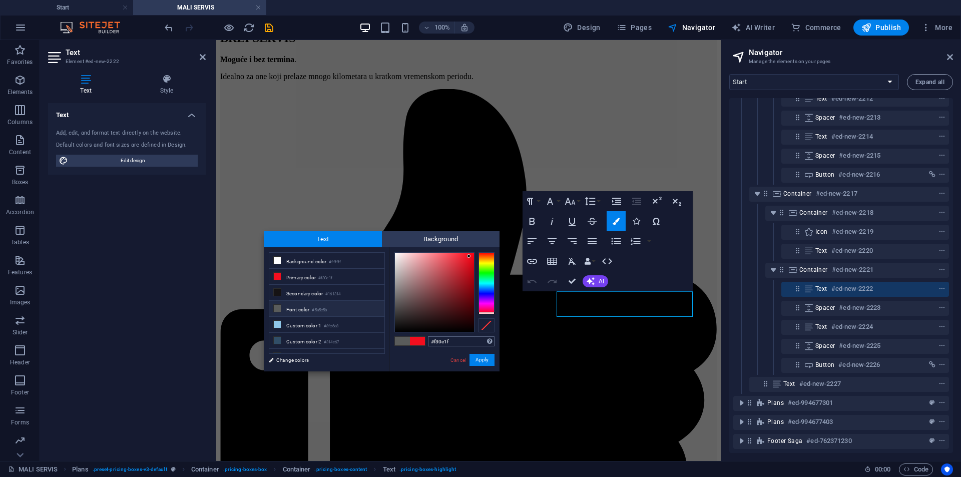
click at [456, 340] on input "#f30e1f" at bounding box center [461, 341] width 67 height 10
type input "#7a8200"
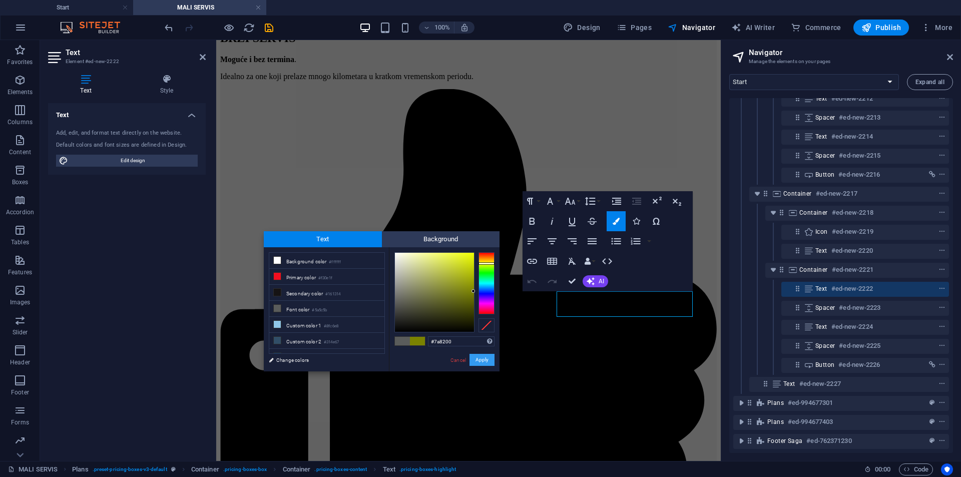
click at [477, 355] on button "Apply" at bounding box center [482, 360] width 25 height 12
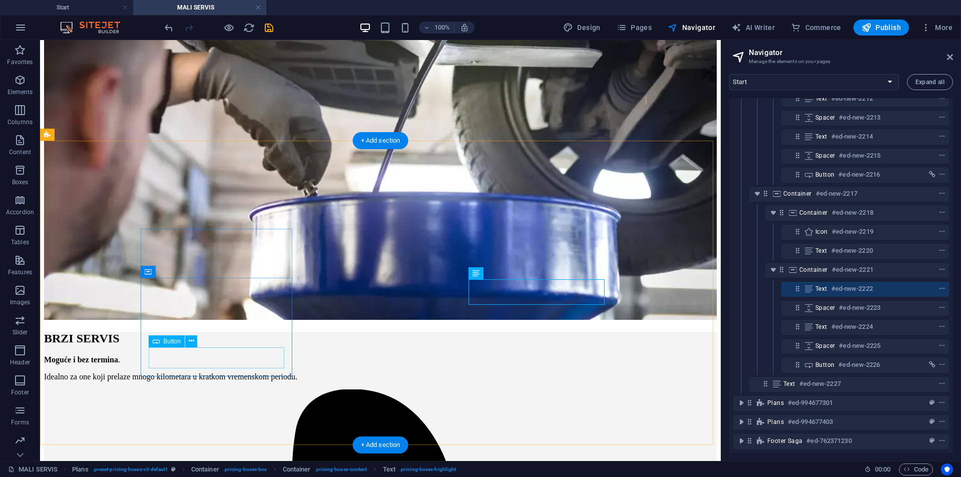
scroll to position [1154, 0]
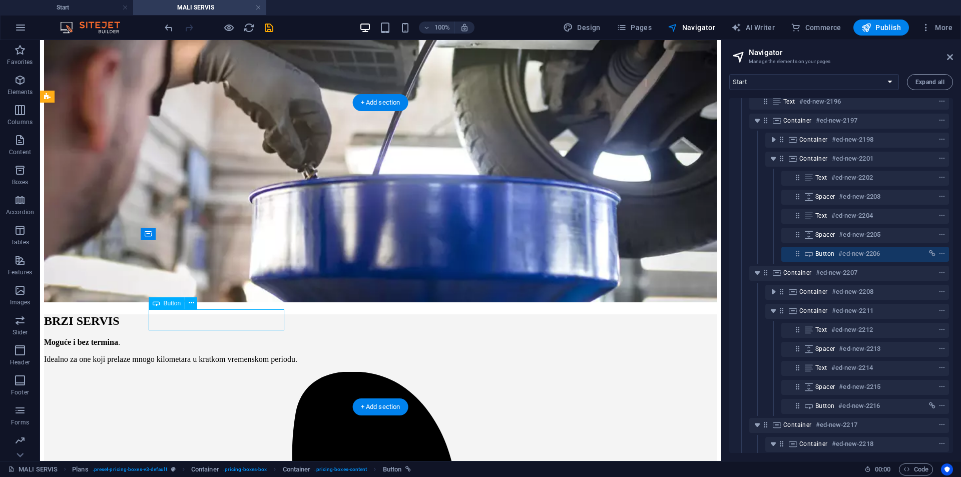
scroll to position [1264, 0]
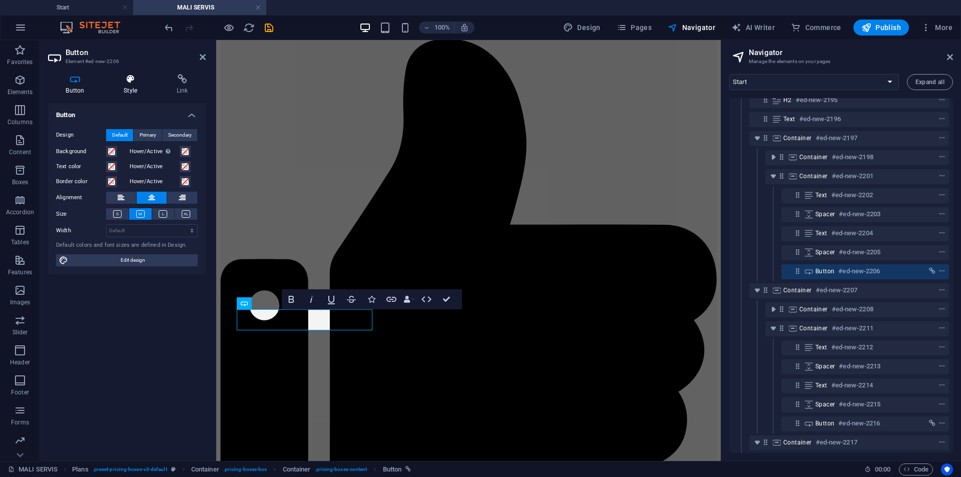
click at [135, 89] on h4 "Style" at bounding box center [132, 84] width 53 height 21
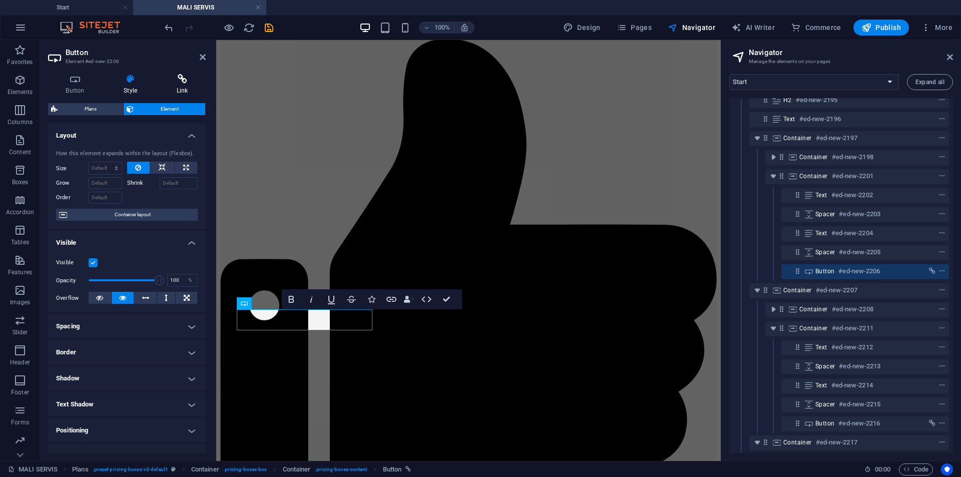
click at [176, 82] on icon at bounding box center [182, 79] width 47 height 10
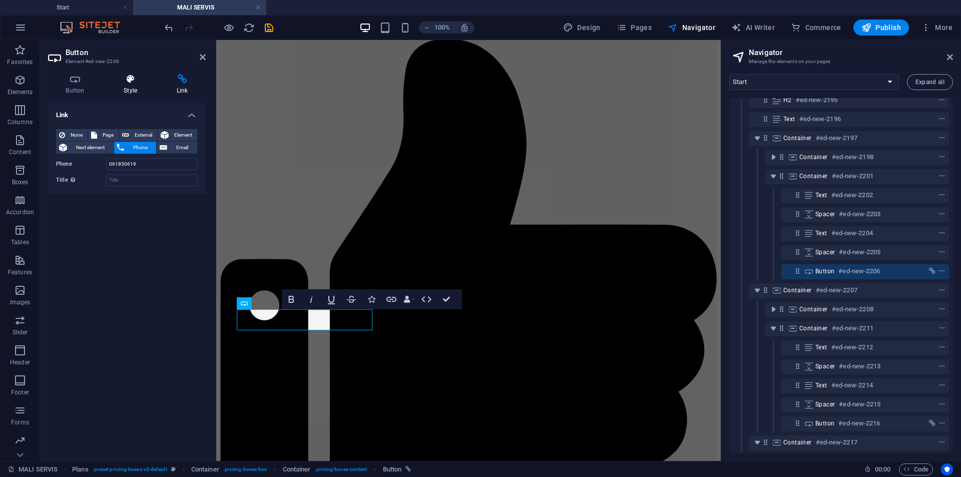
click at [125, 85] on h4 "Style" at bounding box center [132, 84] width 53 height 21
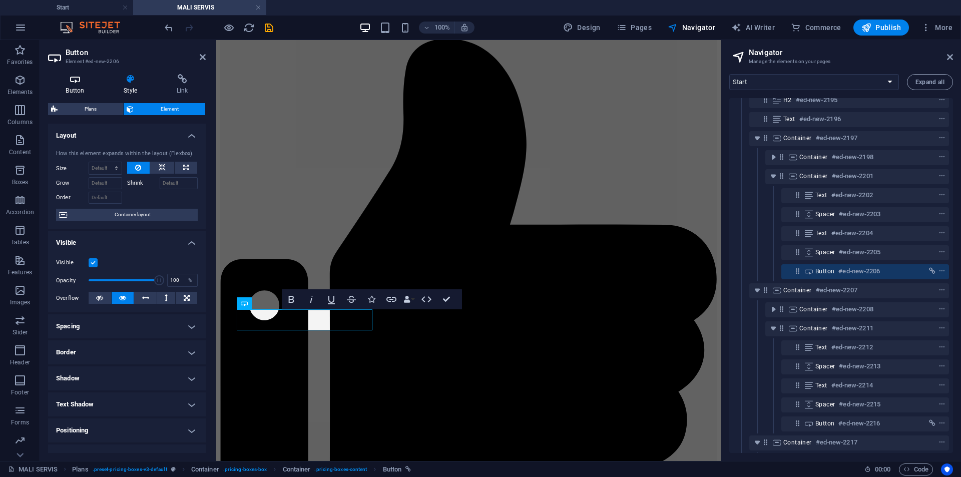
click at [79, 84] on icon at bounding box center [75, 79] width 54 height 10
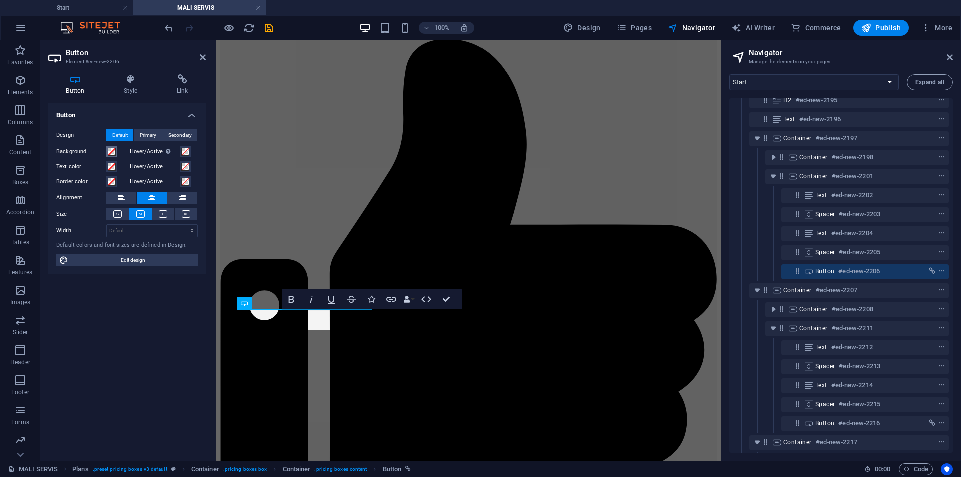
click at [113, 155] on span at bounding box center [112, 152] width 8 height 8
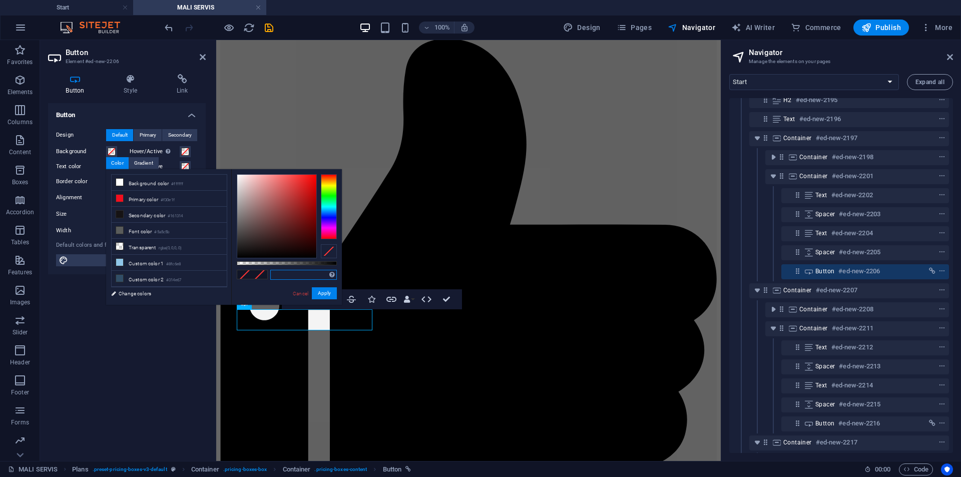
click at [279, 272] on input "text" at bounding box center [303, 275] width 67 height 10
paste input "#7a8200"
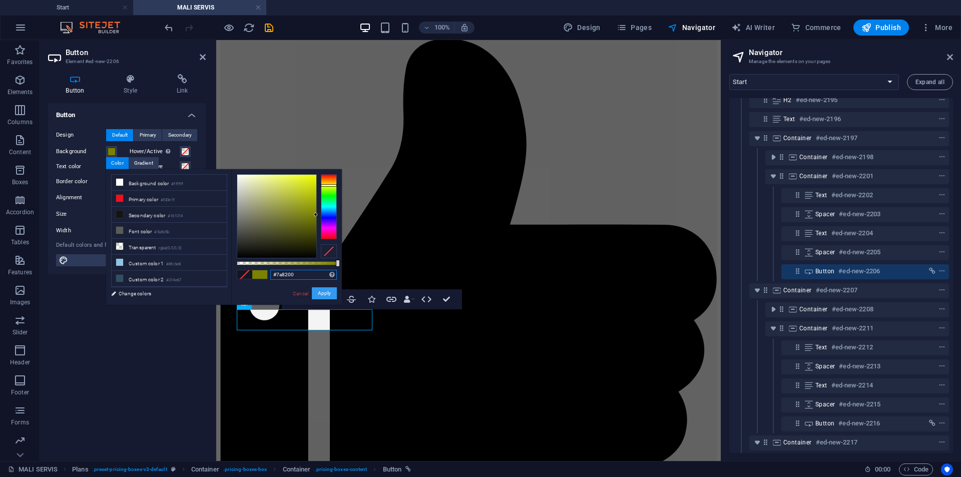
type input "#7a8200"
click at [320, 293] on button "Apply" at bounding box center [324, 293] width 25 height 12
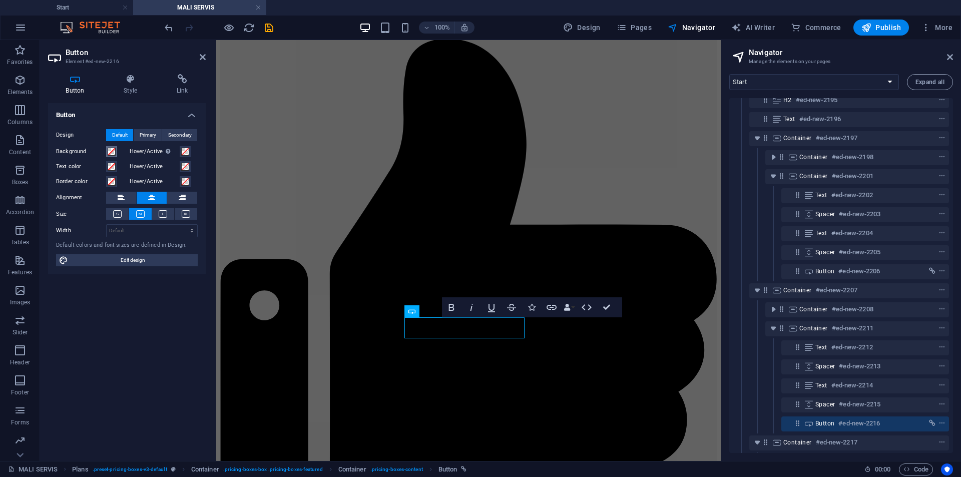
click at [115, 156] on button "Background" at bounding box center [111, 151] width 11 height 11
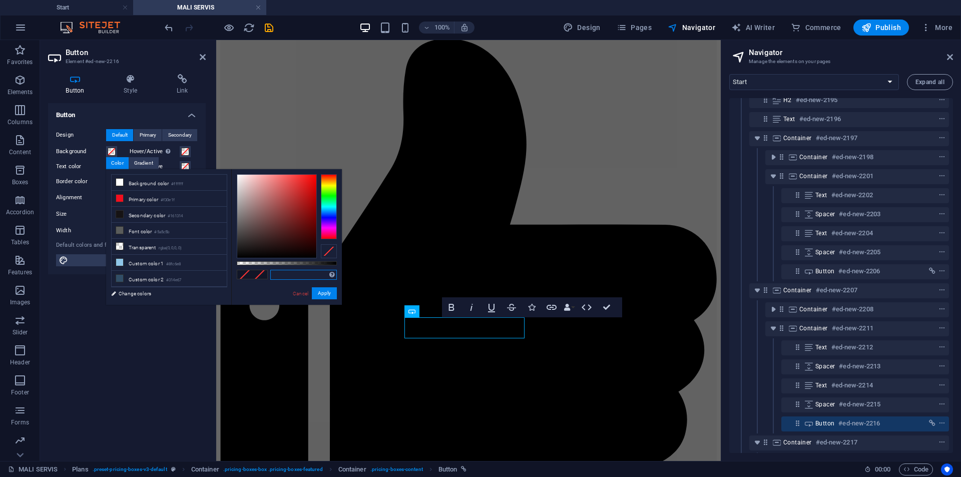
click at [300, 272] on input "text" at bounding box center [303, 275] width 67 height 10
paste input "#7a8200"
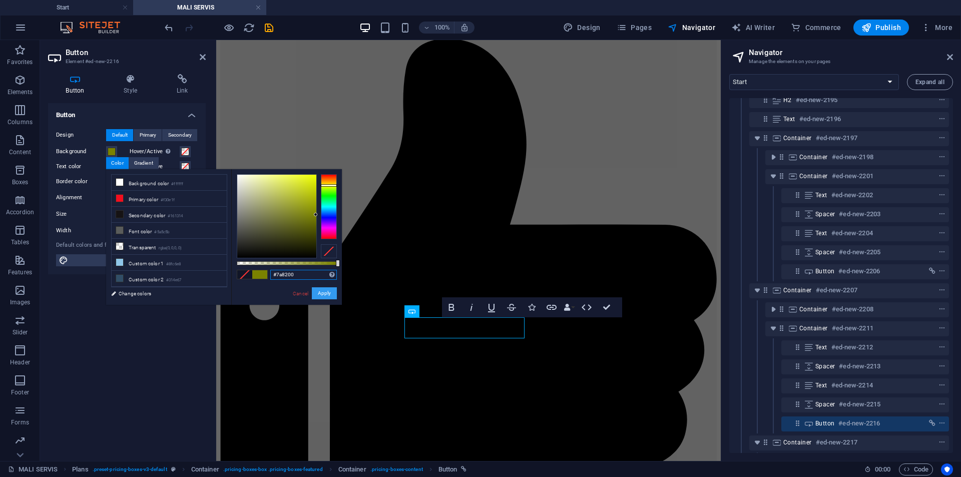
type input "#7a8200"
click at [328, 294] on button "Apply" at bounding box center [324, 293] width 25 height 12
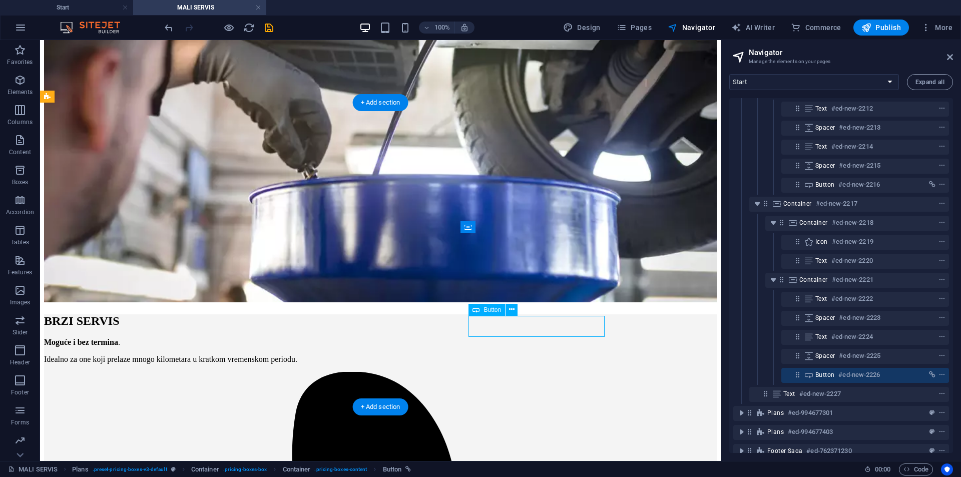
scroll to position [1521, 0]
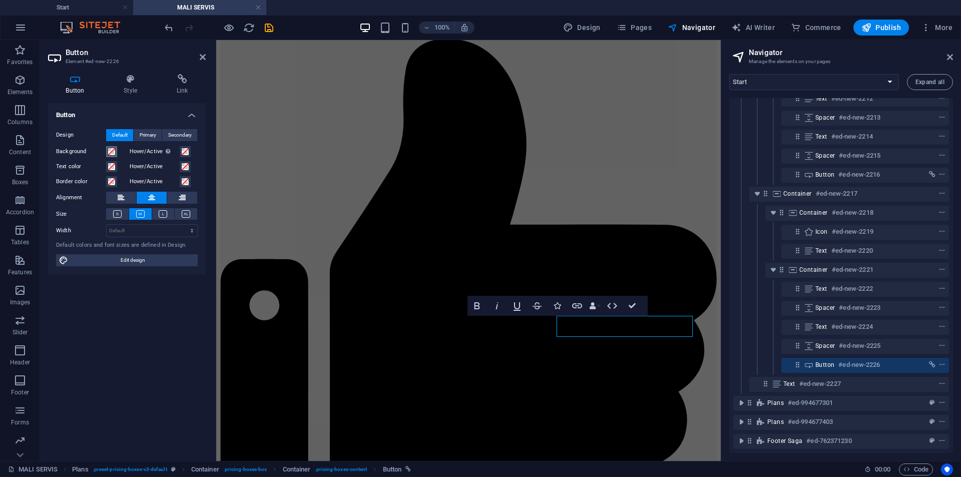
click at [116, 154] on button "Background" at bounding box center [111, 151] width 11 height 11
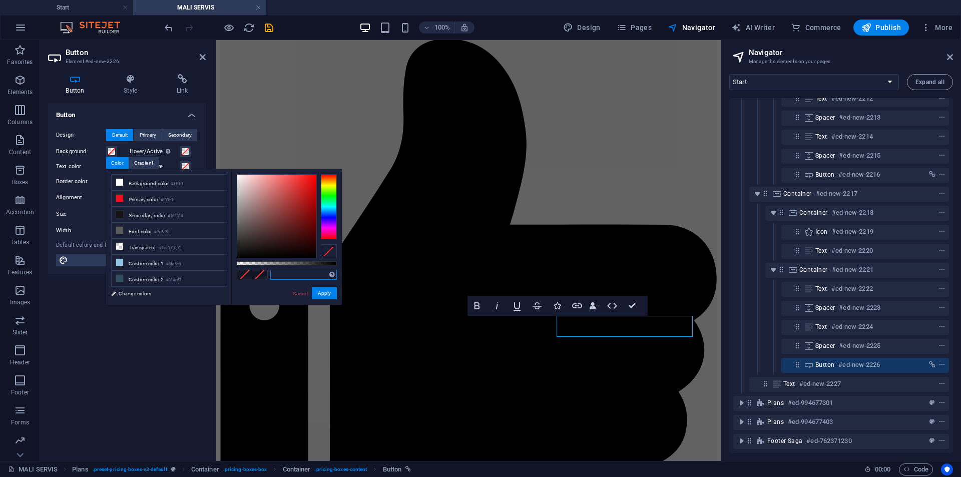
click at [299, 275] on input "text" at bounding box center [303, 275] width 67 height 10
paste input "#7a8200"
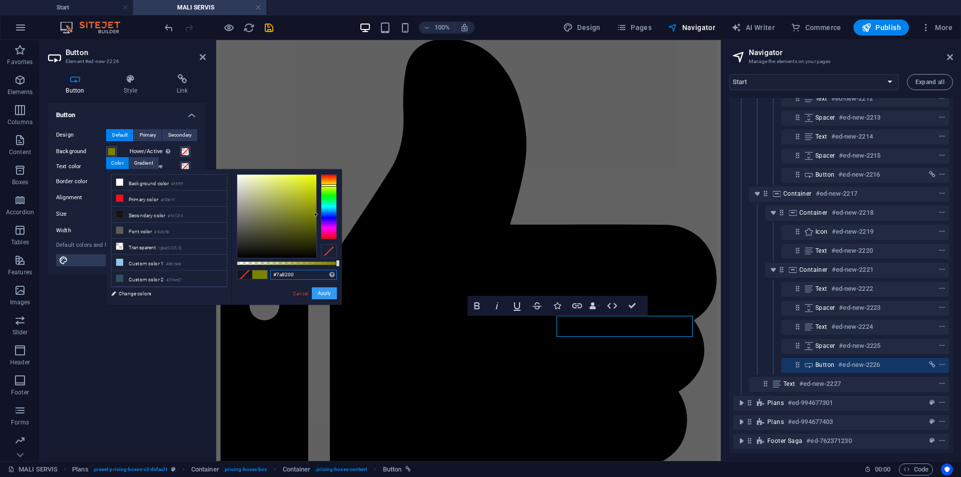
type input "#7a8200"
click at [330, 294] on button "Apply" at bounding box center [324, 293] width 25 height 12
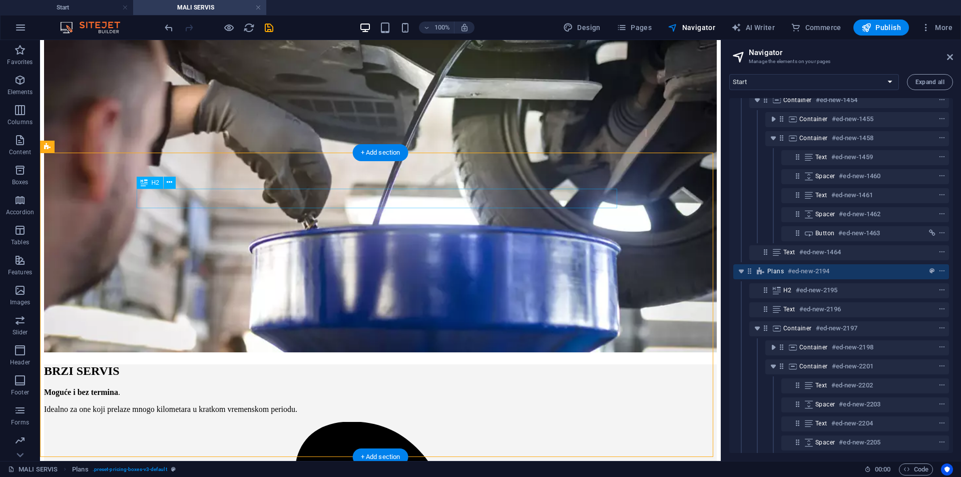
scroll to position [1154, 0]
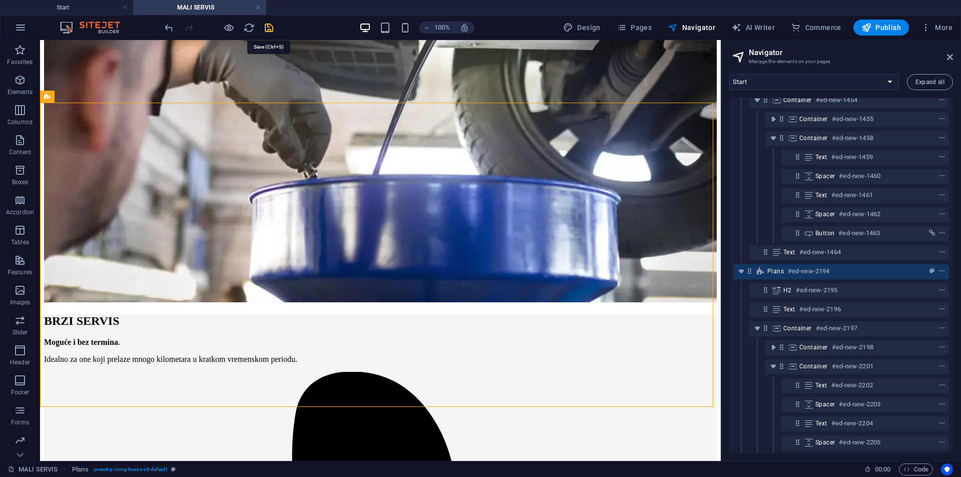
click at [267, 32] on icon "save" at bounding box center [269, 28] width 12 height 12
